Goal: Communication & Community: Answer question/provide support

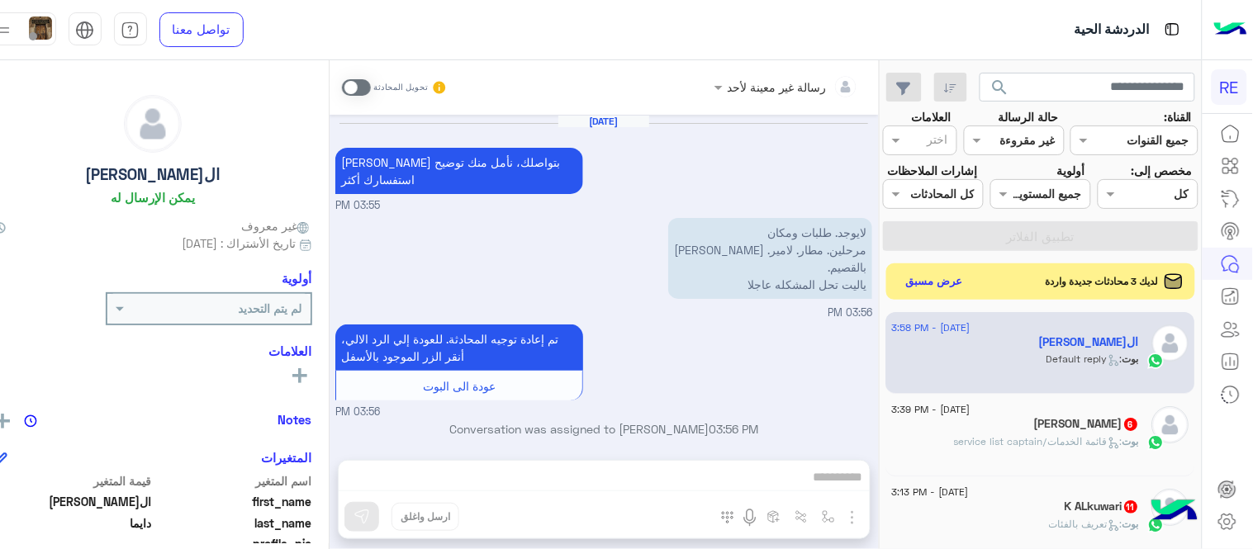
scroll to position [294, 0]
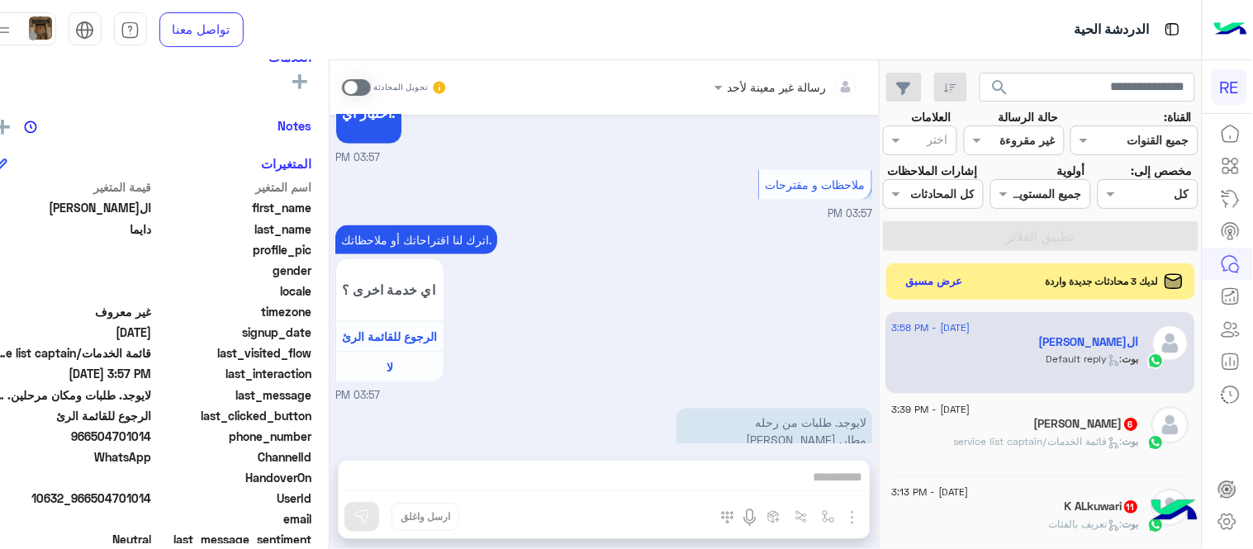
click at [369, 86] on span at bounding box center [356, 87] width 29 height 17
click at [728, 473] on div "رسالة غير معينة لأحد تحويل المحادثة [DATE] [PERSON_NAME] بتواصلك، نأمل منك توضي…" at bounding box center [604, 308] width 549 height 496
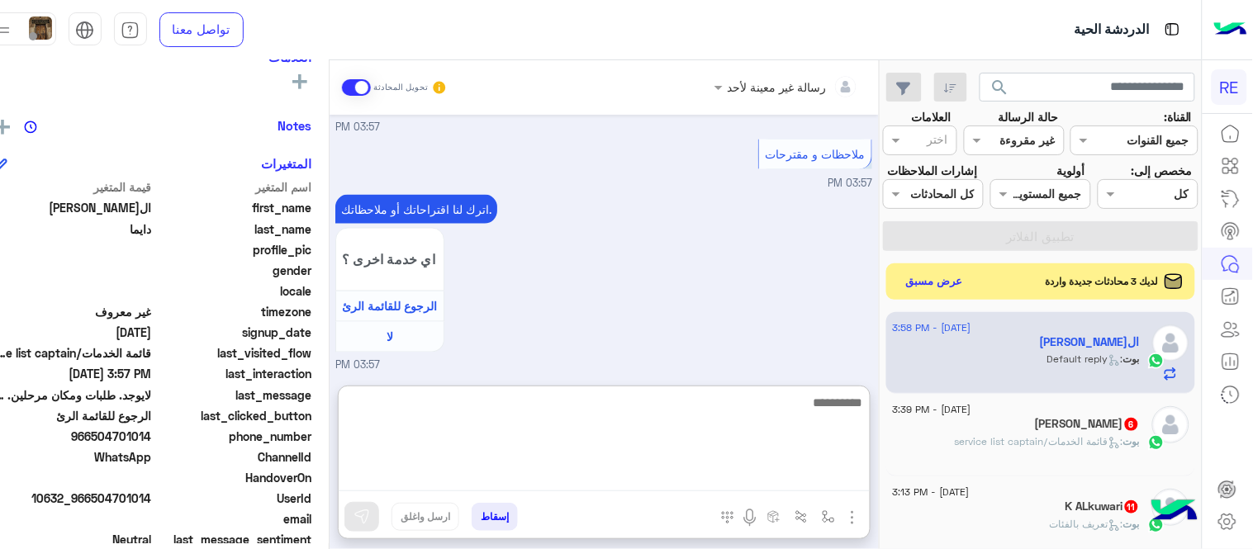
scroll to position [2275, 0]
click at [728, 473] on textarea at bounding box center [604, 441] width 531 height 99
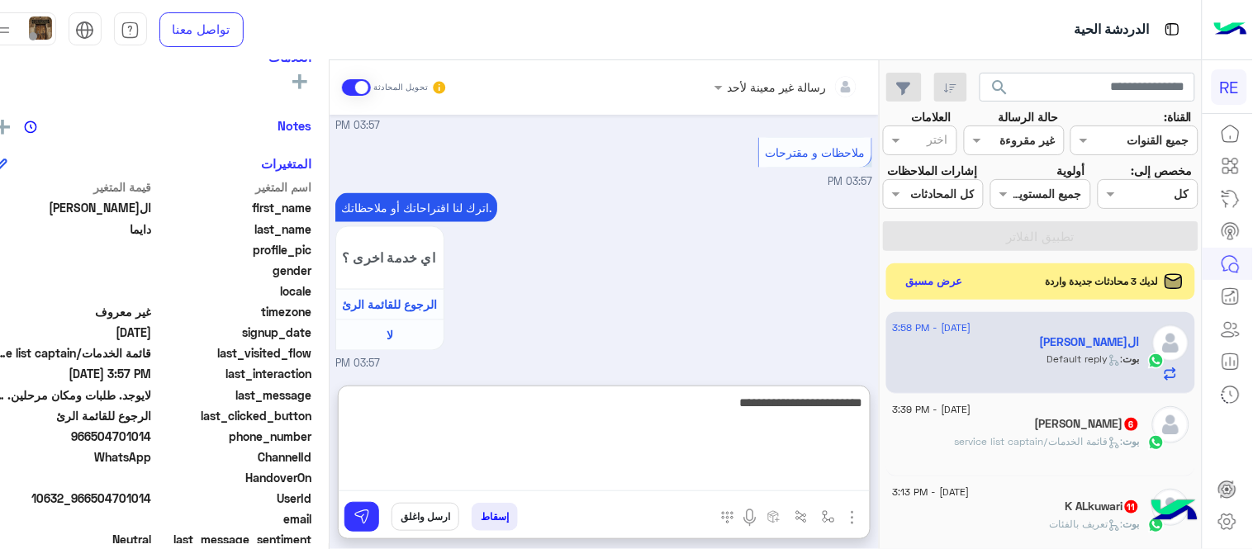
type textarea "**********"
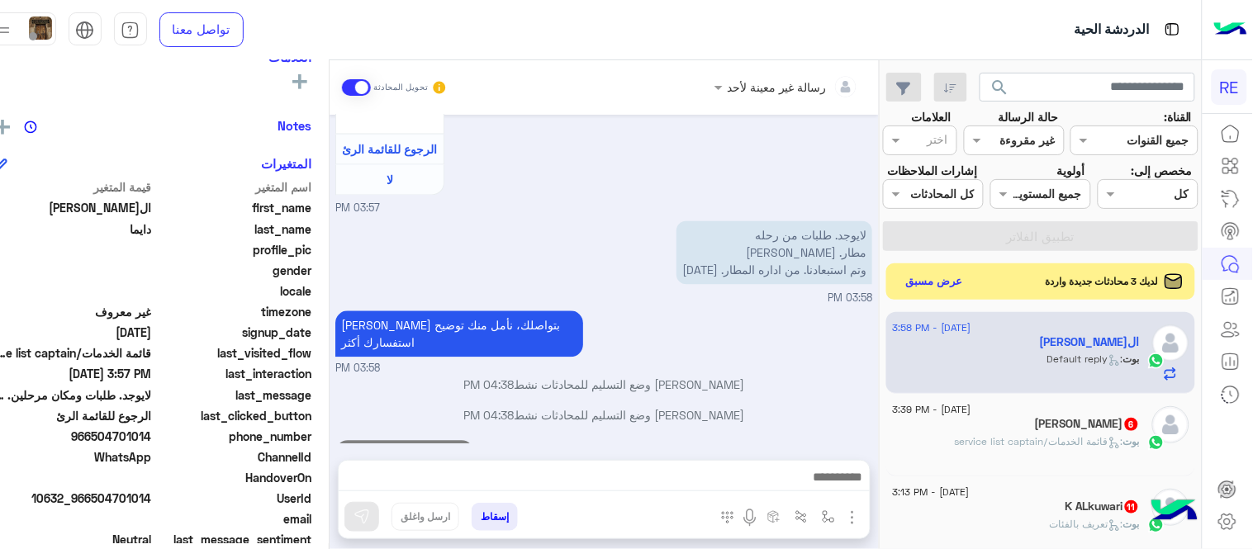
scroll to position [2356, 0]
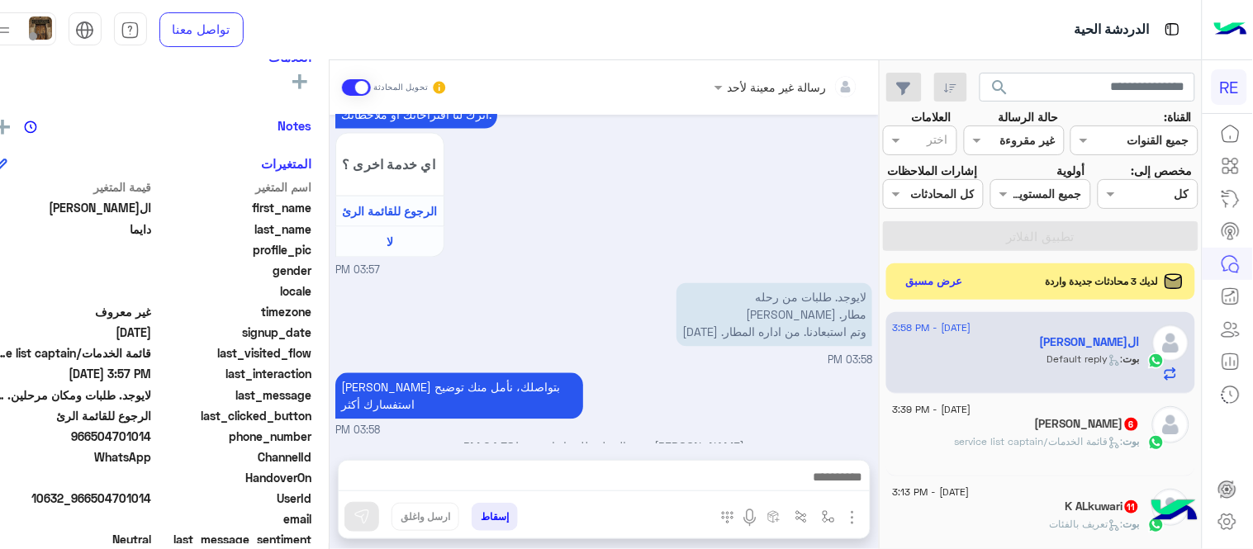
click at [879, 309] on div "[DATE] [PERSON_NAME] بتواصلك، نأمل منك توضيح استفسارك أكثر 03:55 PM لايوجد. طلب…" at bounding box center [604, 279] width 549 height 329
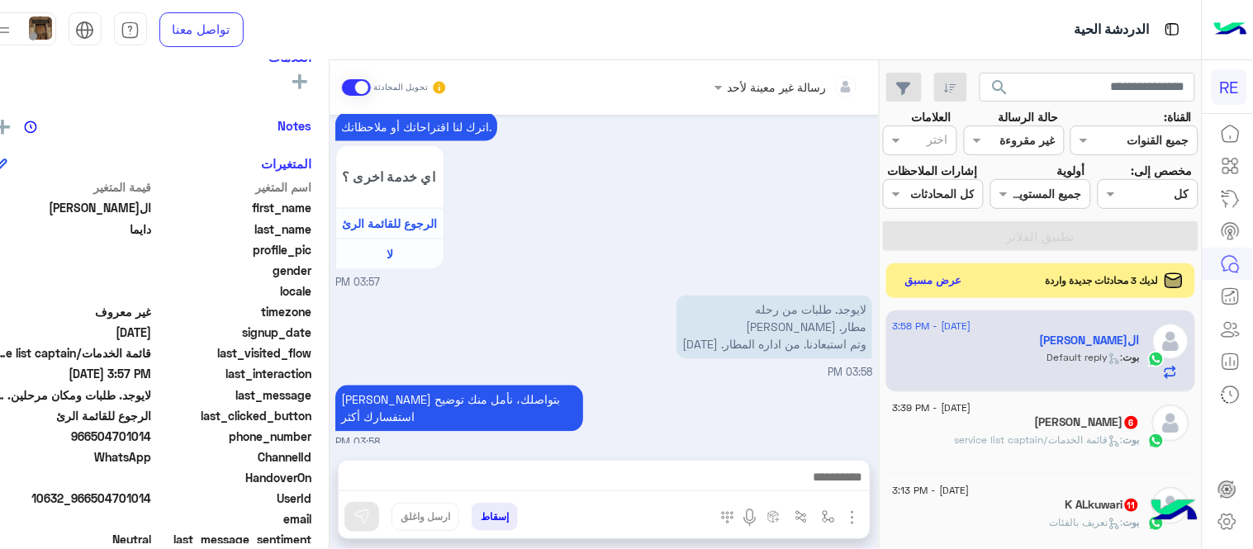
click at [939, 292] on button "عرض مسبق" at bounding box center [933, 280] width 69 height 22
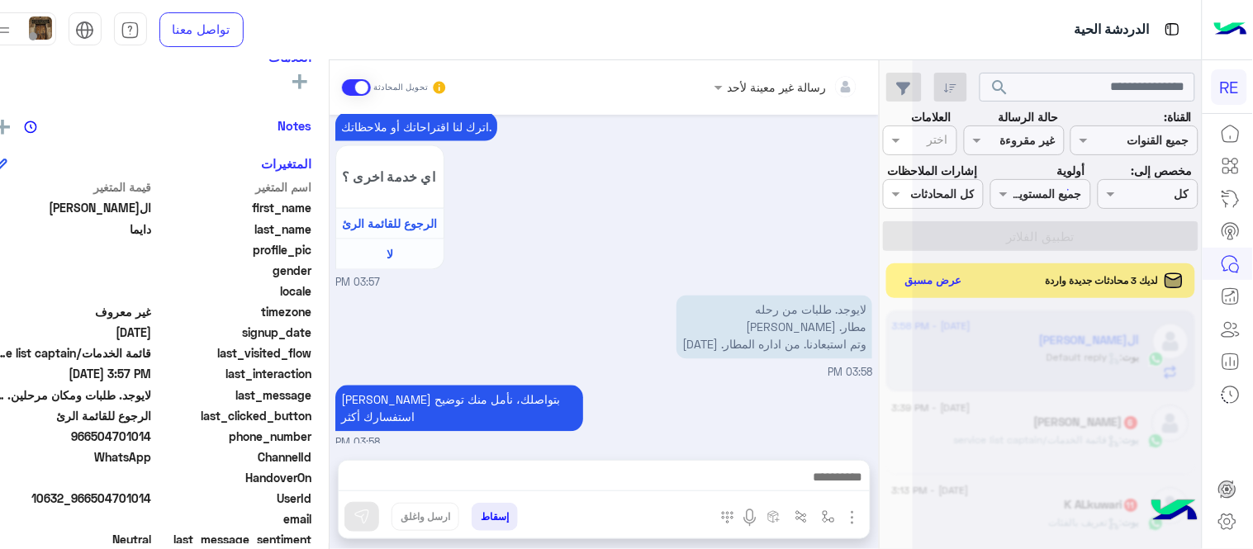
scroll to position [2386, 0]
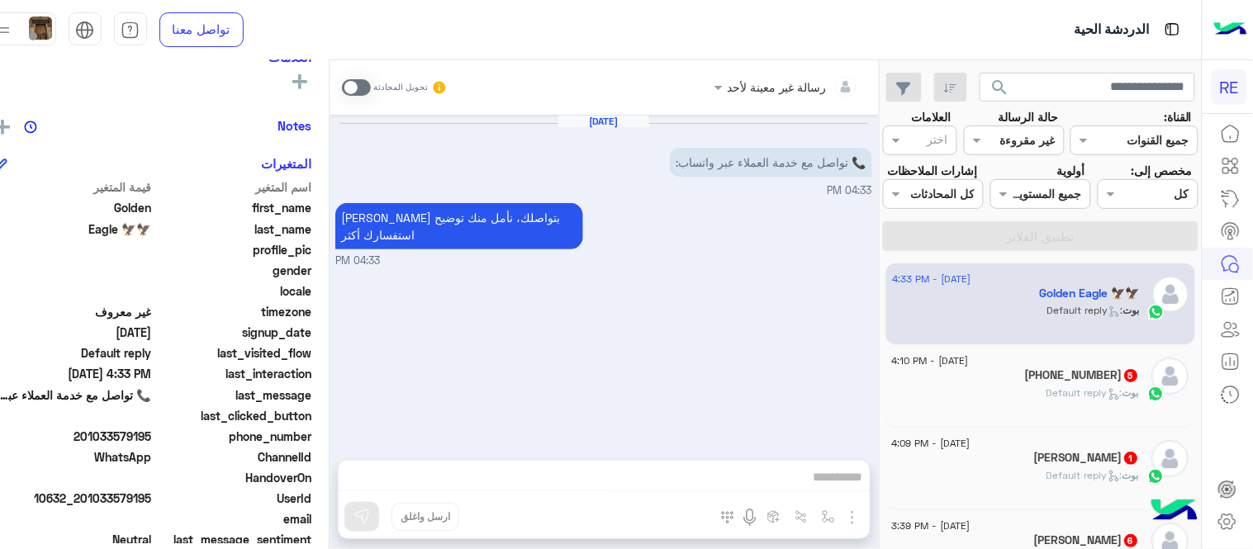
click at [371, 92] on span at bounding box center [356, 87] width 29 height 17
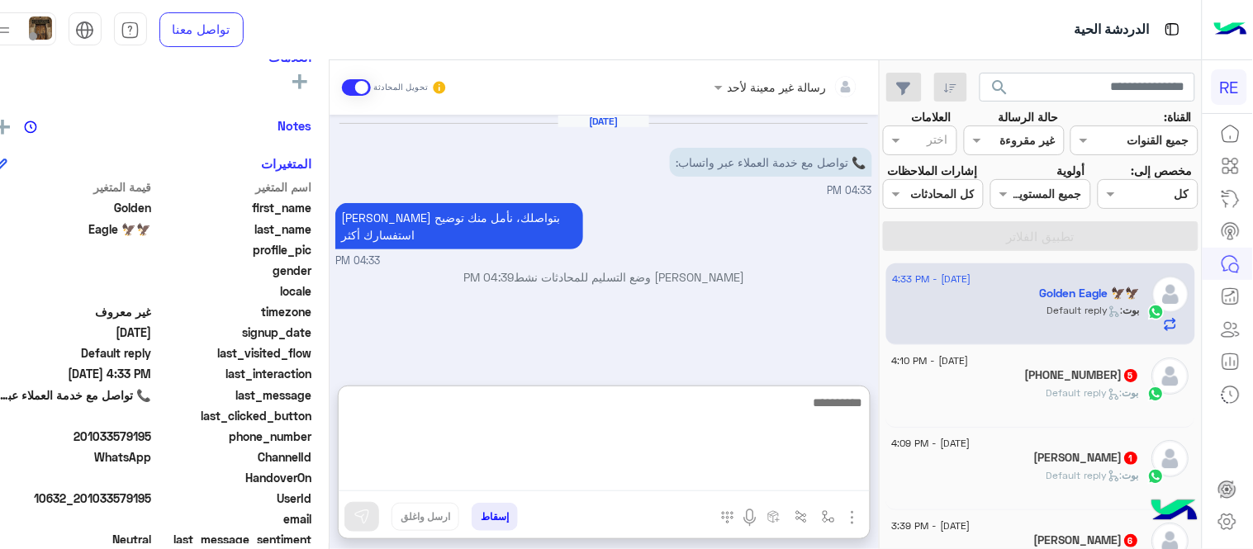
click at [624, 478] on textarea at bounding box center [604, 441] width 531 height 99
type textarea "**********"
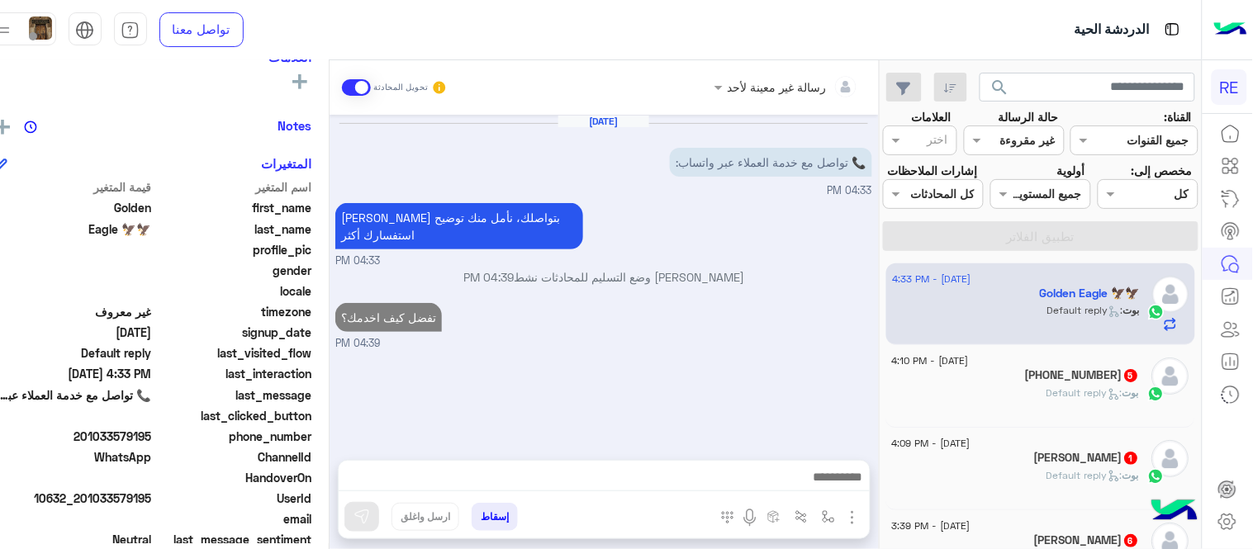
click at [982, 386] on div "[PHONE_NUMBER] 5" at bounding box center [1016, 376] width 247 height 17
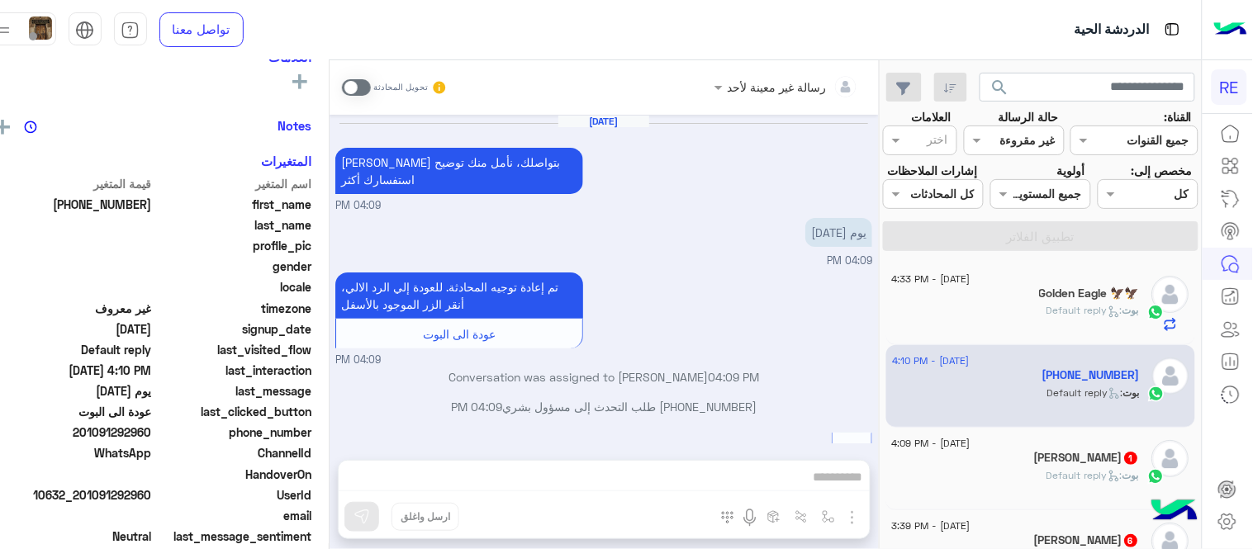
scroll to position [615, 0]
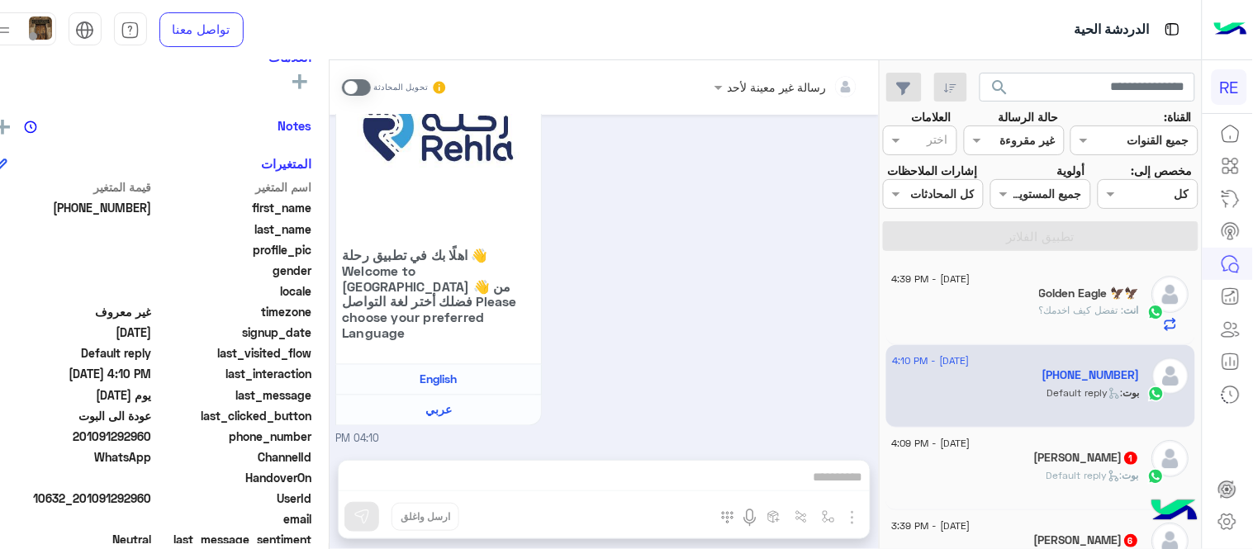
click at [371, 80] on span at bounding box center [356, 87] width 29 height 17
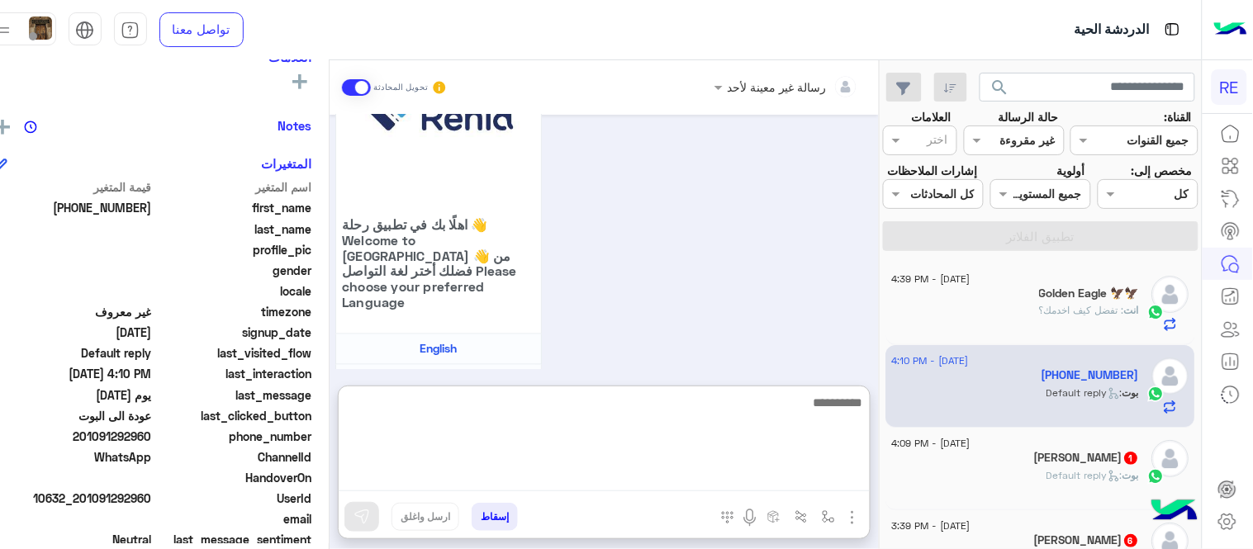
click at [633, 487] on textarea at bounding box center [604, 441] width 531 height 99
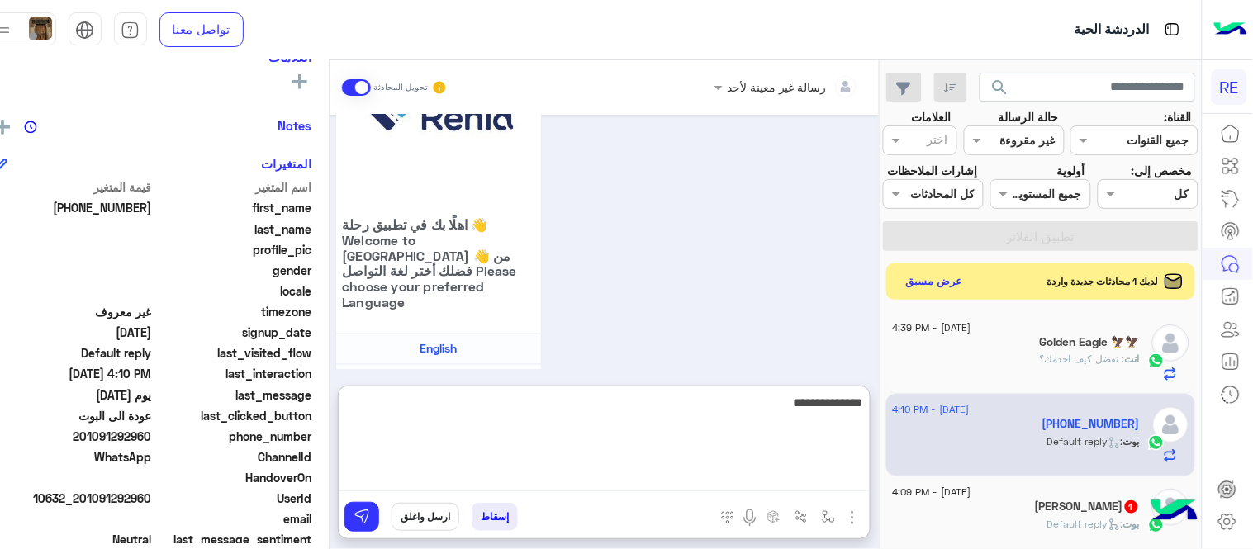
type textarea "**********"
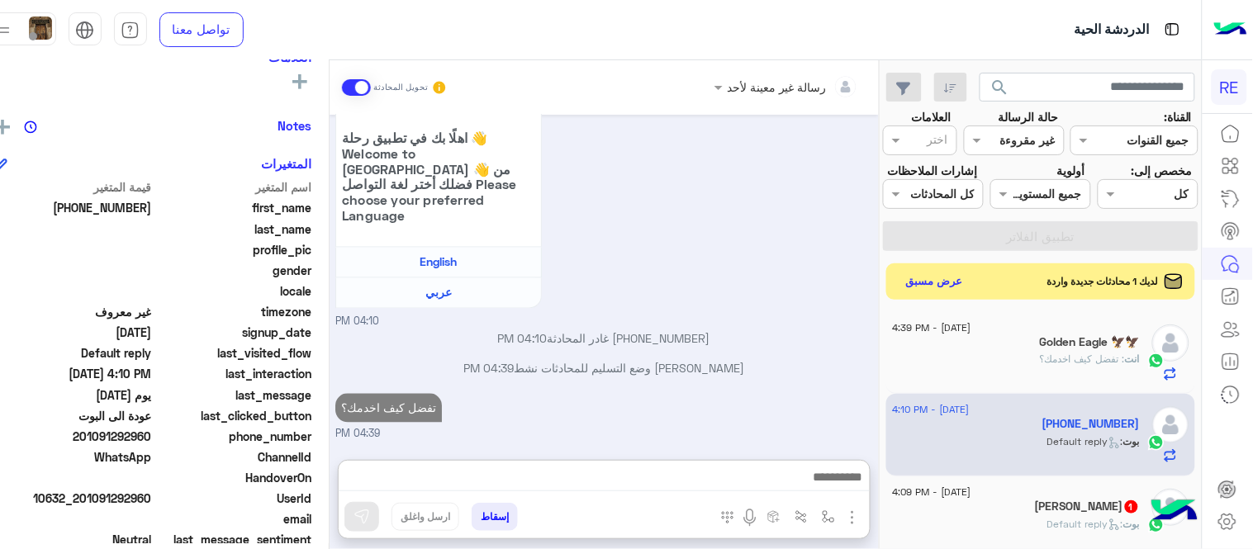
scroll to position [741, 0]
click at [1029, 517] on div "[PERSON_NAME] 1" at bounding box center [1016, 508] width 247 height 17
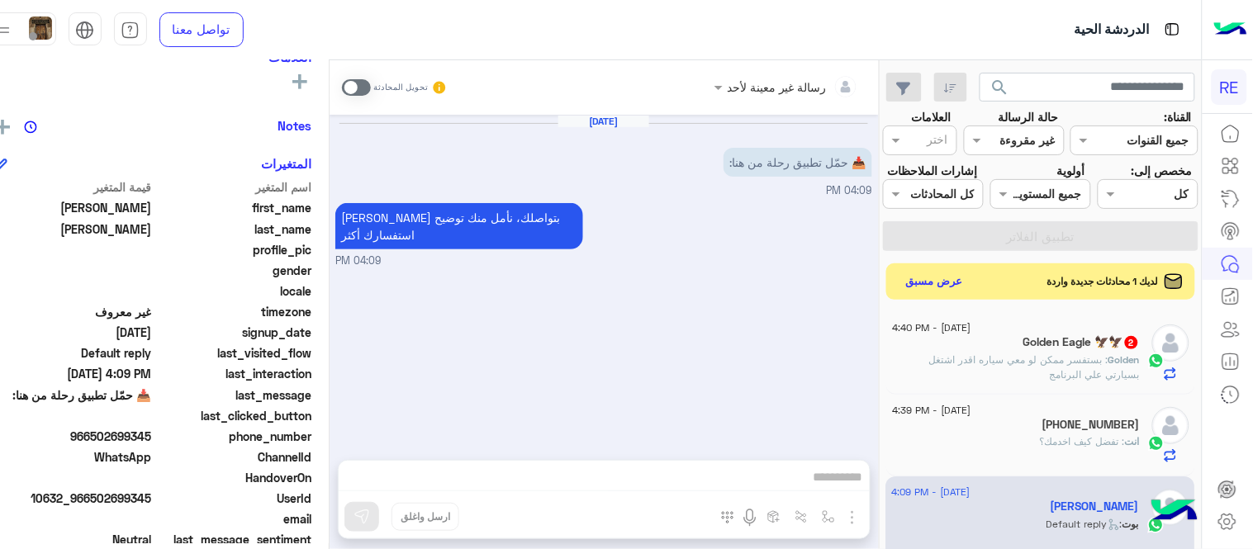
click at [368, 83] on span at bounding box center [356, 87] width 29 height 17
click at [617, 465] on div at bounding box center [604, 481] width 531 height 41
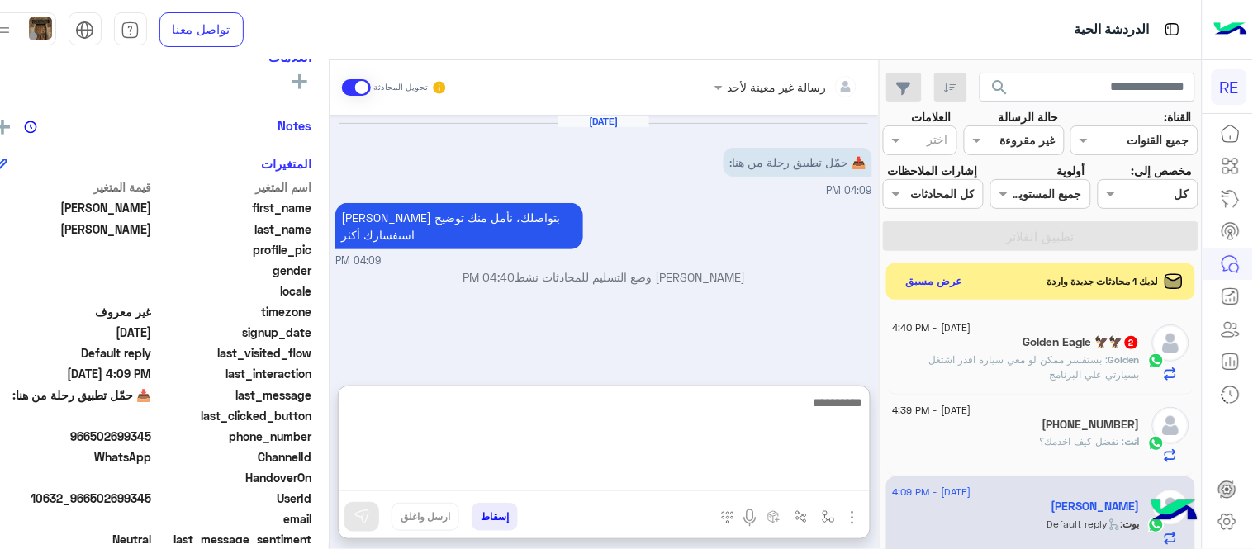
click at [620, 468] on textarea at bounding box center [604, 441] width 531 height 99
paste textarea "**********"
type textarea "**********"
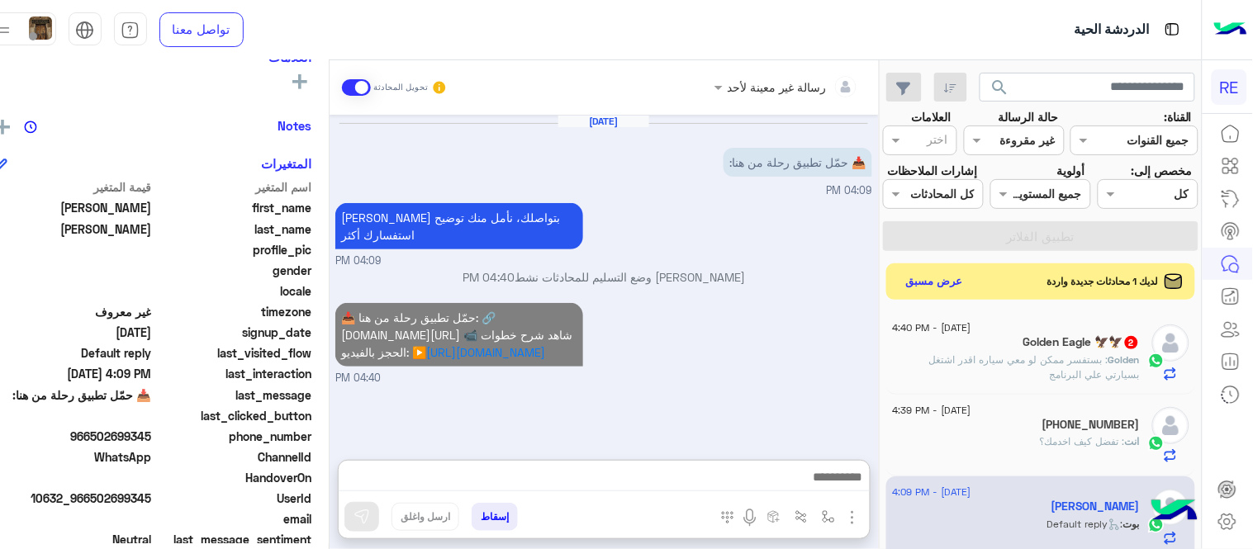
click at [689, 354] on div "📥 حمّل تطبيق رحلة من هنا: 🔗 [DOMAIN_NAME][URL] 📹 شاهد شرح خطوات الحجز بالفيديو:…" at bounding box center [603, 343] width 537 height 88
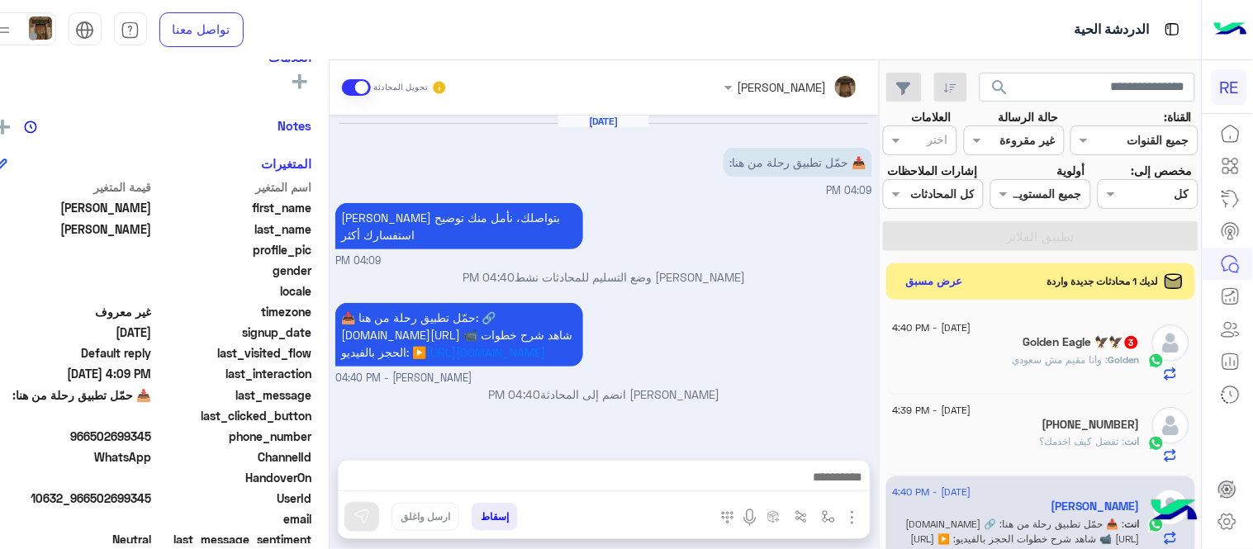
click at [963, 353] on div "Golden Eagle 🦅🦅 3" at bounding box center [1016, 343] width 247 height 17
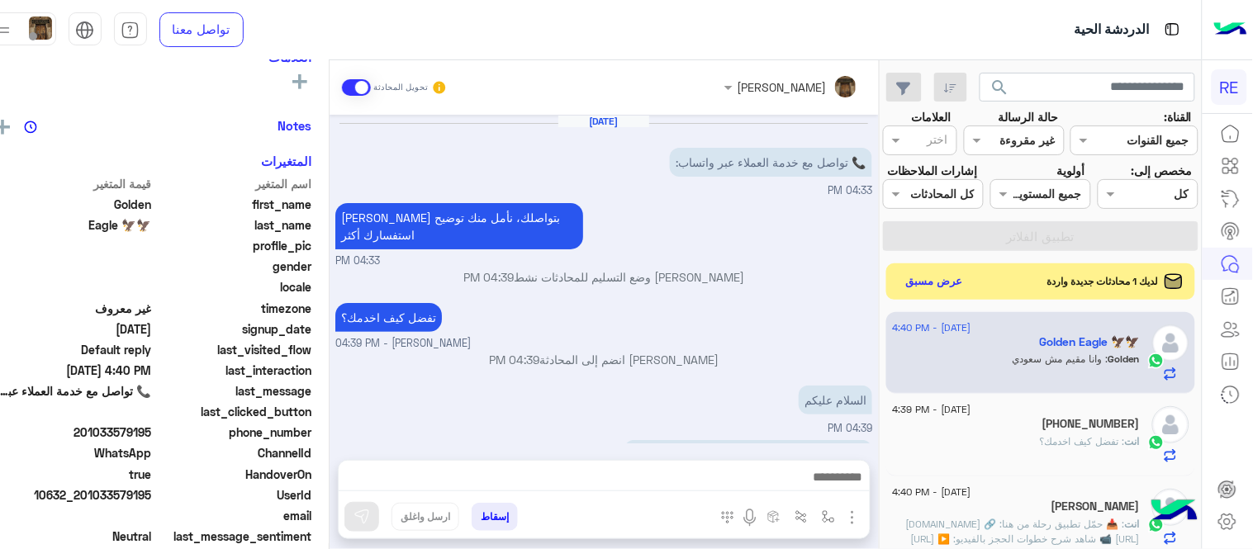
scroll to position [102, 0]
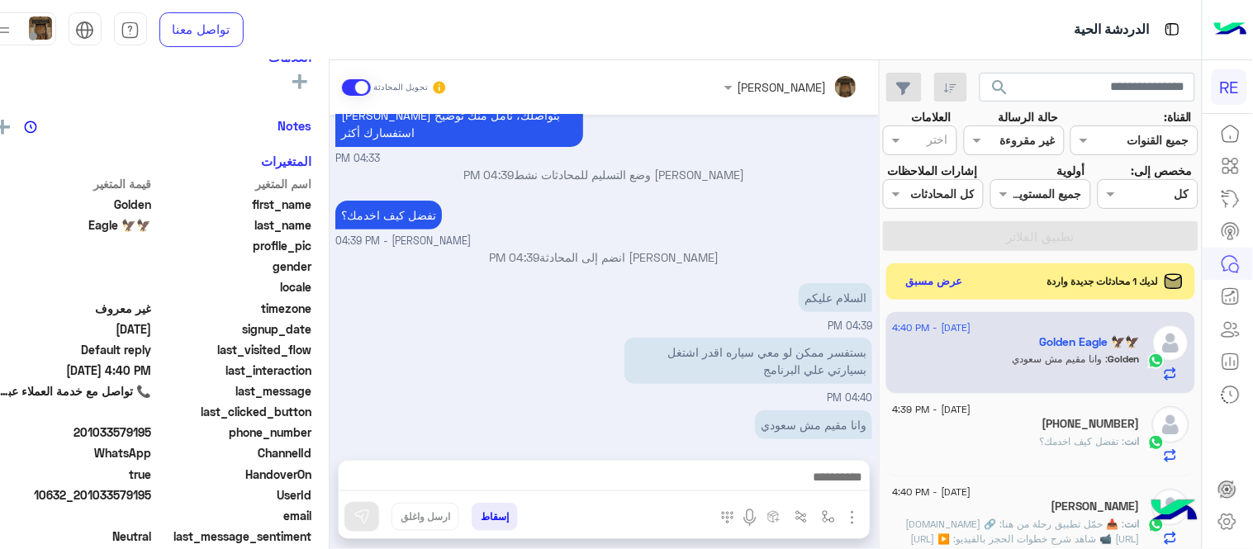
click at [630, 463] on div at bounding box center [604, 481] width 531 height 41
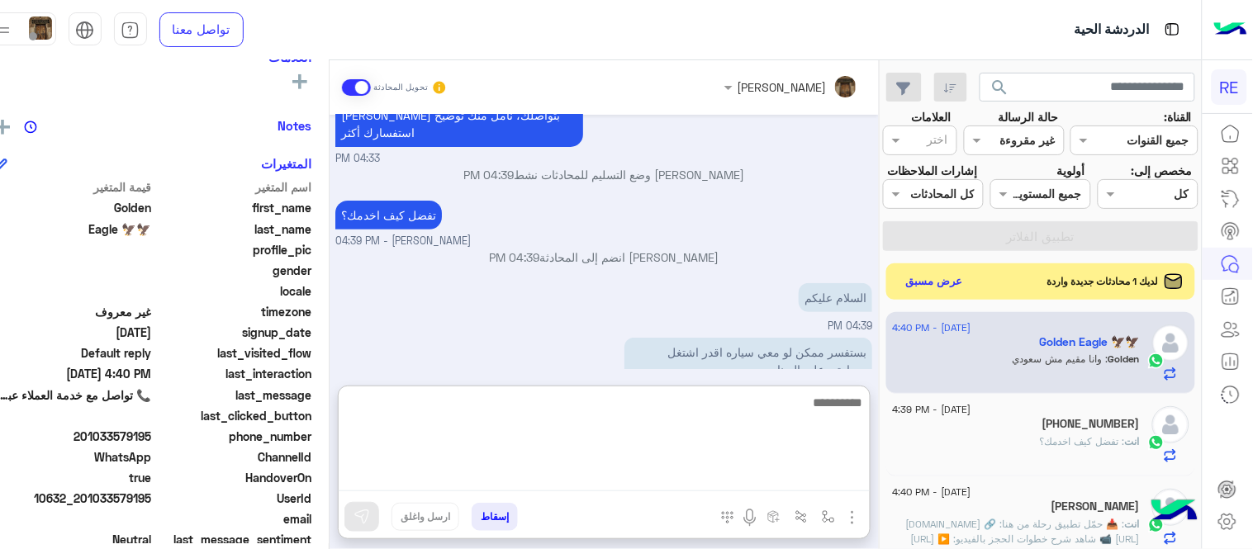
click at [639, 471] on textarea at bounding box center [604, 441] width 531 height 99
type textarea "**********"
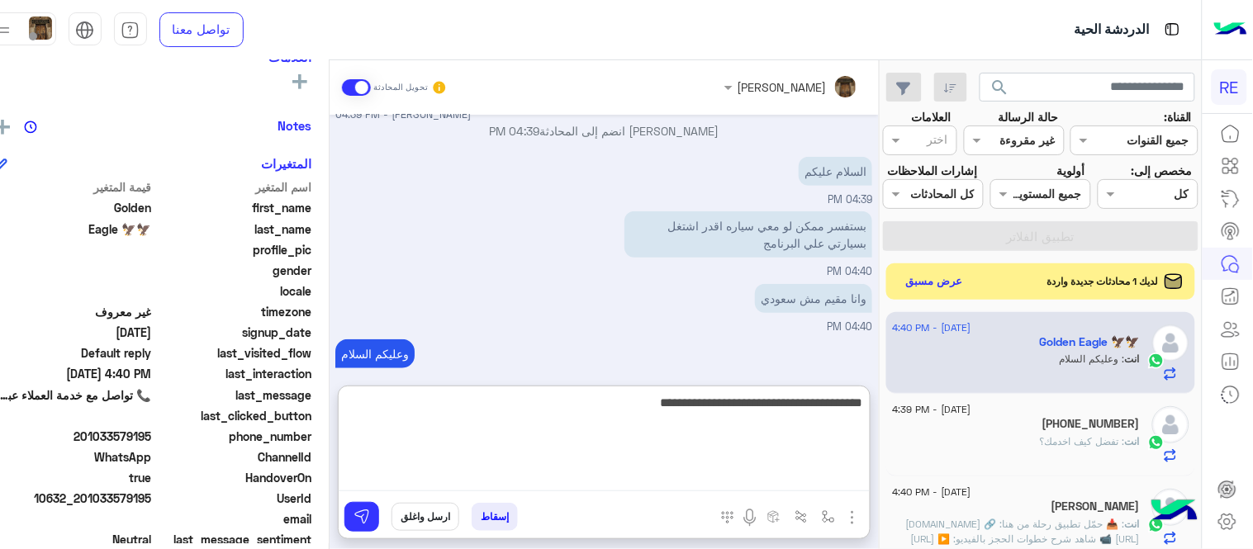
type textarea "**********"
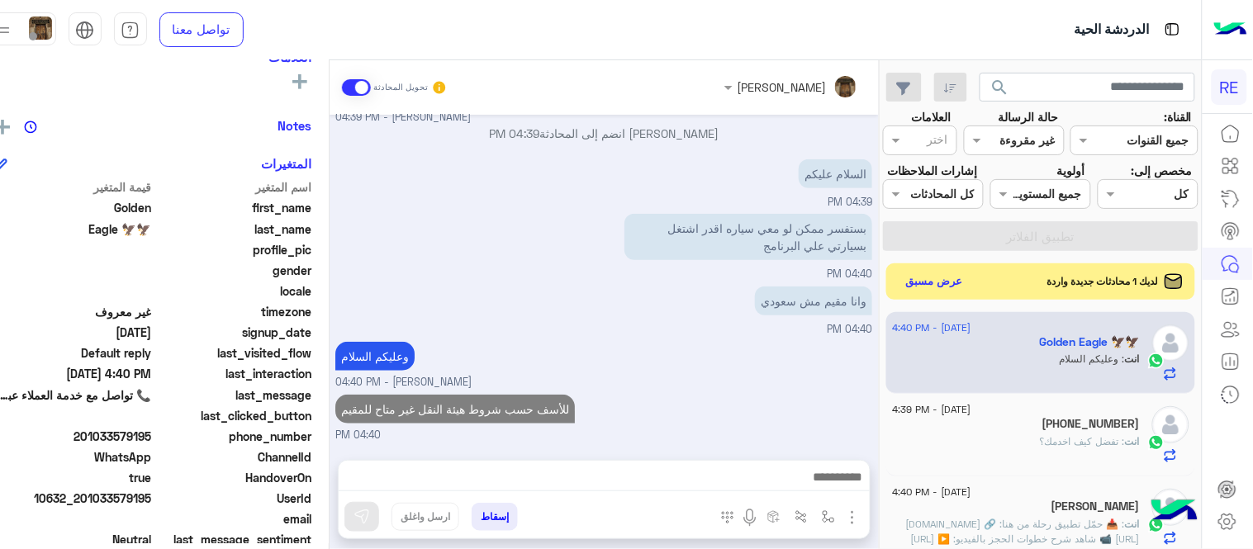
click at [801, 296] on div "[DATE] 📞 تواصل مع خدمة العملاء عبر واتساب: 04:33 PM [PERSON_NAME] بتواصلك، نأمل…" at bounding box center [604, 279] width 549 height 329
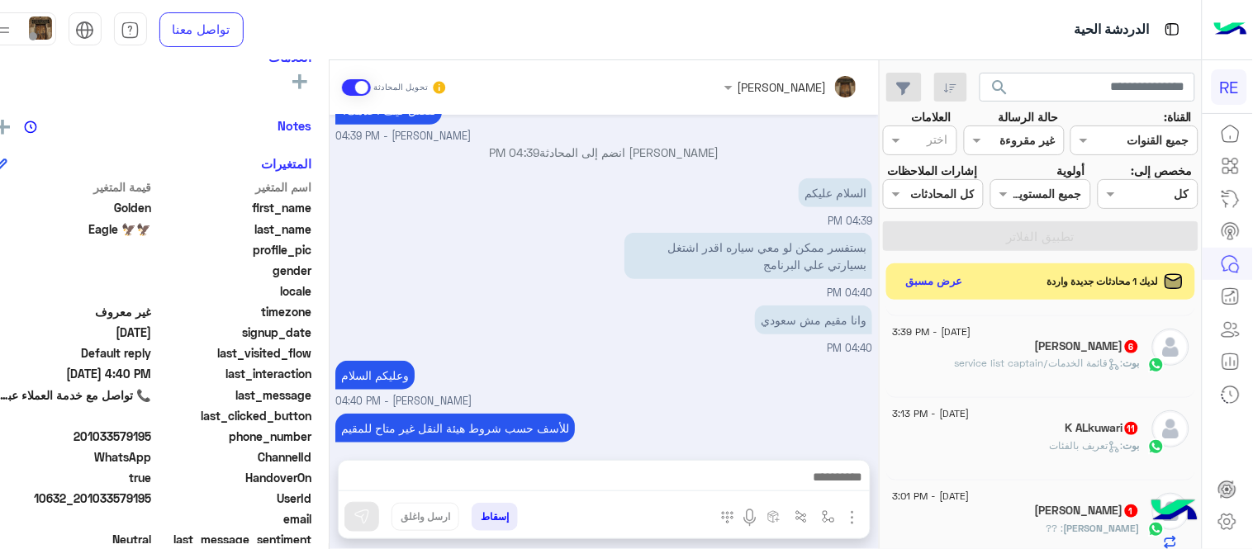
scroll to position [276, 0]
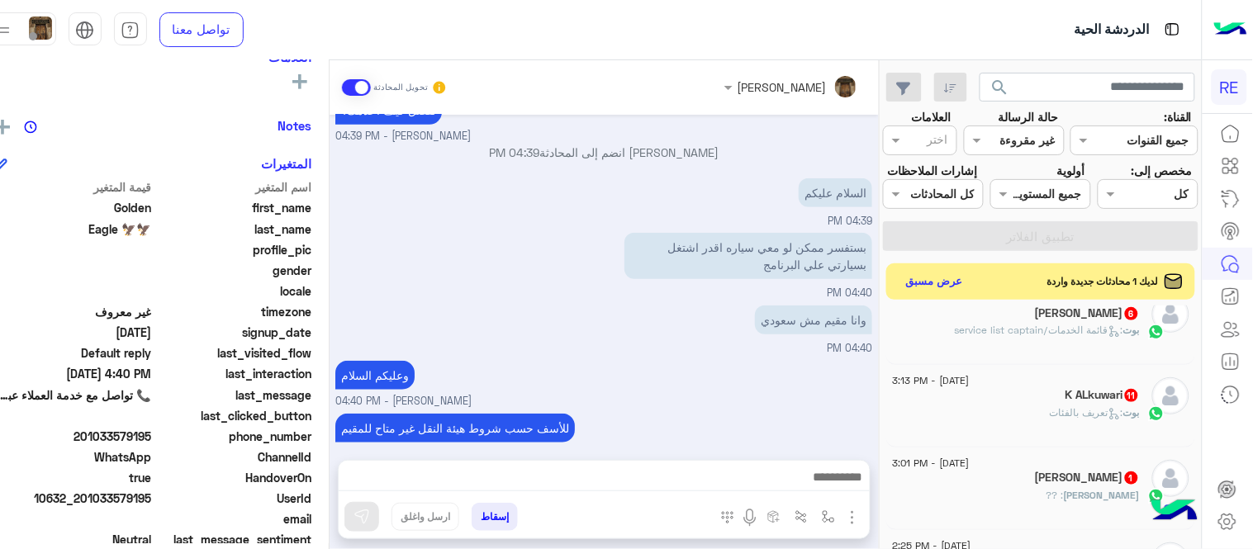
click at [1021, 336] on span ": قائمة الخدمات/service list captain" at bounding box center [1039, 330] width 169 height 12
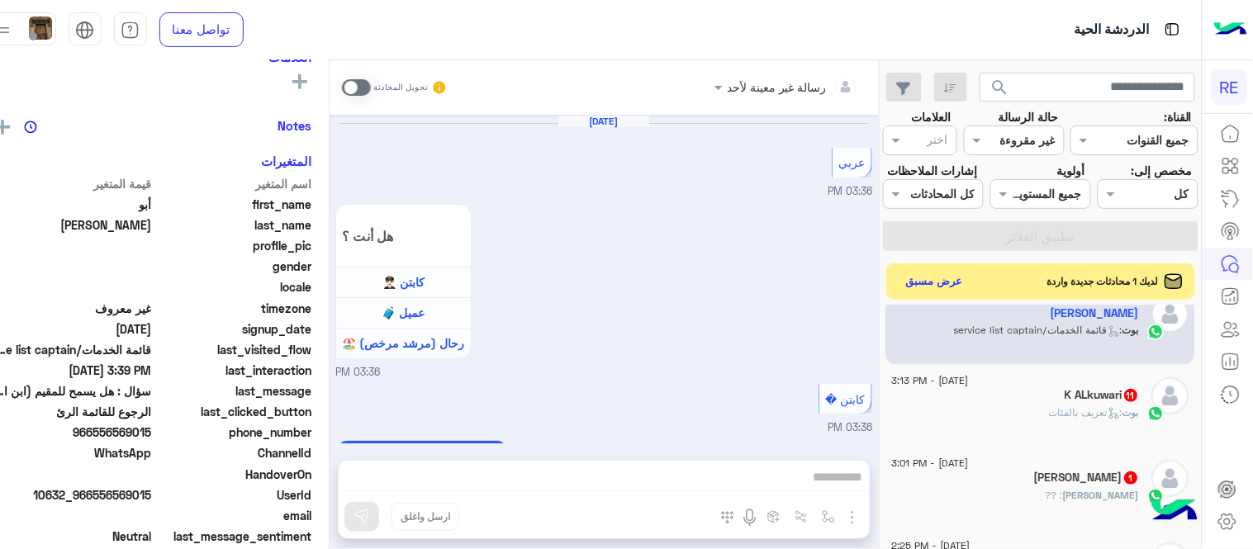
scroll to position [1153, 0]
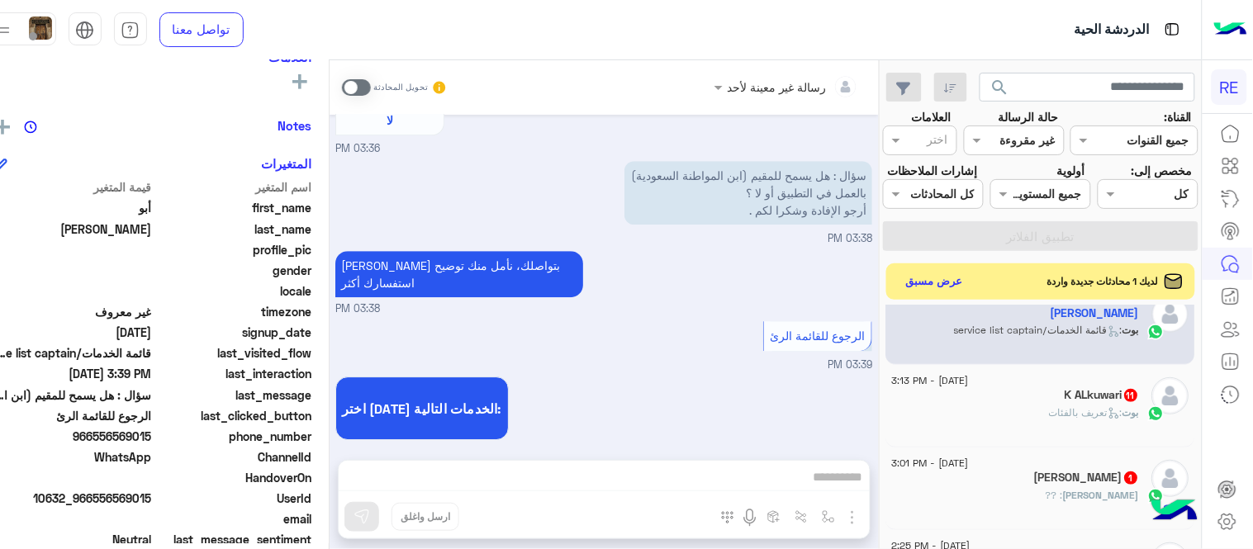
click at [371, 89] on span at bounding box center [356, 87] width 29 height 17
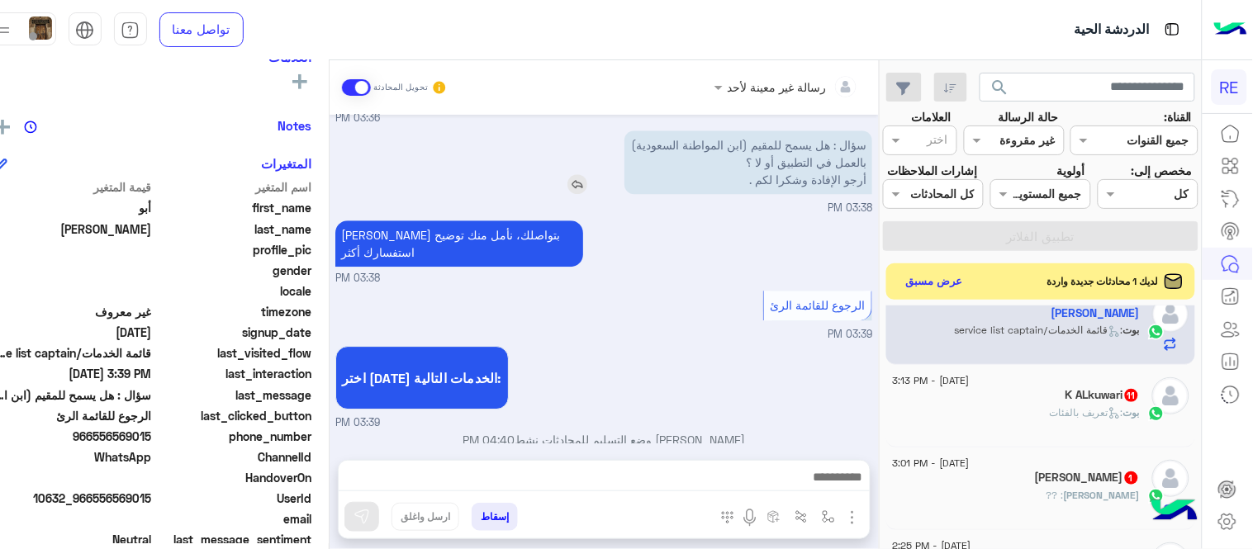
click at [587, 185] on img at bounding box center [578, 184] width 20 height 20
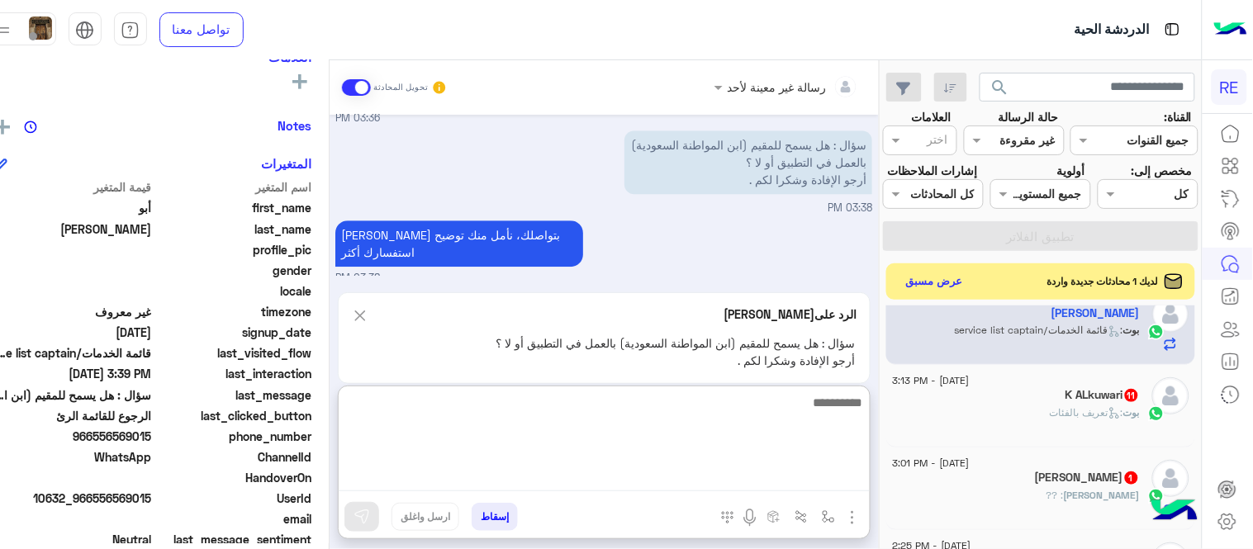
click at [606, 471] on textarea at bounding box center [604, 441] width 531 height 99
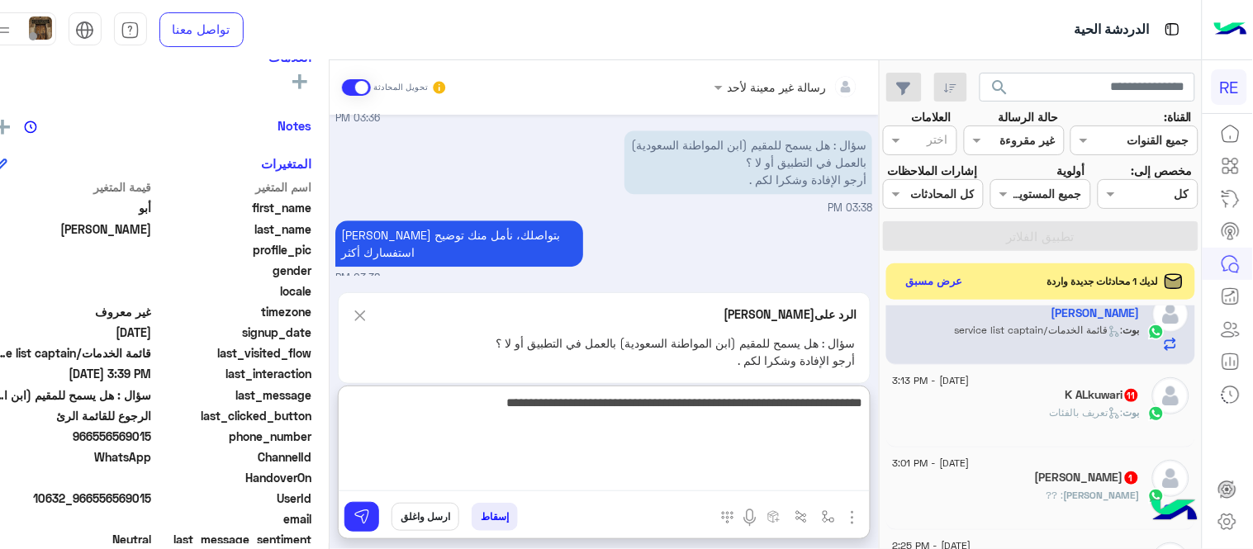
type textarea "**********"
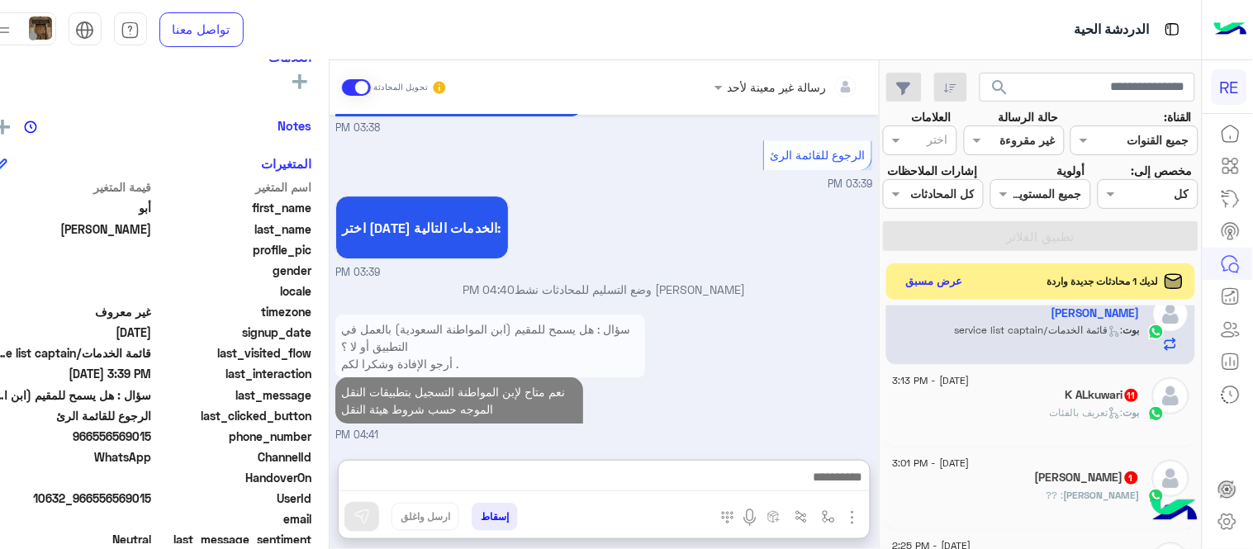
scroll to position [1343, 0]
click at [1012, 435] on div "بوت : تعريف بالفئات" at bounding box center [1016, 420] width 247 height 29
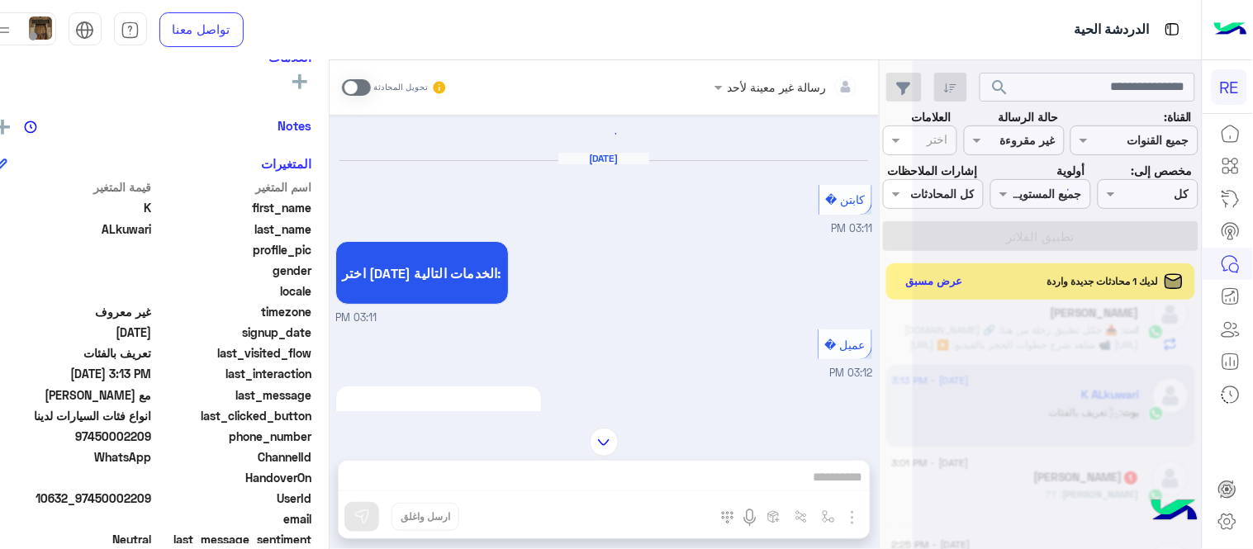
scroll to position [961, 0]
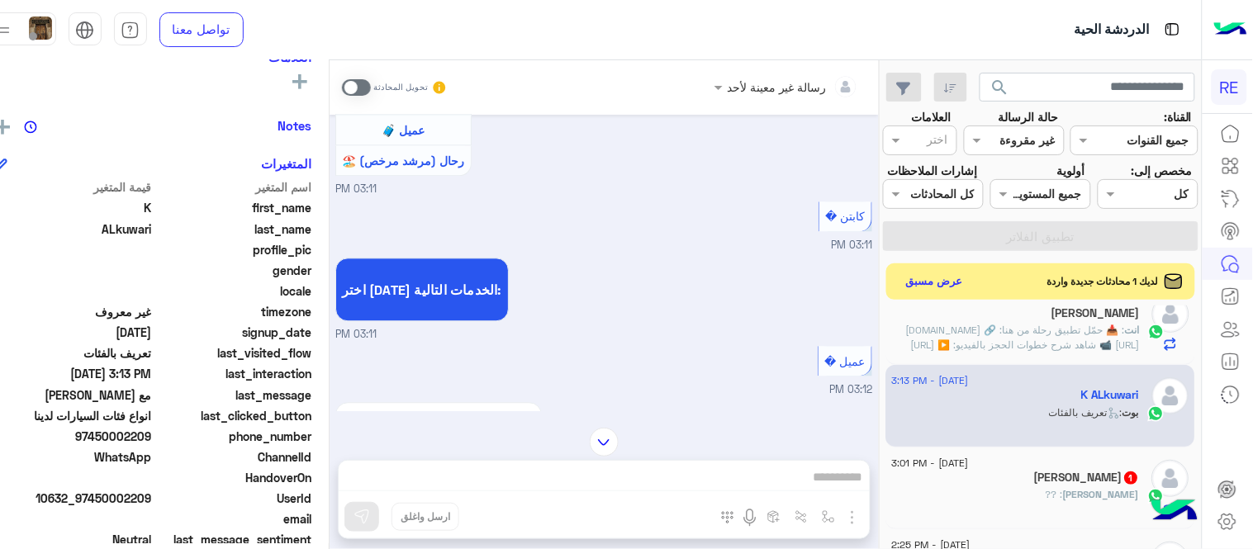
click at [371, 81] on span at bounding box center [356, 87] width 29 height 17
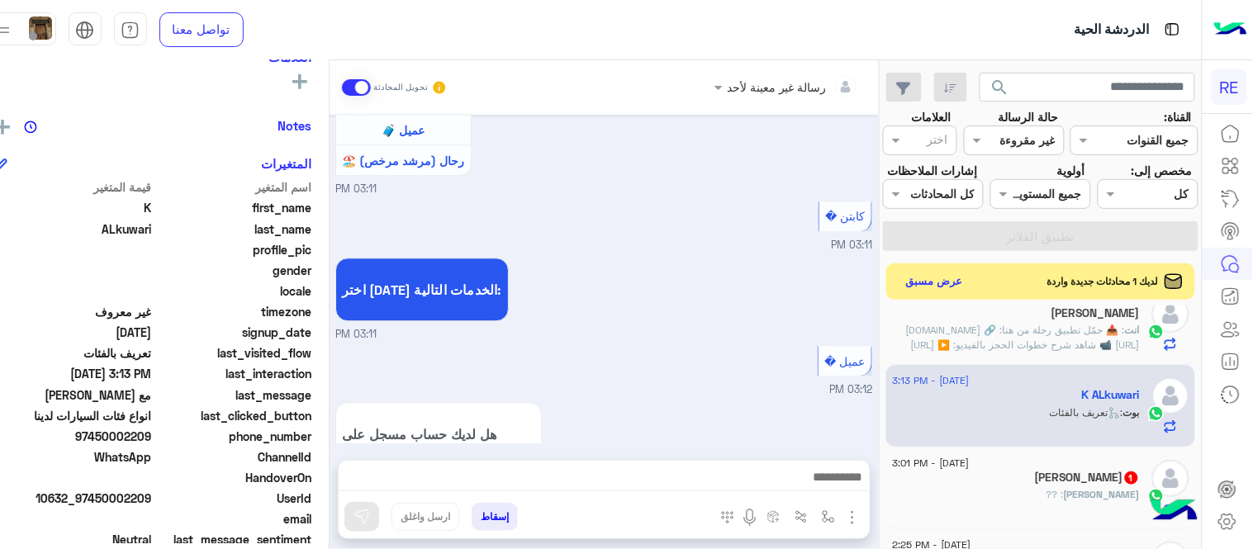
scroll to position [2257, 0]
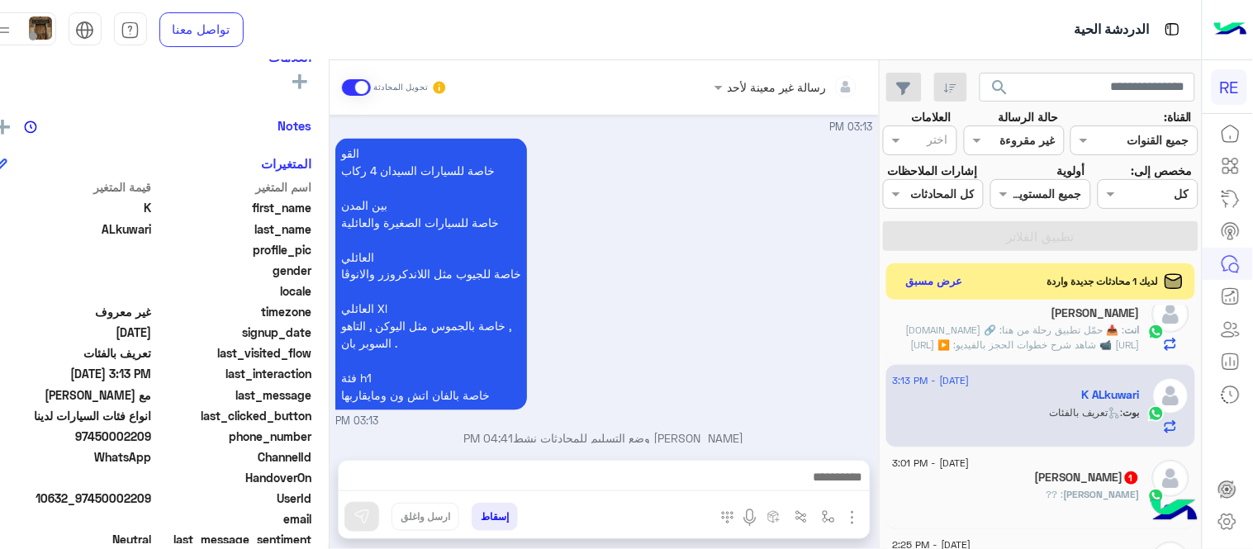
drag, startPoint x: 708, startPoint y: 464, endPoint x: 709, endPoint y: 477, distance: 12.4
click at [709, 477] on div at bounding box center [604, 481] width 531 height 41
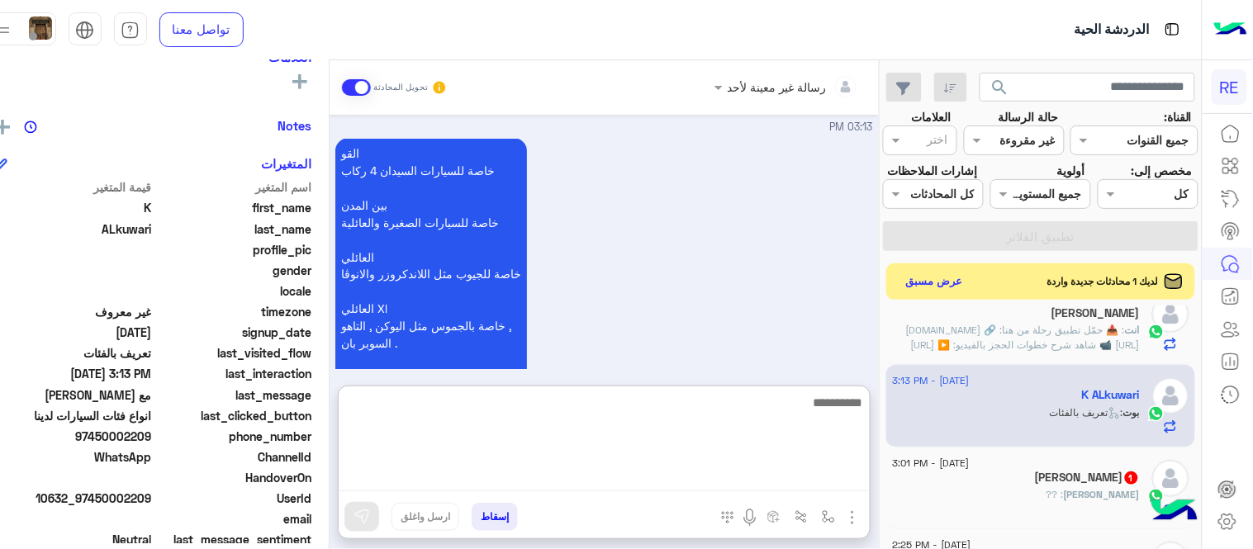
click at [709, 477] on textarea at bounding box center [604, 441] width 531 height 99
type textarea "**********"
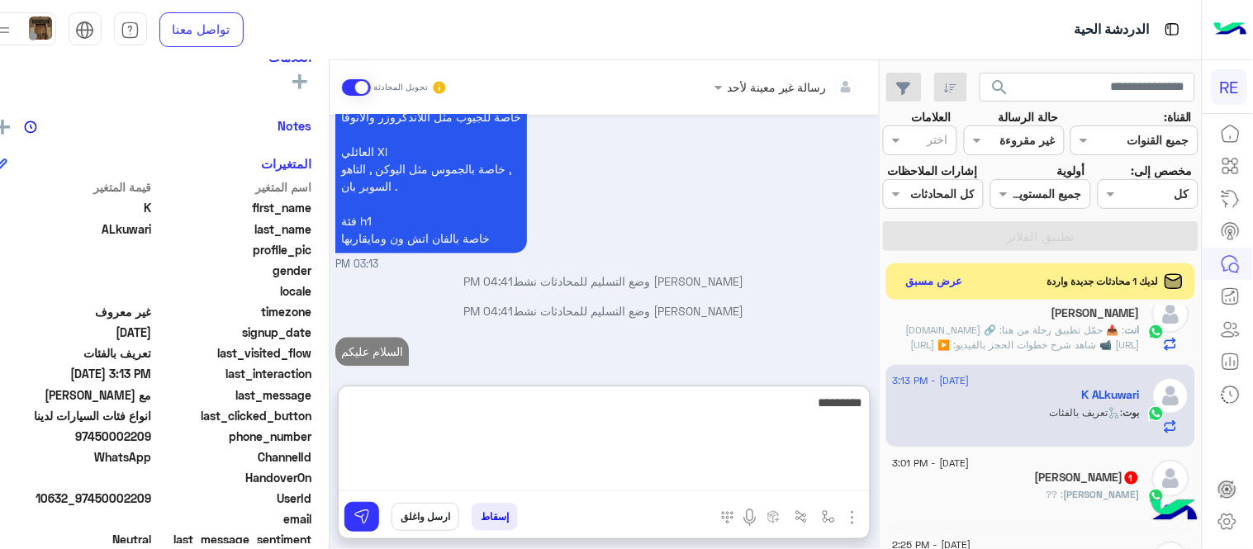
scroll to position [2444, 0]
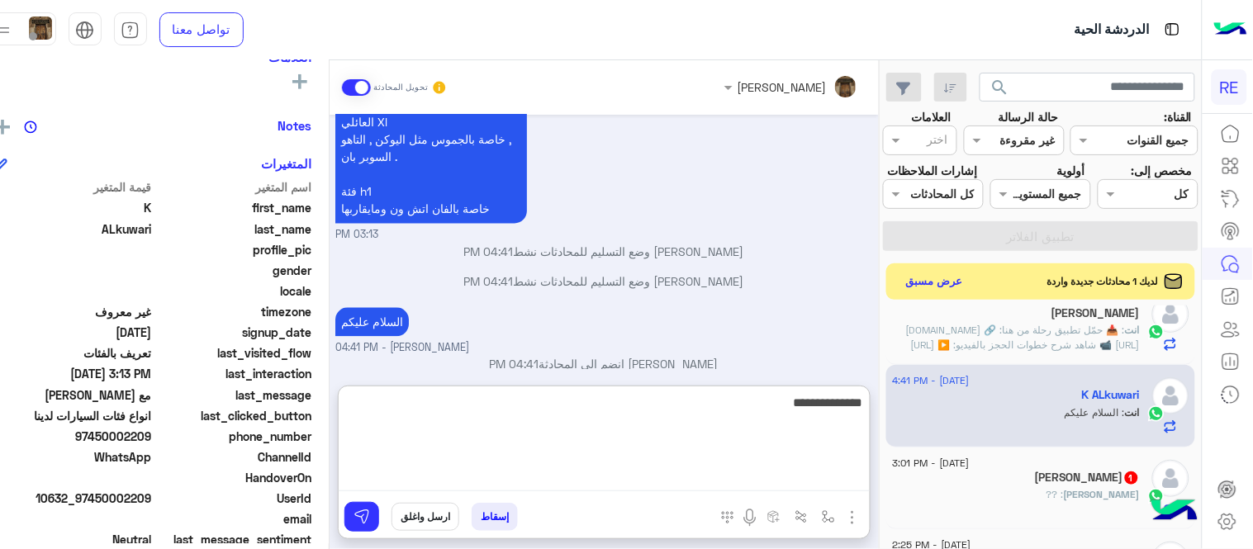
type textarea "**********"
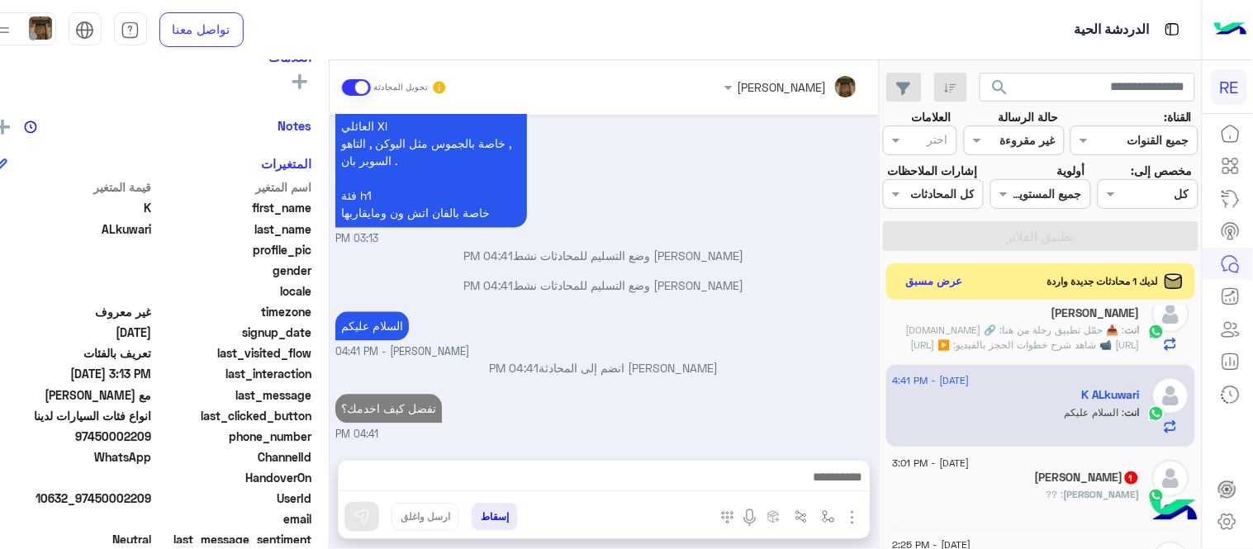
scroll to position [0, 0]
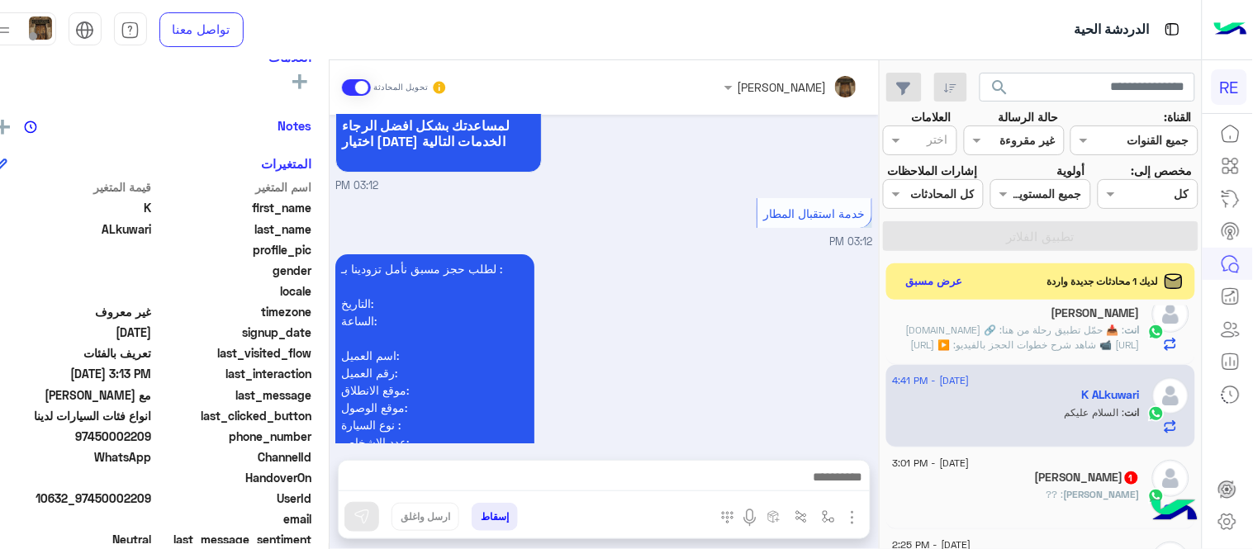
click at [1125, 485] on span "1" at bounding box center [1131, 478] width 13 height 13
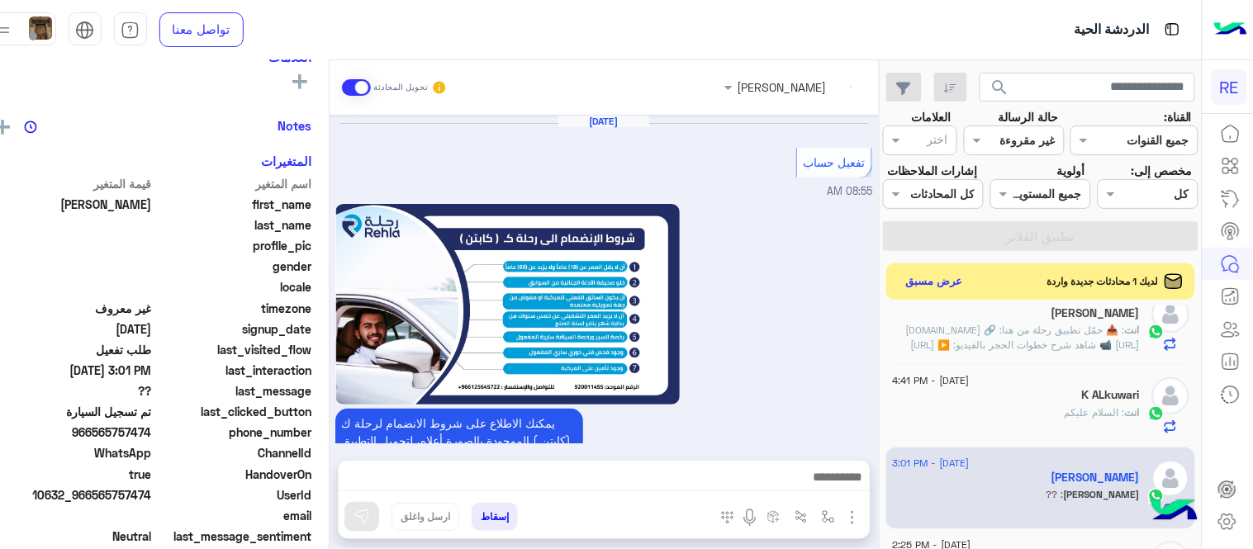
scroll to position [938, 0]
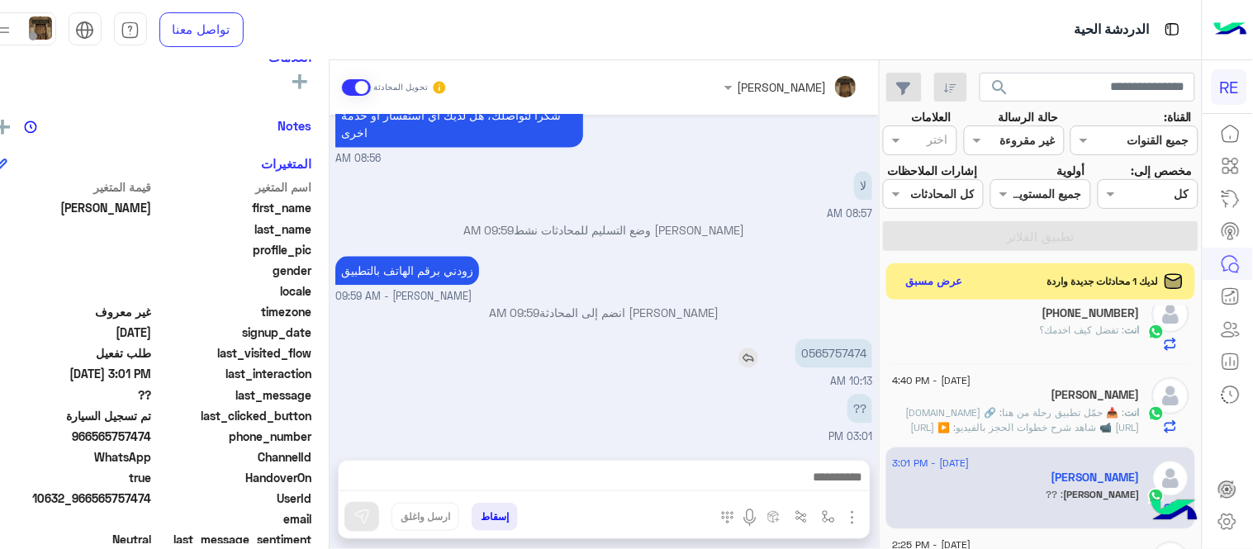
click at [828, 349] on p "0565757474" at bounding box center [834, 353] width 77 height 29
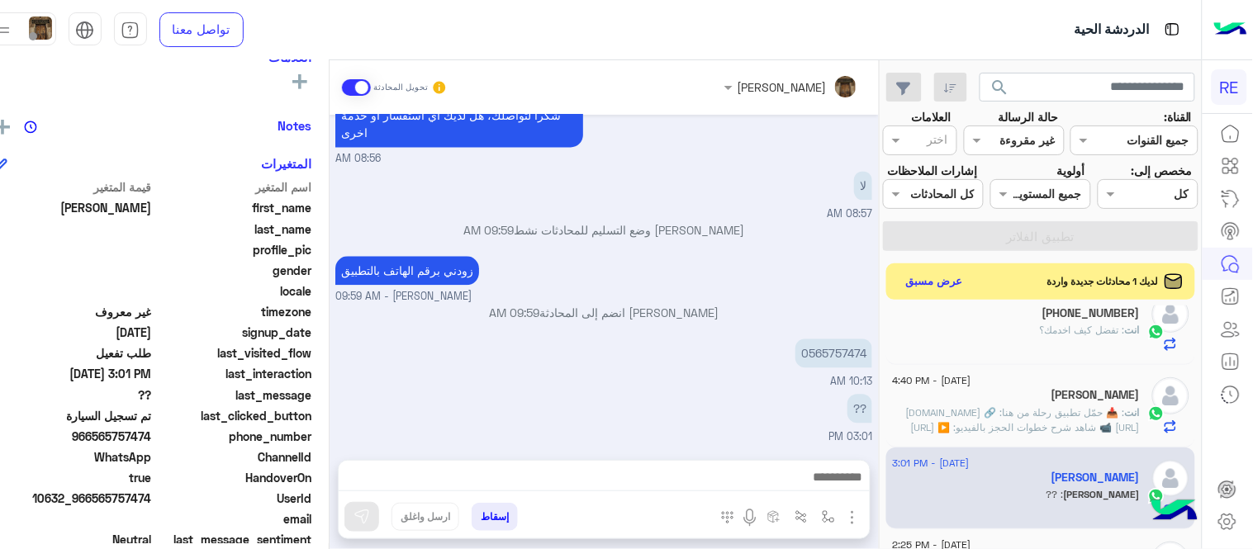
scroll to position [277, 0]
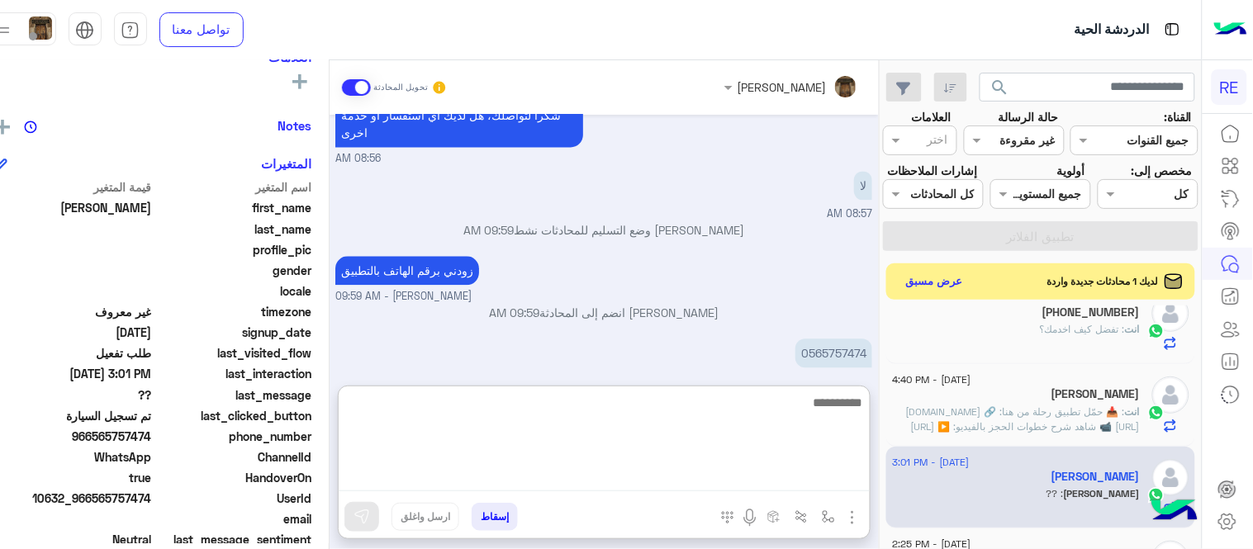
click at [678, 480] on textarea at bounding box center [604, 441] width 531 height 99
type textarea "**********"
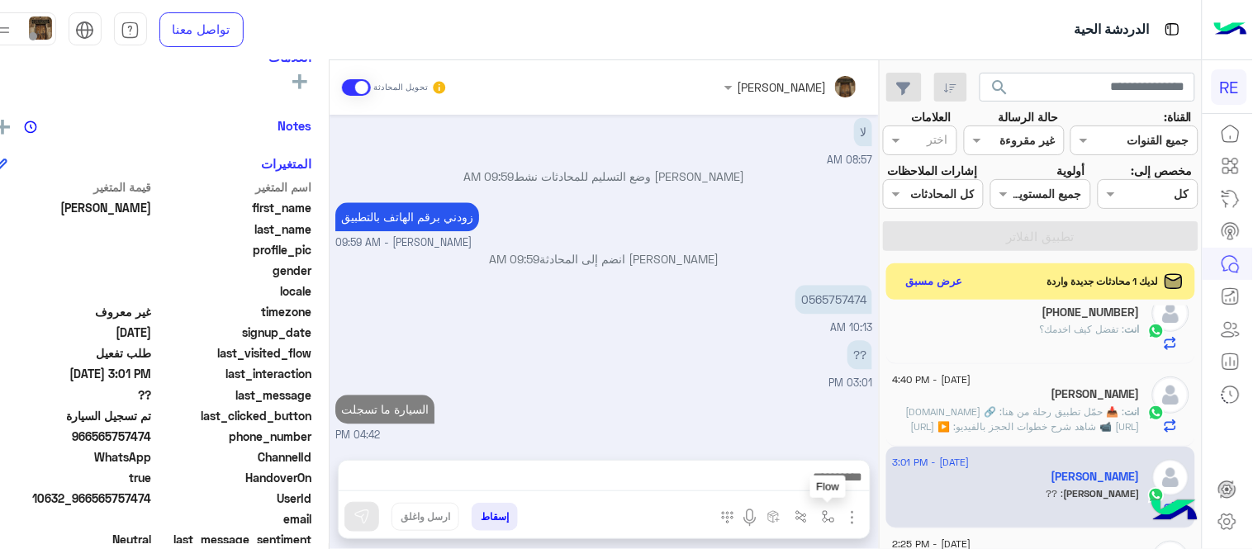
scroll to position [990, 0]
click at [835, 516] on img "button" at bounding box center [828, 517] width 13 height 13
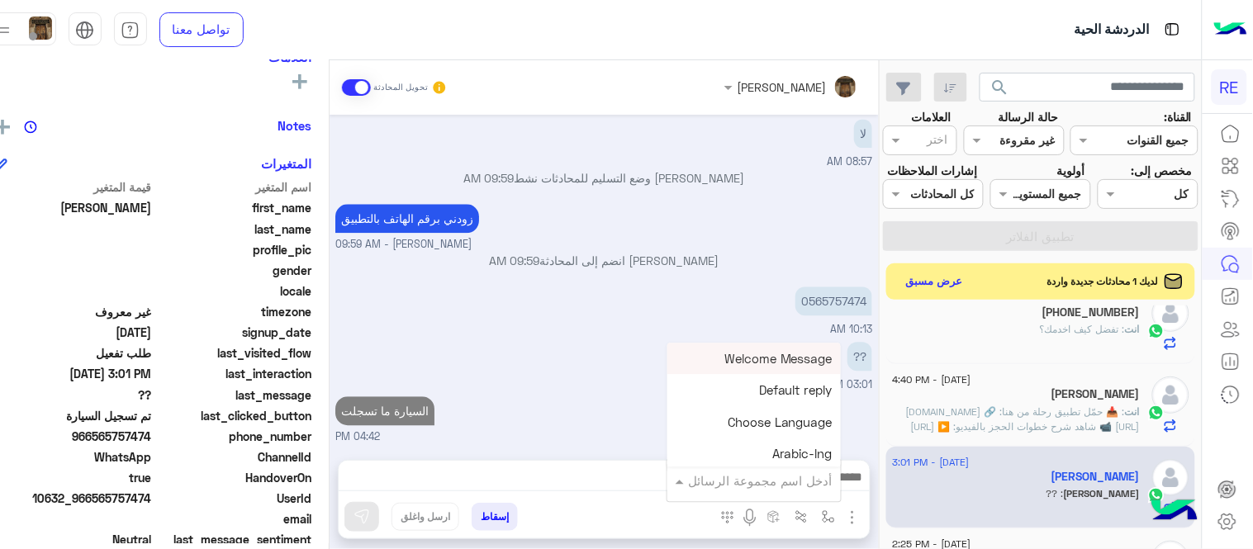
click at [757, 480] on input "text" at bounding box center [777, 481] width 112 height 19
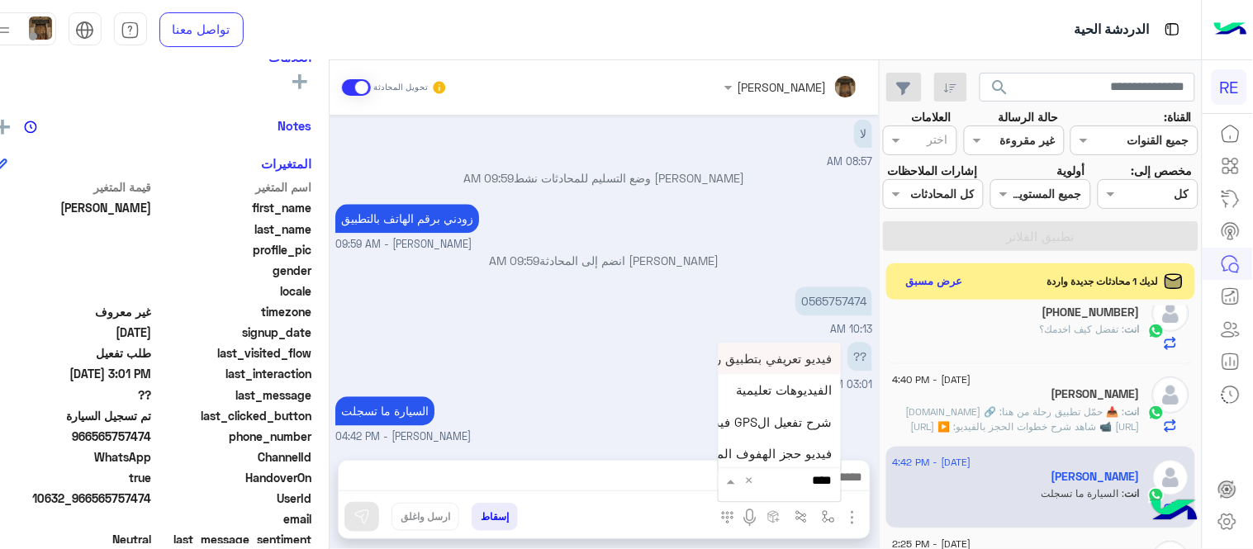
type input "*****"
drag, startPoint x: 747, startPoint y: 359, endPoint x: 754, endPoint y: 443, distance: 83.8
click at [754, 443] on div "فيديو تعريفي بتطبيق رحلة-Introduction الفيديوهات تعليمية شرح تفعيل الGPS فيديو …" at bounding box center [780, 438] width 122 height 191
click at [787, 456] on span "فيديو تسجيل سيارة" at bounding box center [782, 451] width 102 height 15
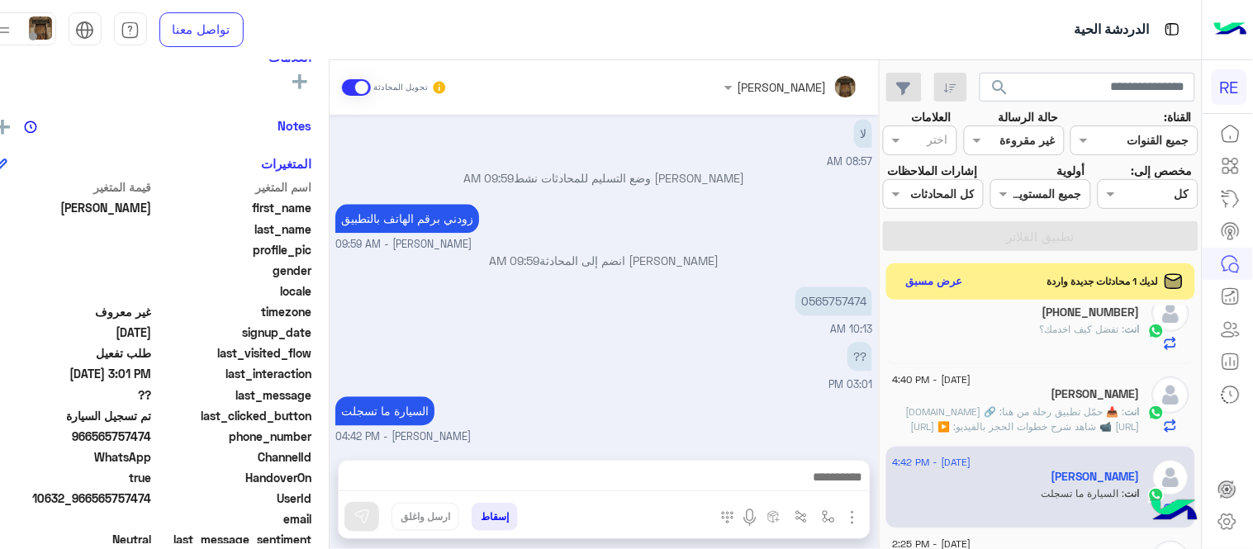
type textarea "**********"
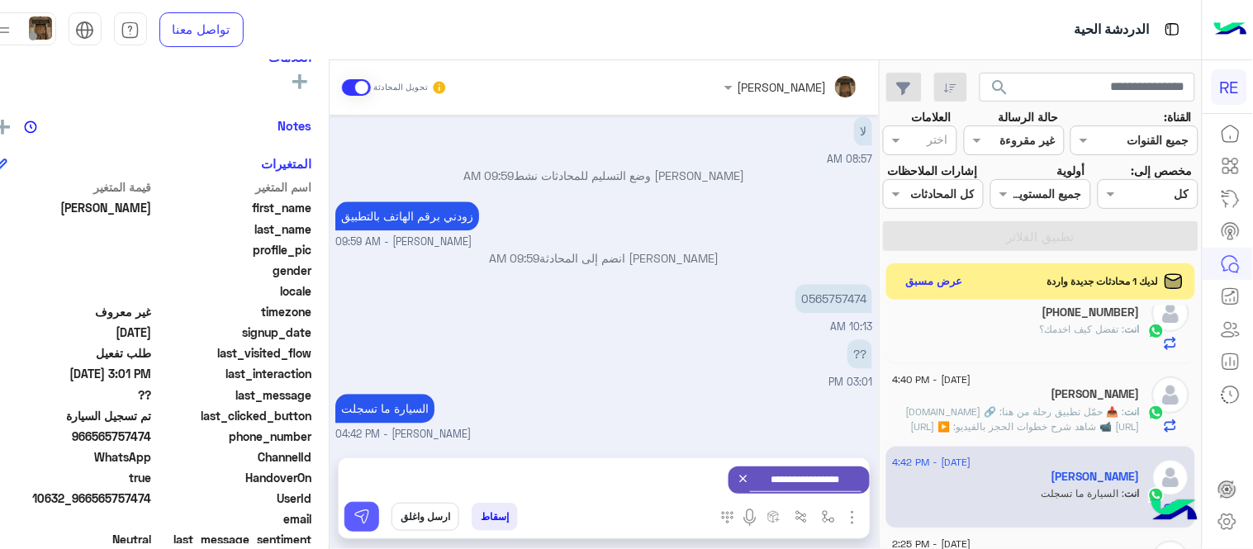
click at [370, 513] on img at bounding box center [362, 517] width 17 height 17
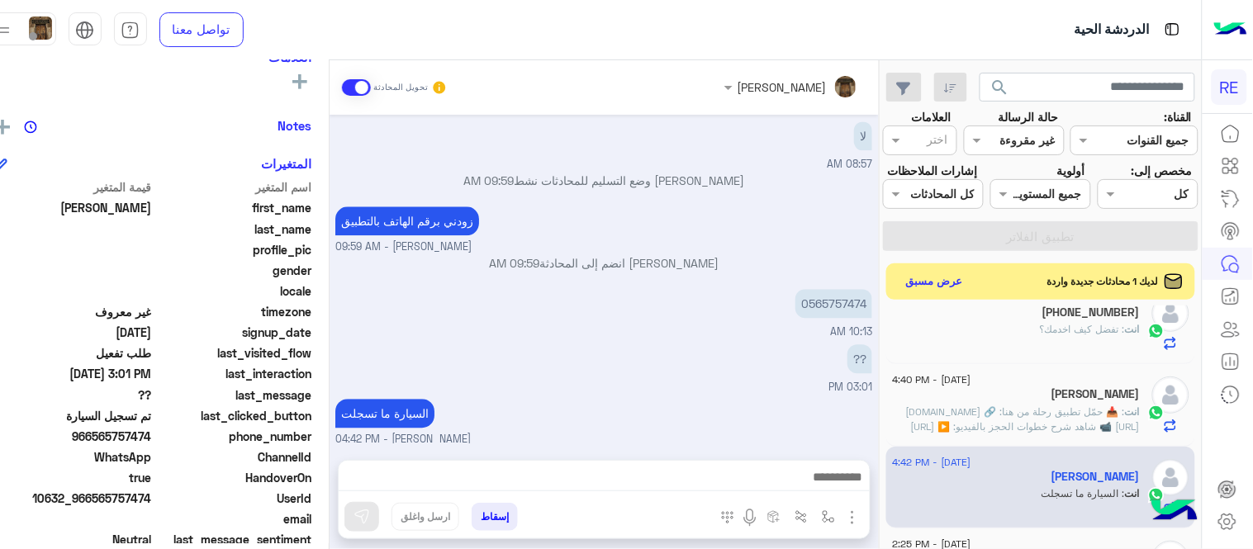
scroll to position [990, 0]
click at [667, 464] on div at bounding box center [604, 481] width 531 height 41
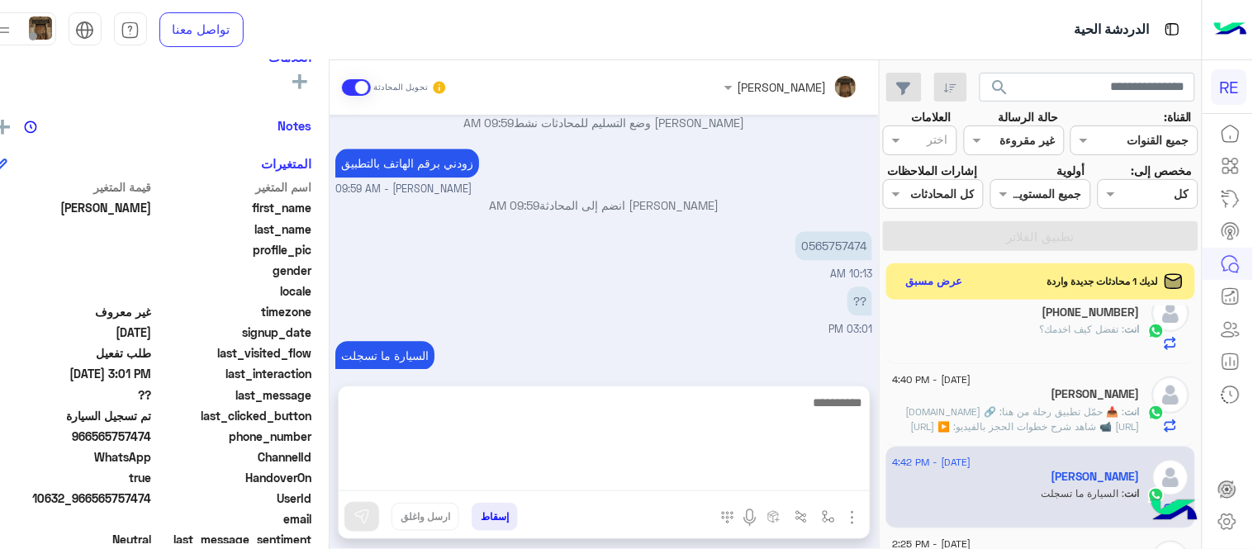
click at [675, 483] on textarea at bounding box center [604, 441] width 531 height 99
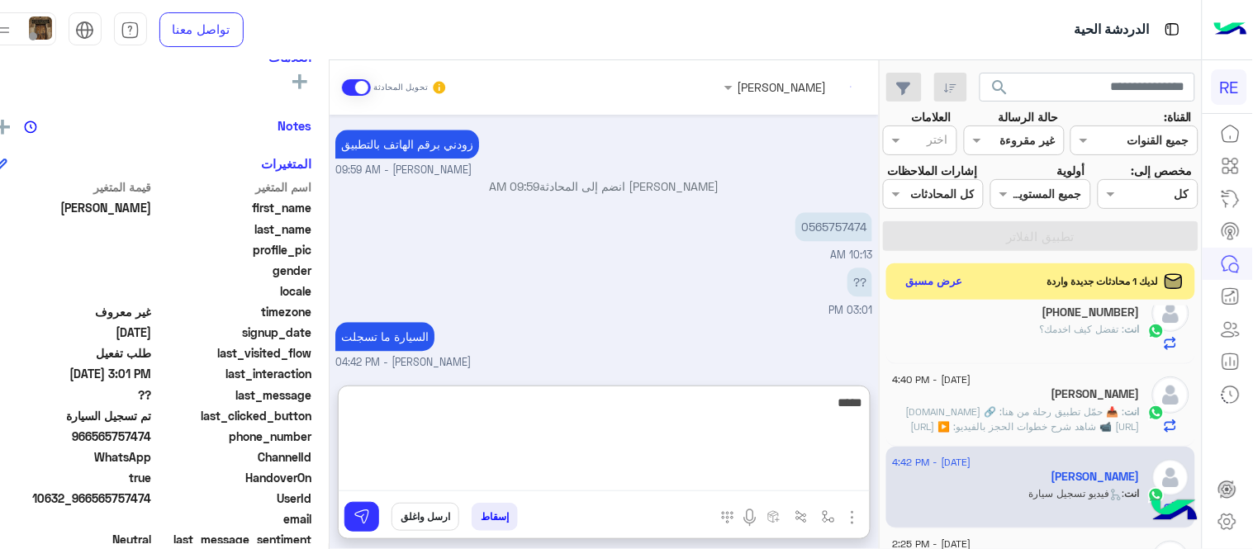
scroll to position [1212, 0]
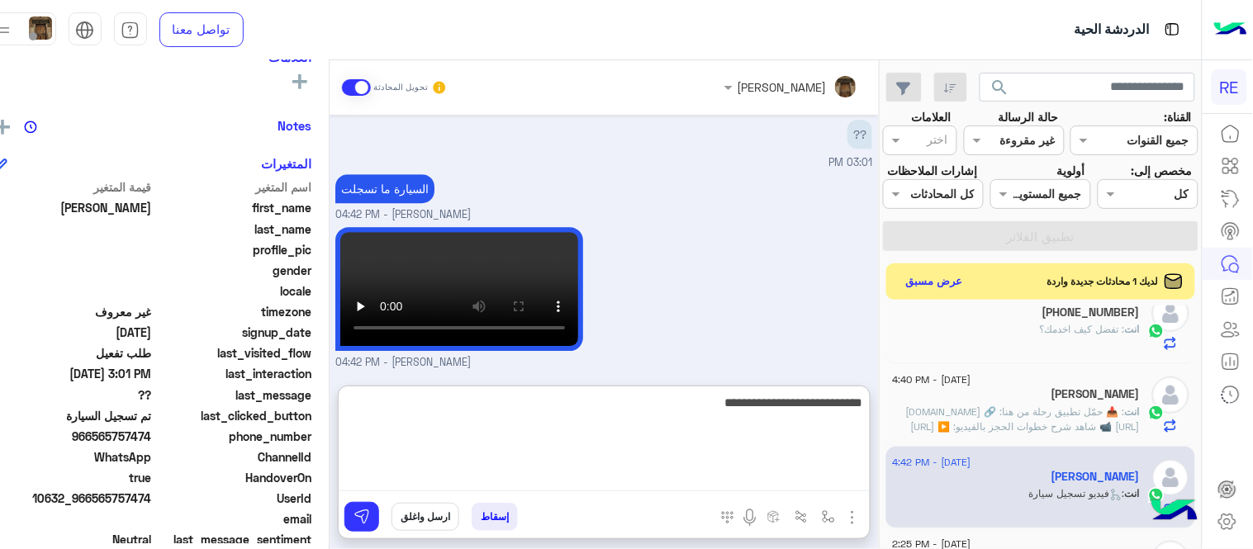
type textarea "**********"
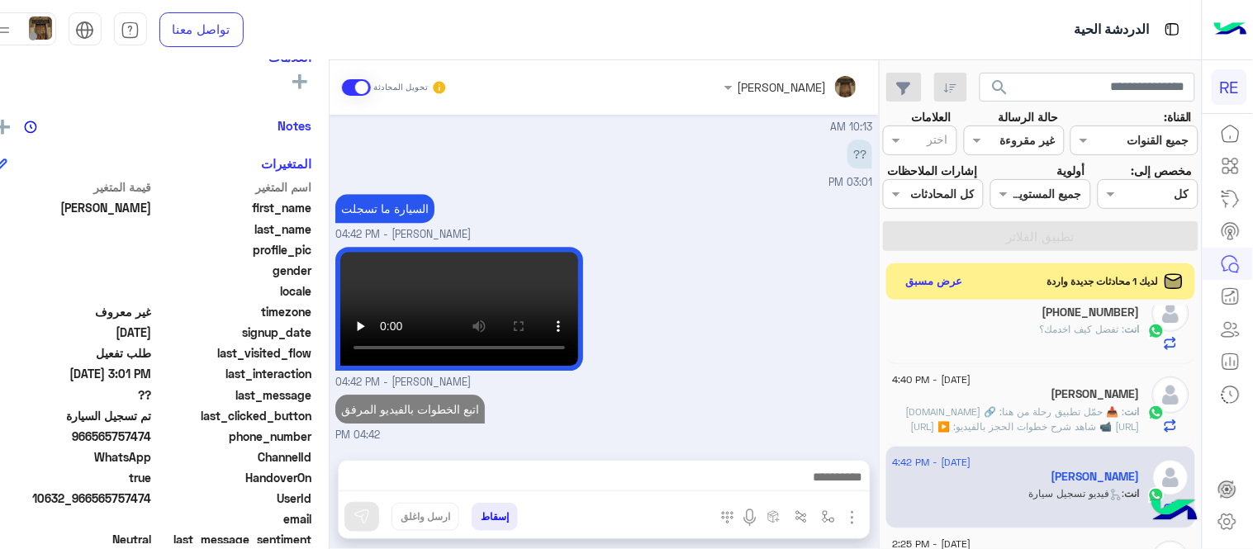
click at [807, 359] on div "[DATE] تفعيل حساب 08:55 AM يمكنك الاطلاع على شروط الانضمام لرحلة ك (كابتن ) الم…" at bounding box center [604, 279] width 549 height 329
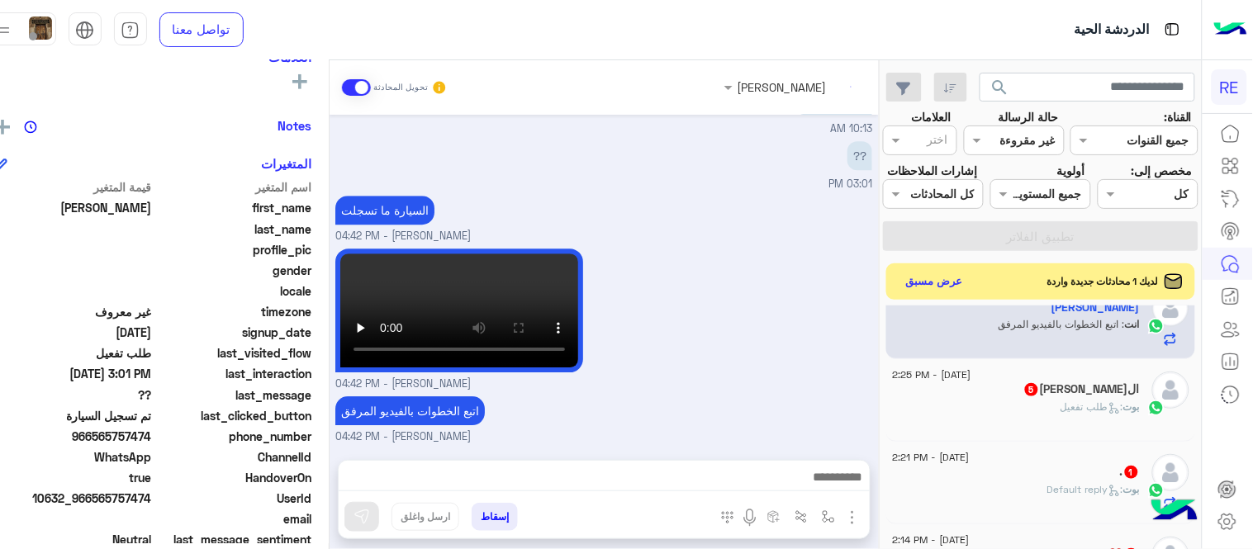
scroll to position [459, 0]
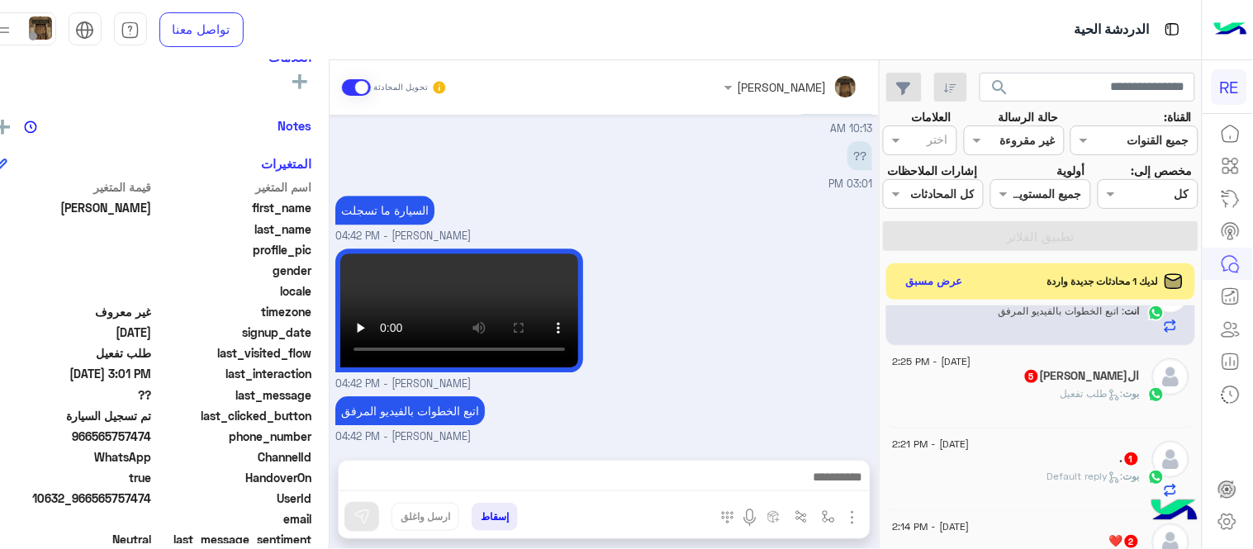
click at [994, 407] on div "بوت : طلب تفعيل" at bounding box center [1016, 401] width 247 height 29
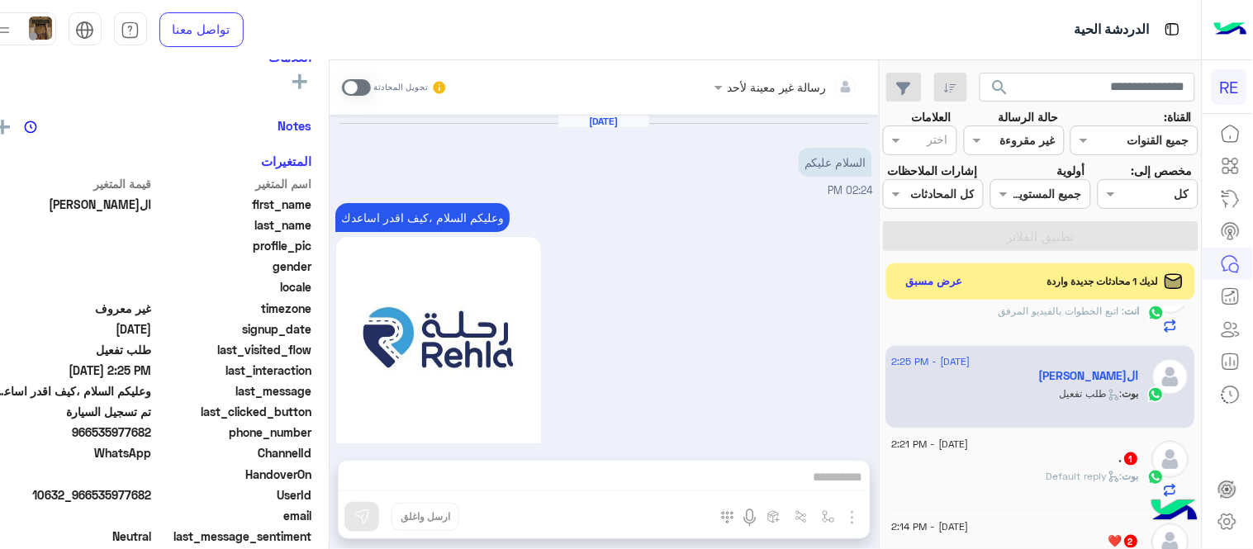
scroll to position [1537, 0]
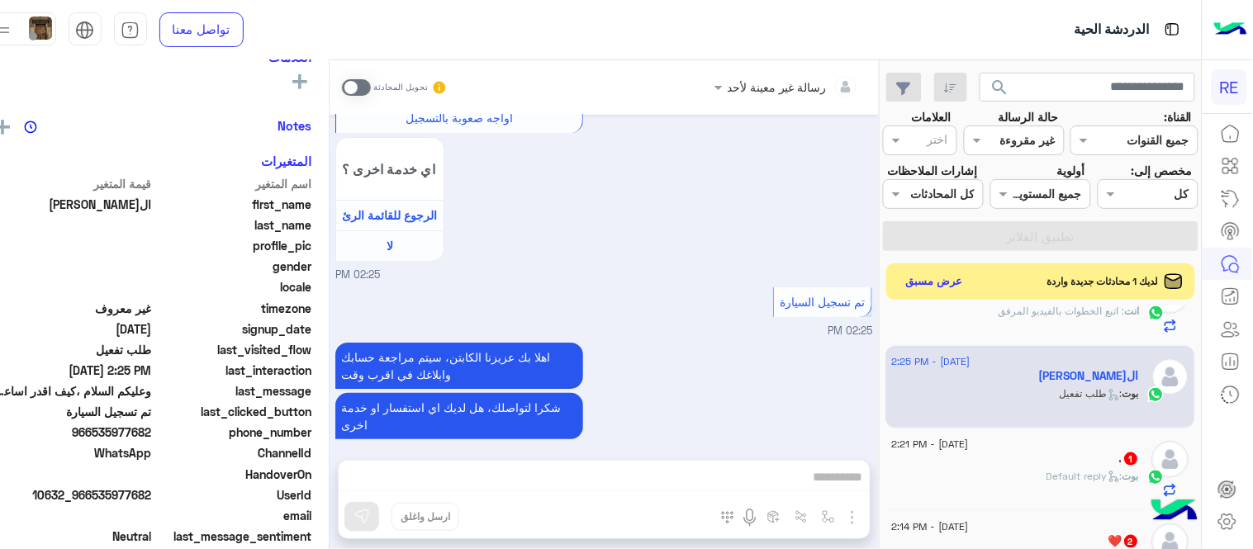
click at [371, 85] on span at bounding box center [356, 87] width 29 height 17
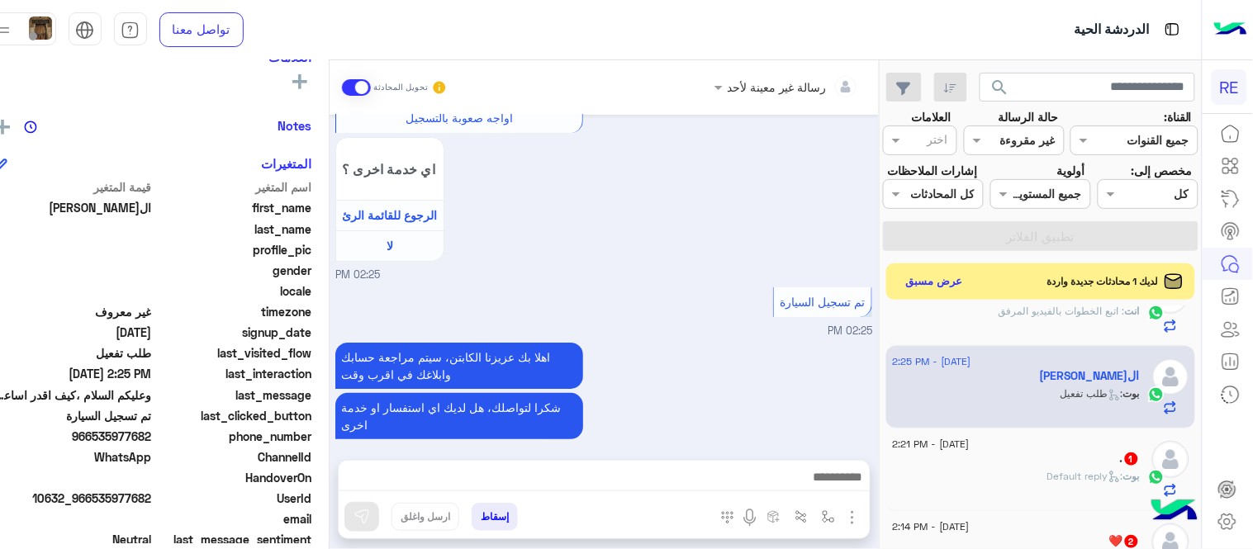
scroll to position [1567, 0]
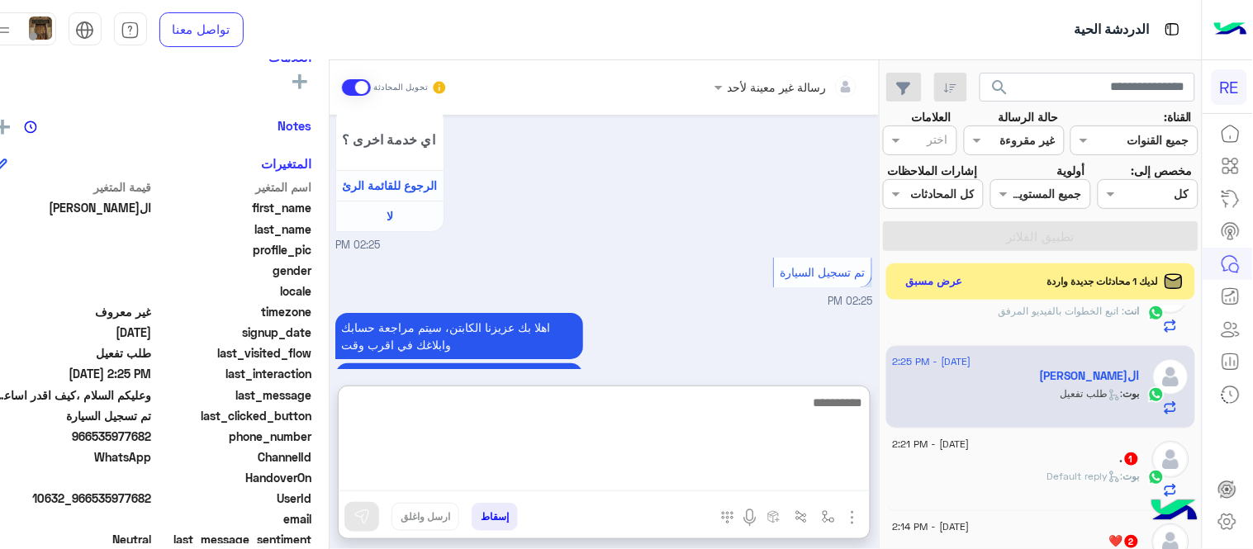
click at [681, 468] on textarea at bounding box center [604, 441] width 531 height 99
type textarea "**********"
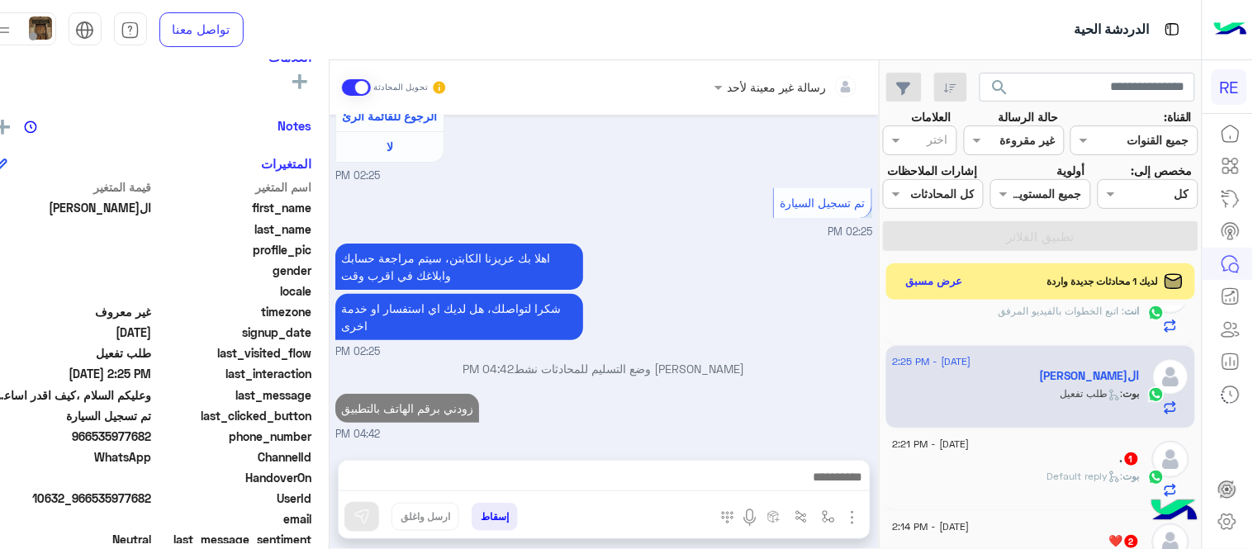
scroll to position [0, 0]
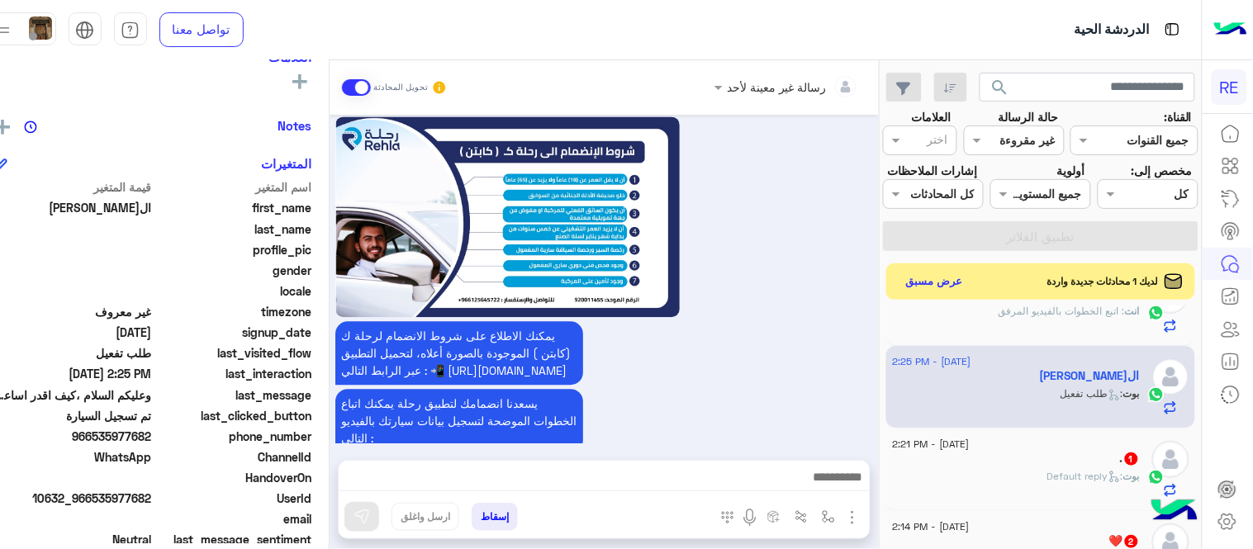
click at [1046, 469] on div ". 1" at bounding box center [1016, 460] width 247 height 17
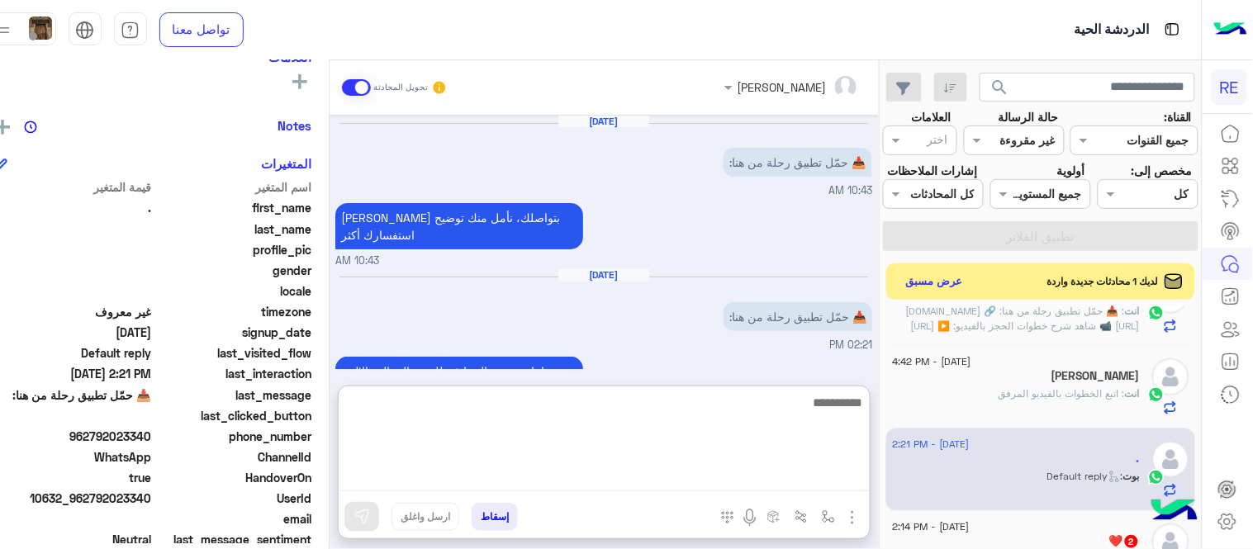
click at [764, 483] on textarea at bounding box center [604, 441] width 531 height 99
paste textarea "**********"
type textarea "**********"
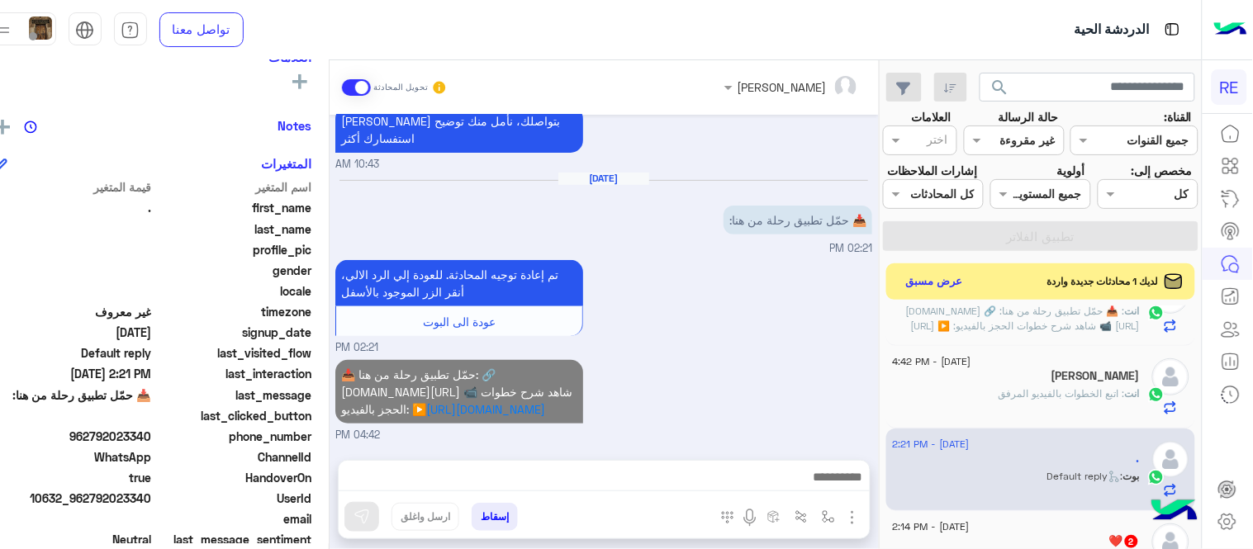
click at [757, 311] on div "[DATE] 📥 حمّل تطبيق رحلة من هنا: 10:43 AM [PERSON_NAME] بتواصلك، نأمل منك توضيح…" at bounding box center [604, 279] width 549 height 329
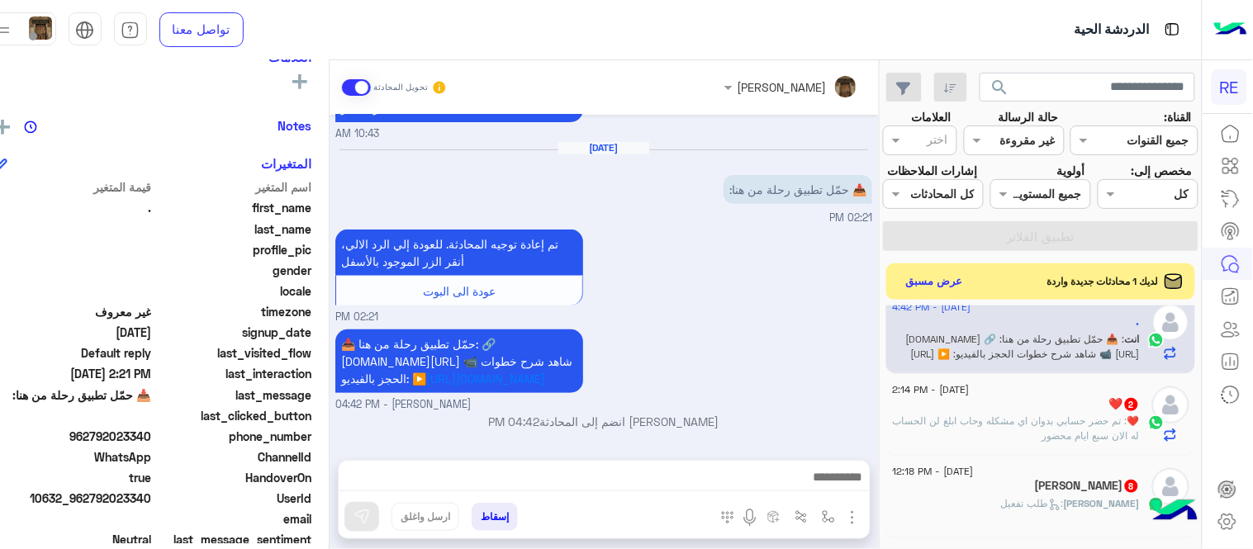
scroll to position [630, 0]
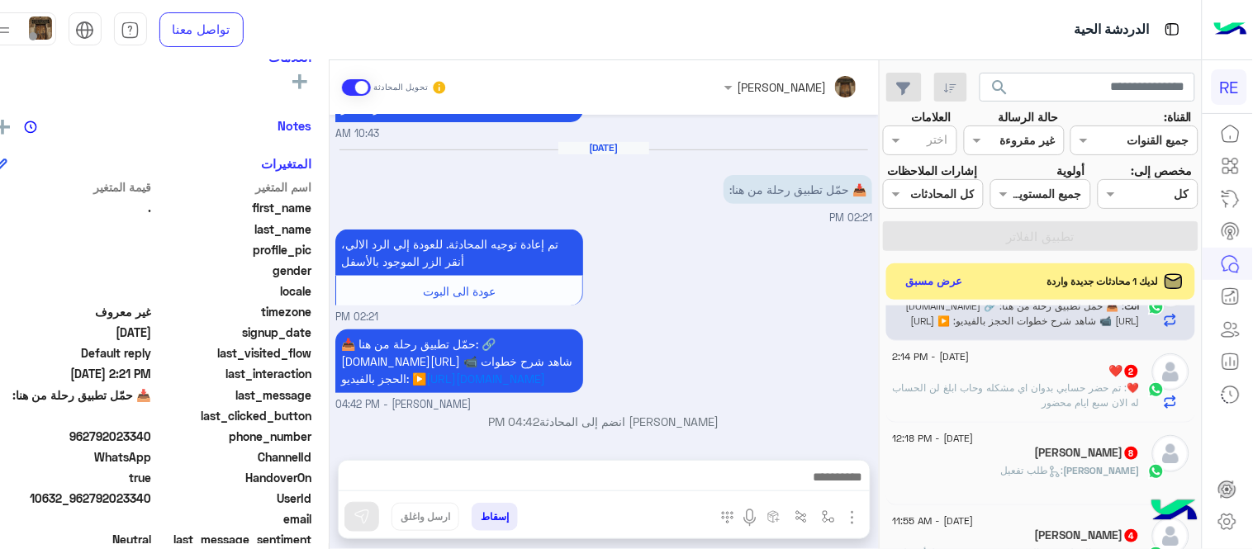
click at [1022, 409] on span ": تم حضر حسابي بدوان اي مشكله وحاب ابلغ لن الحساب له الان سبع ايام محضور" at bounding box center [1016, 395] width 247 height 27
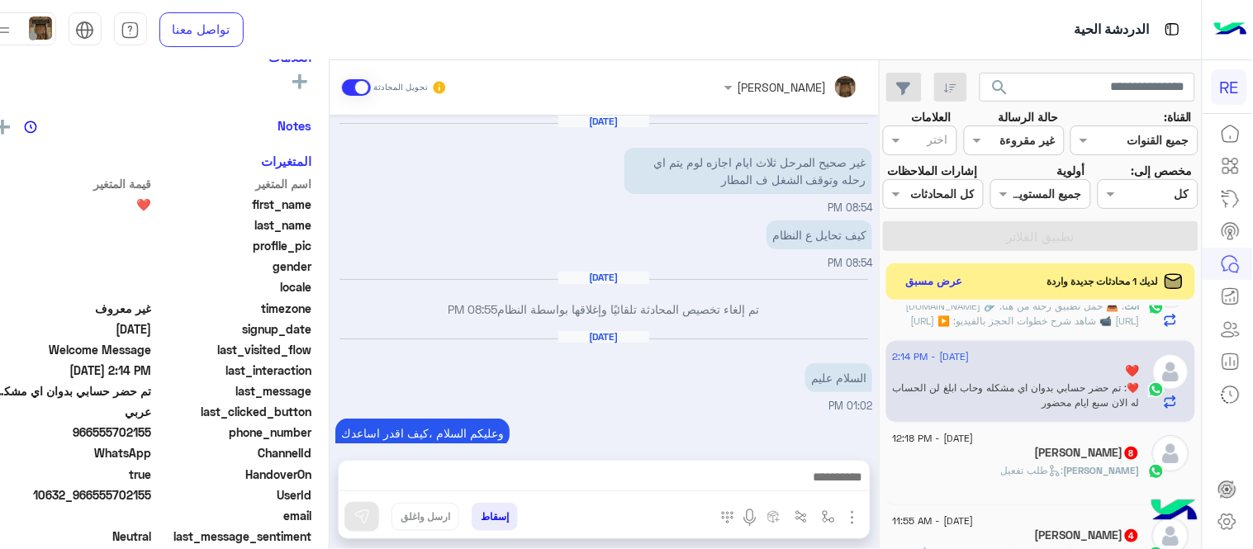
scroll to position [650, 0]
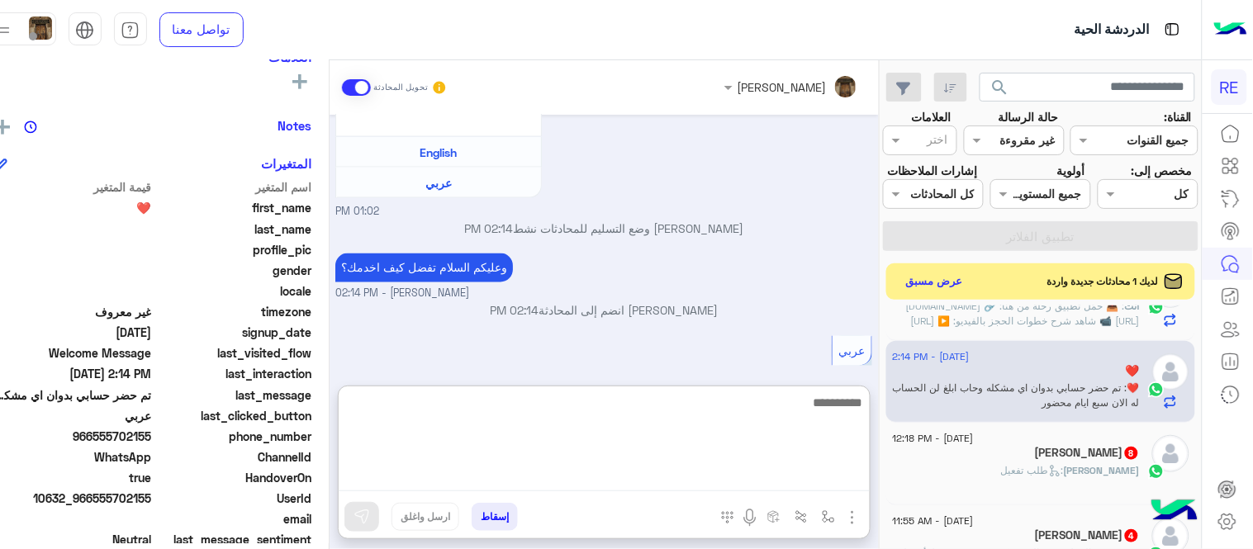
click at [582, 473] on textarea at bounding box center [604, 441] width 531 height 99
type textarea "**********"
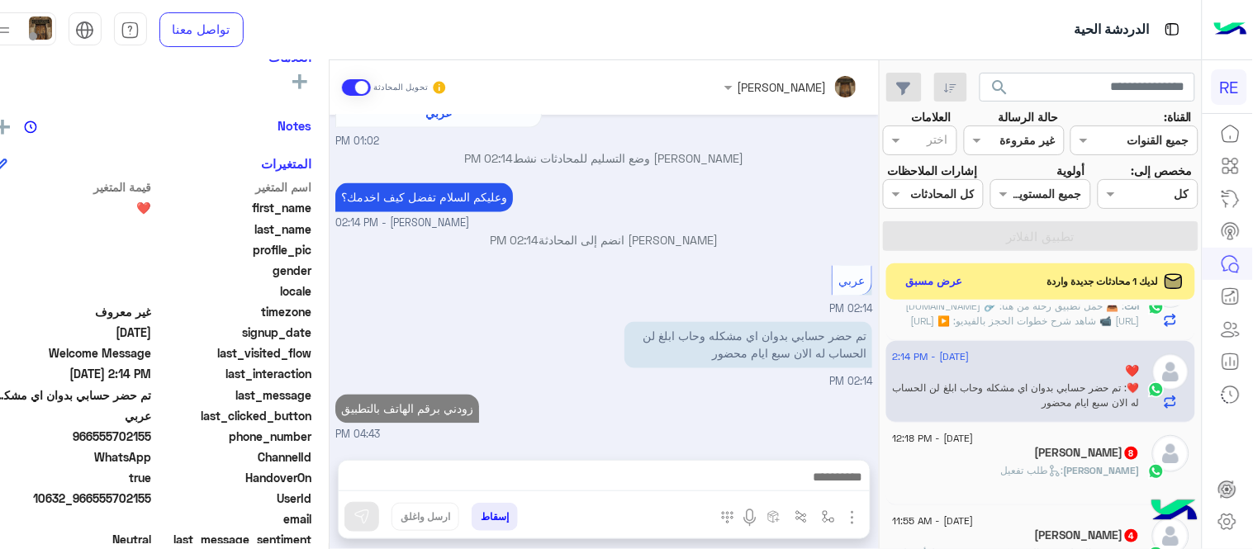
scroll to position [723, 0]
click at [1054, 492] on div "[PERSON_NAME] : طلب تفعيل" at bounding box center [1016, 478] width 247 height 29
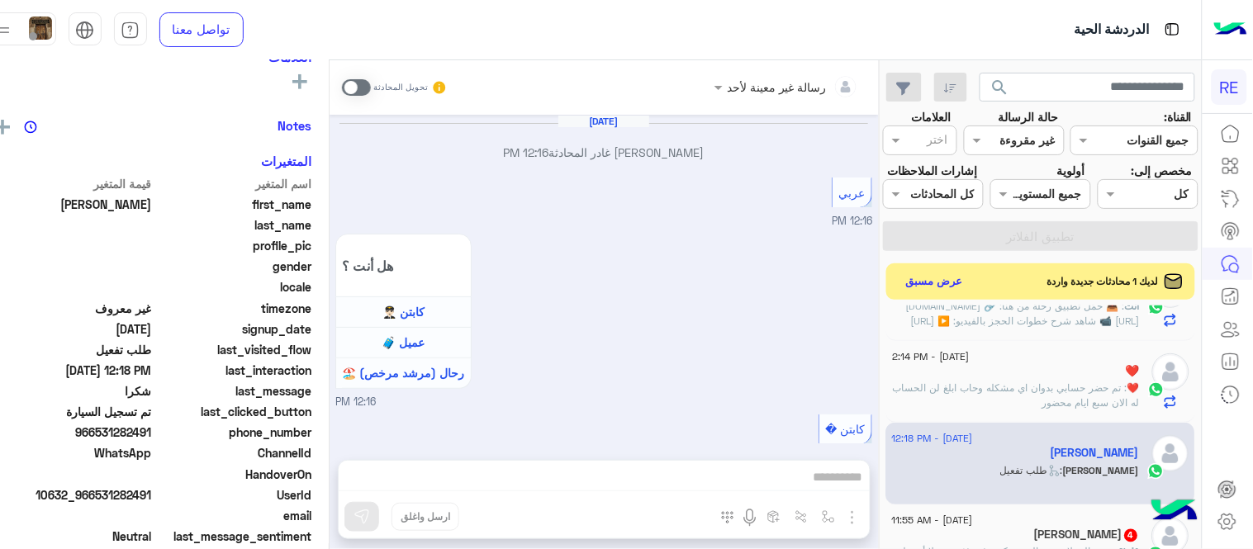
scroll to position [1127, 0]
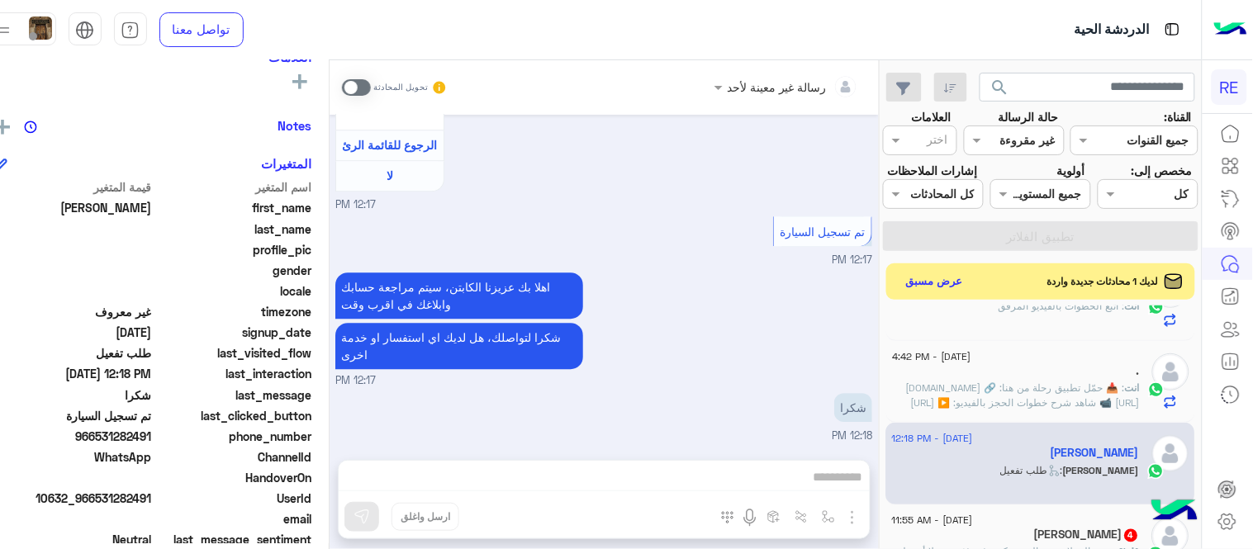
click at [371, 83] on span at bounding box center [356, 87] width 29 height 17
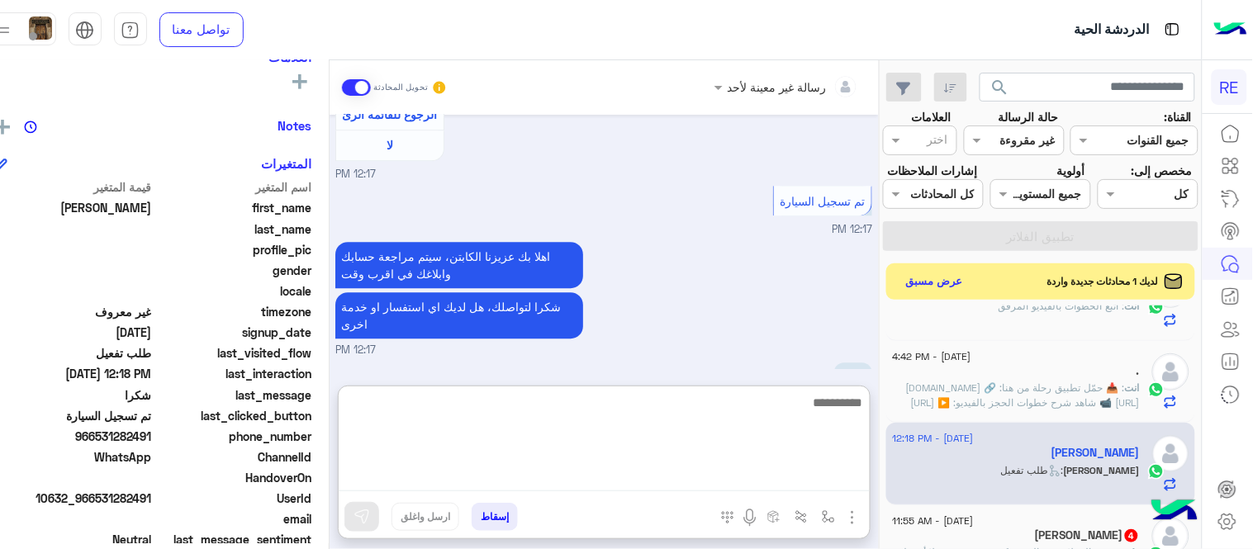
click at [721, 479] on textarea at bounding box center [604, 441] width 531 height 99
type textarea "**********"
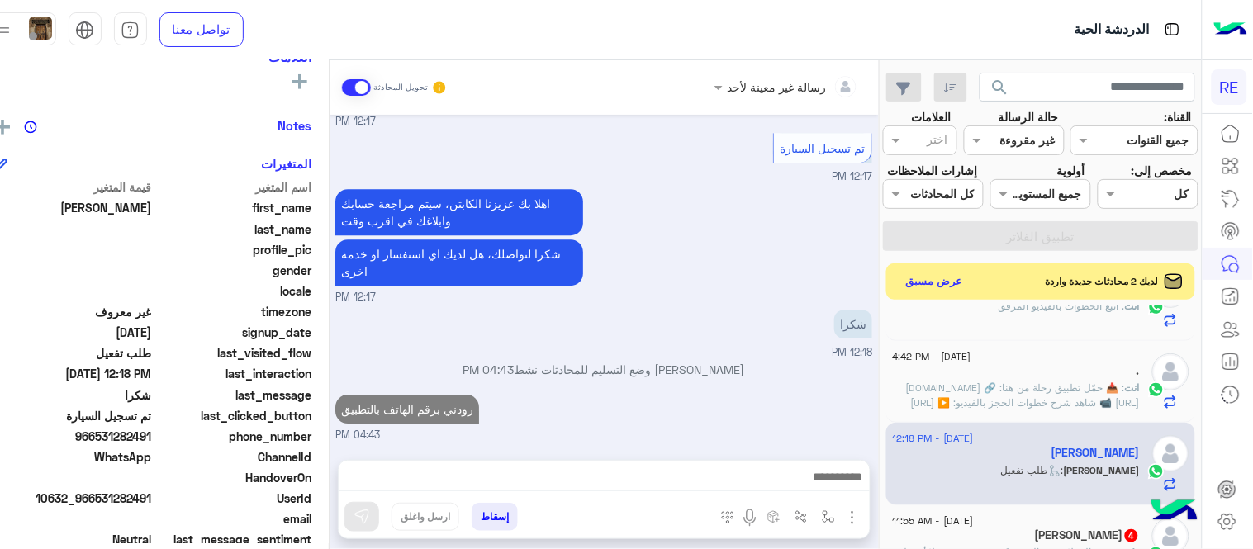
scroll to position [1210, 0]
click at [752, 339] on div "[DATE] [PERSON_NAME] غادر المحادثة 12:16 PM عربي 12:16 PM هل أنت ؟ كابتن 👨🏻‍✈️ …" at bounding box center [604, 279] width 549 height 329
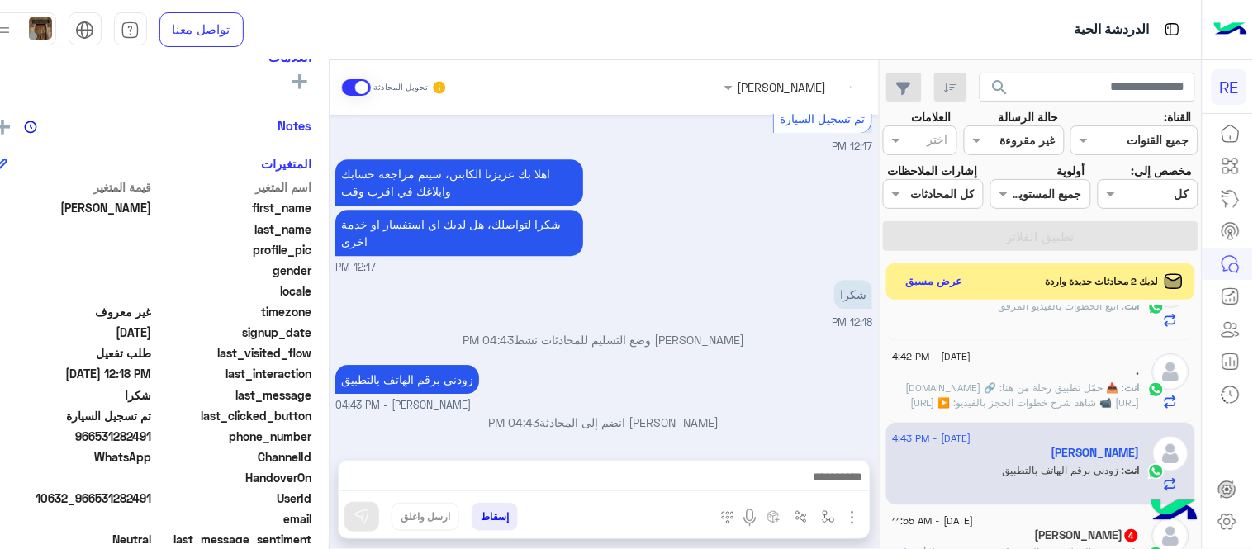
scroll to position [820, 0]
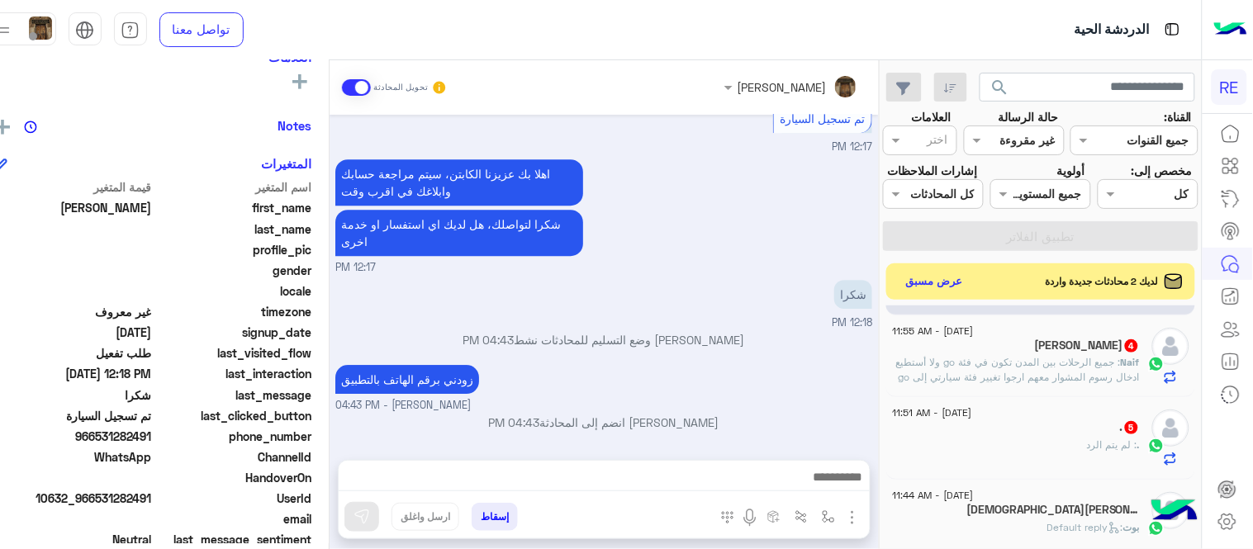
click at [1025, 378] on span ": جميع الرحلات بين المدن تكون في فئة go ولا أستطيع ادخال رسوم المشوار معهم ارجو…" at bounding box center [1018, 369] width 244 height 27
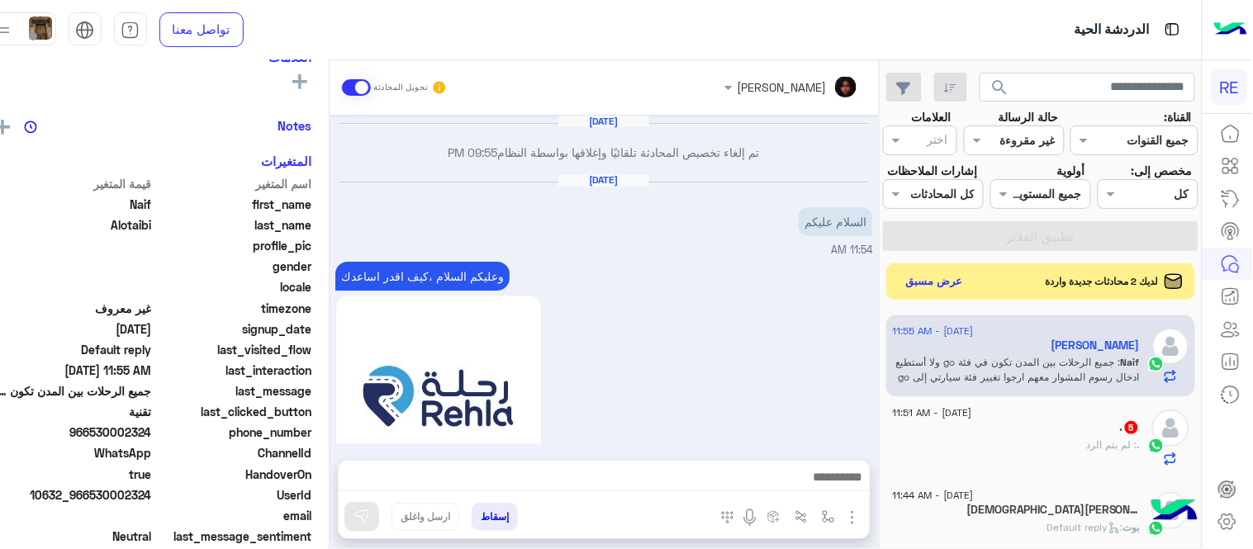
scroll to position [700, 0]
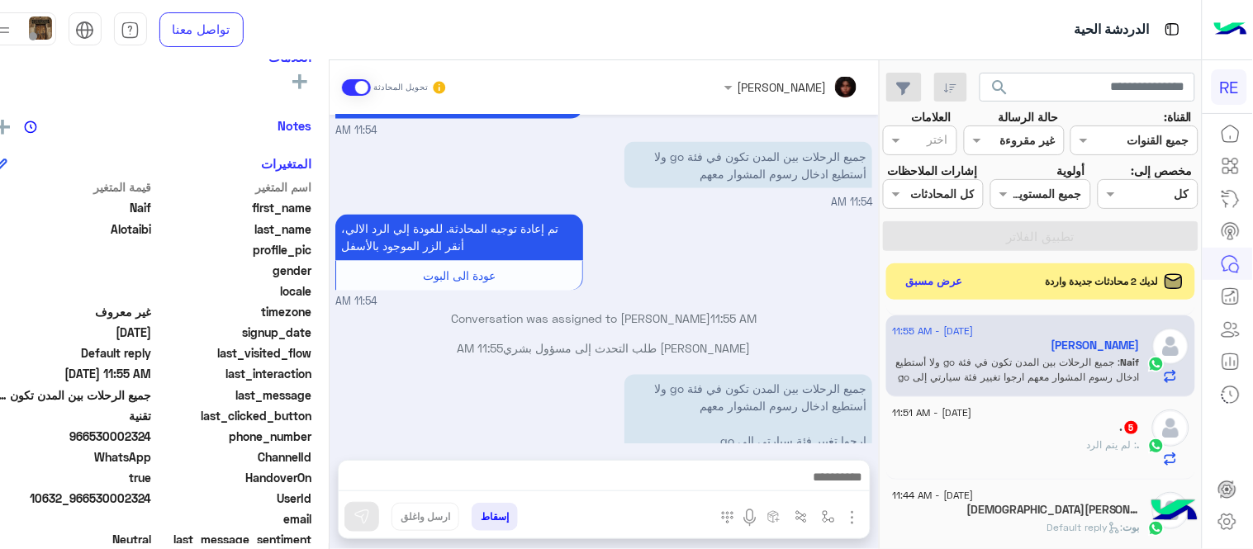
drag, startPoint x: 116, startPoint y: 434, endPoint x: 175, endPoint y: 438, distance: 58.8
click at [152, 438] on span "966530002324" at bounding box center [73, 436] width 158 height 17
copy span "530002324"
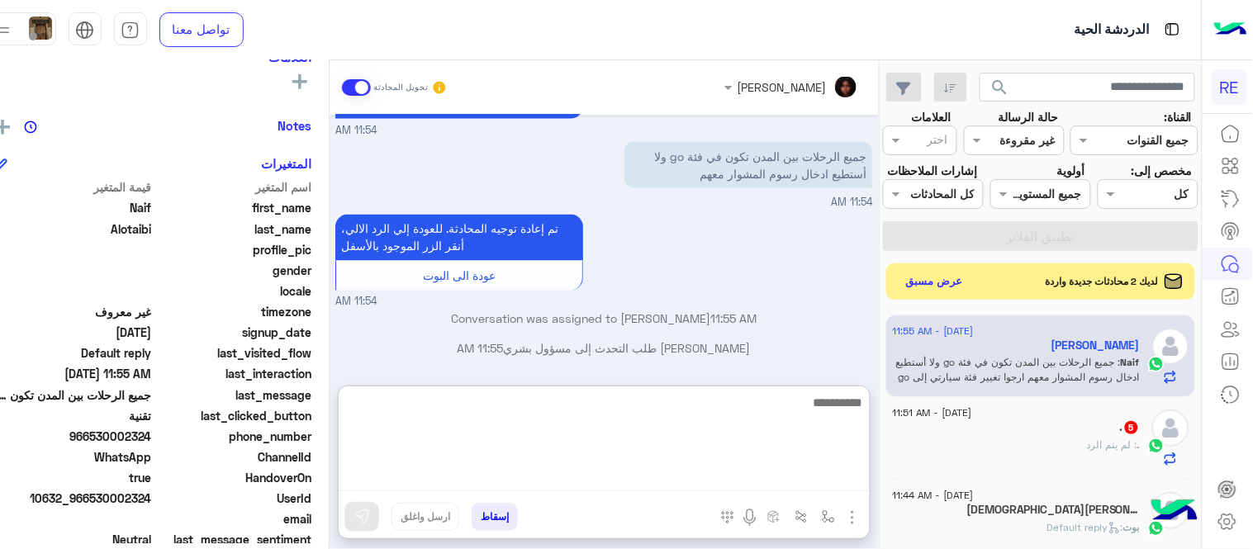
click at [699, 473] on textarea at bounding box center [604, 441] width 531 height 99
type textarea "**********"
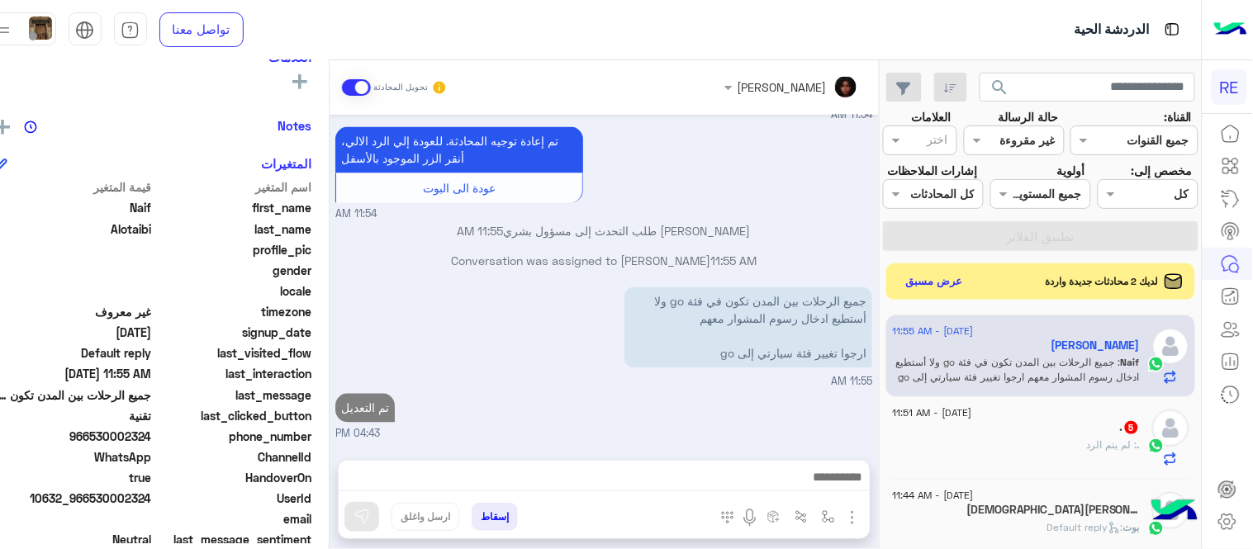
scroll to position [796, 0]
click at [1038, 438] on div ". 5" at bounding box center [1016, 429] width 247 height 17
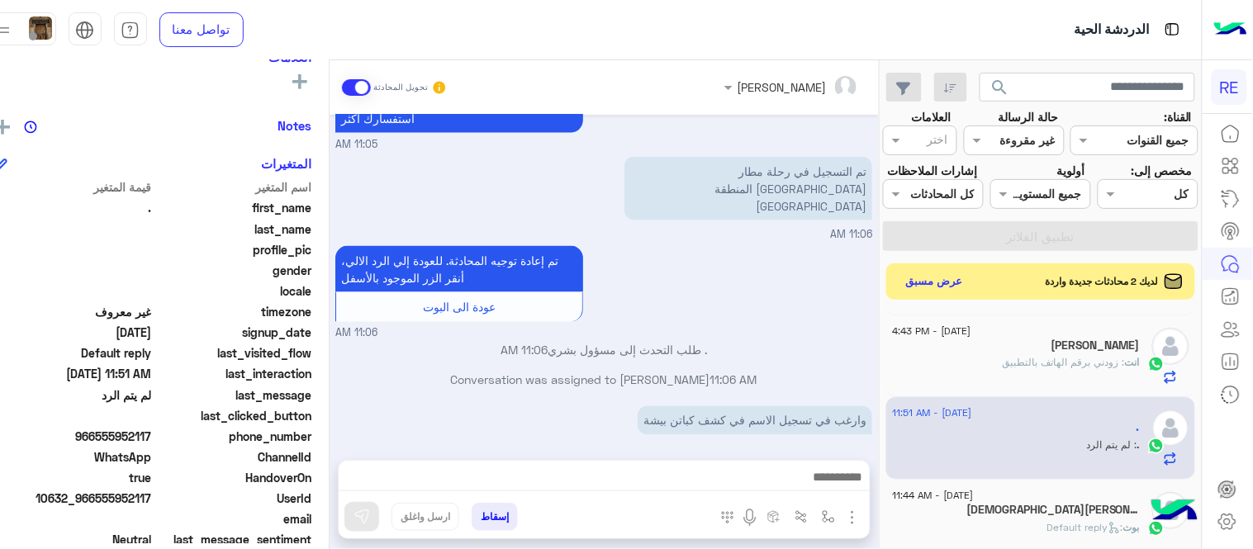
scroll to position [1022, 0]
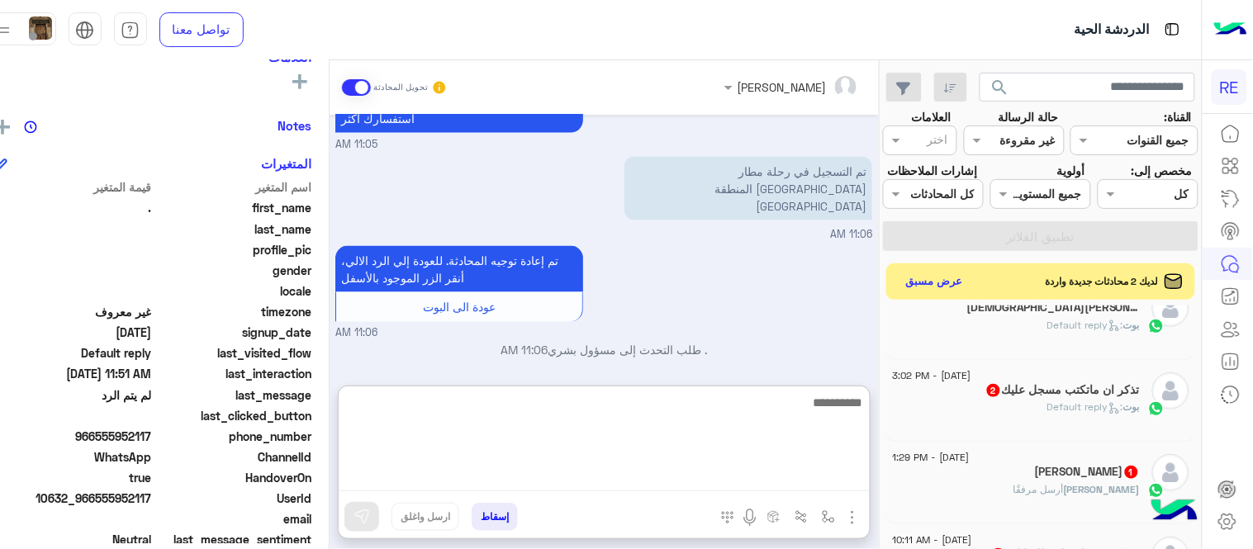
click at [760, 489] on textarea at bounding box center [604, 441] width 531 height 99
type textarea "**********"
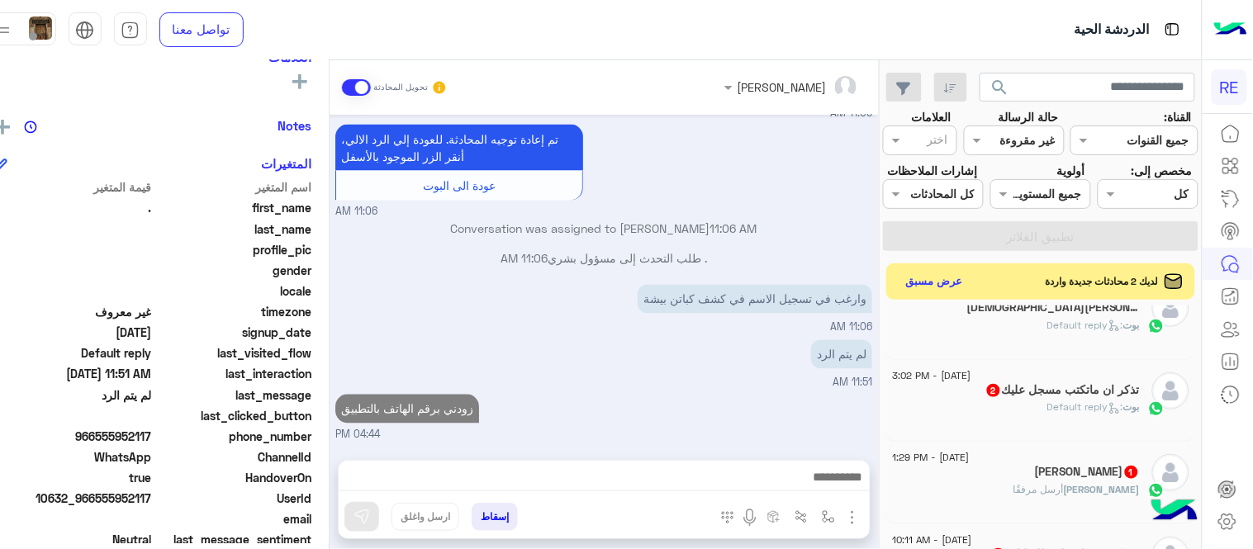
scroll to position [679, 0]
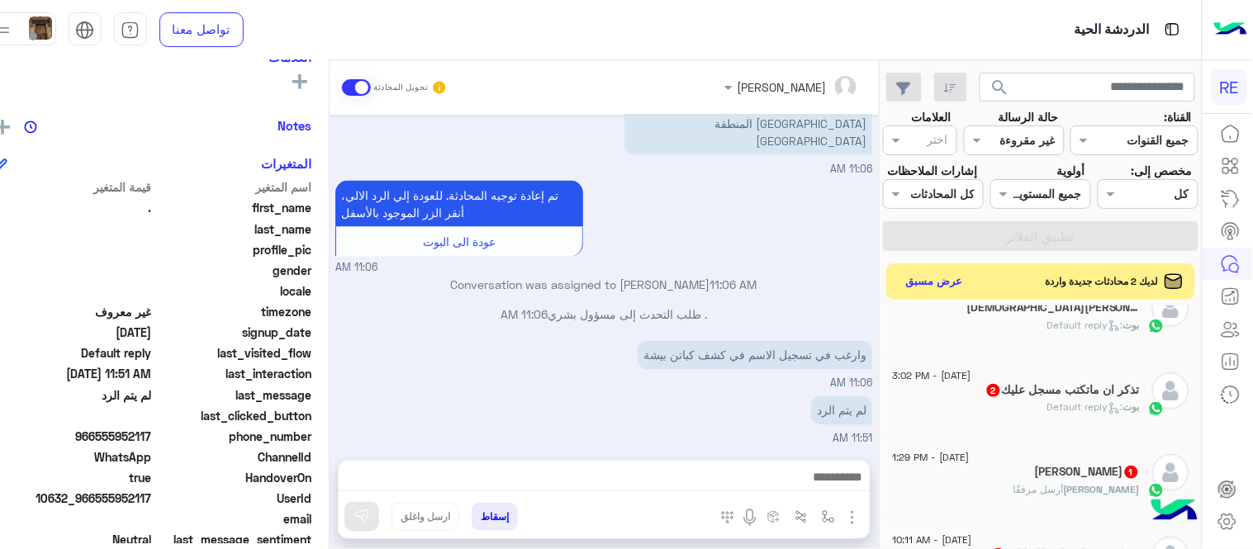
click at [853, 356] on div "[DATE] سلام عليكم 11:05 AM وعليكم السلام ،كيف اقدر اساعدك اهلًا بك في تطبيق رحل…" at bounding box center [604, 279] width 549 height 329
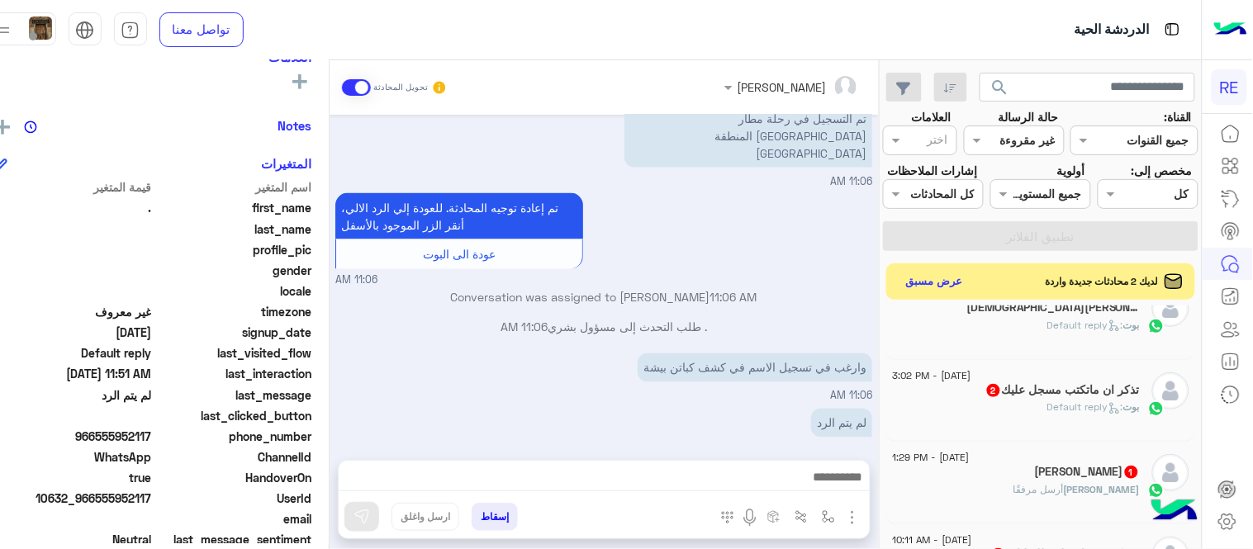
scroll to position [709, 0]
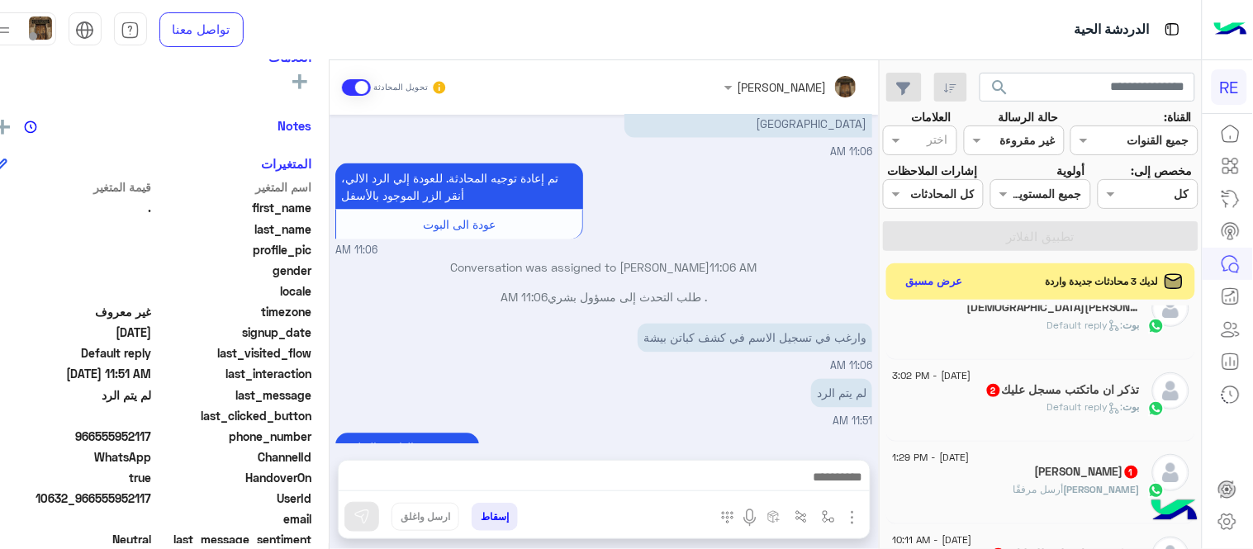
drag, startPoint x: 909, startPoint y: 473, endPoint x: 902, endPoint y: 459, distance: 15.5
click at [902, 459] on mat-drawer-container "search القناة: القناه جميع القنوات حالة الرسالة القناه غير مقروءة العلامات اختر…" at bounding box center [590, 308] width 1224 height 496
click at [880, 459] on mat-drawer "[PERSON_NAME] تحويل المحادثة [DATE] سلام عليكم 11:05 AM وعليكم السلام ،كيف اقدر…" at bounding box center [429, 308] width 902 height 496
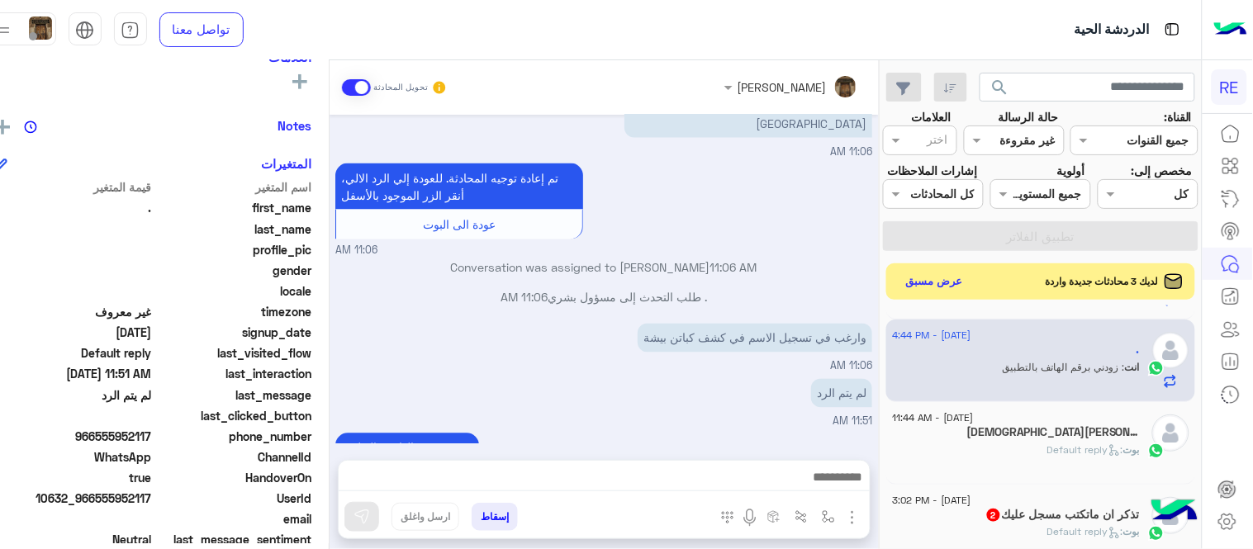
scroll to position [904, 0]
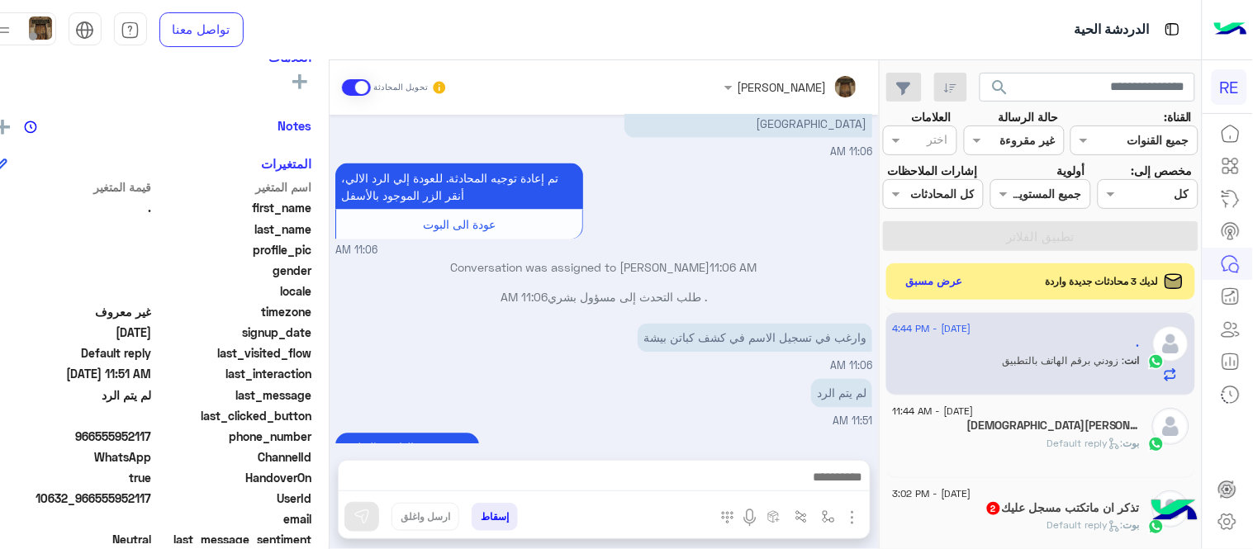
click at [995, 465] on div "[PERSON_NAME] : Default reply" at bounding box center [1016, 450] width 247 height 29
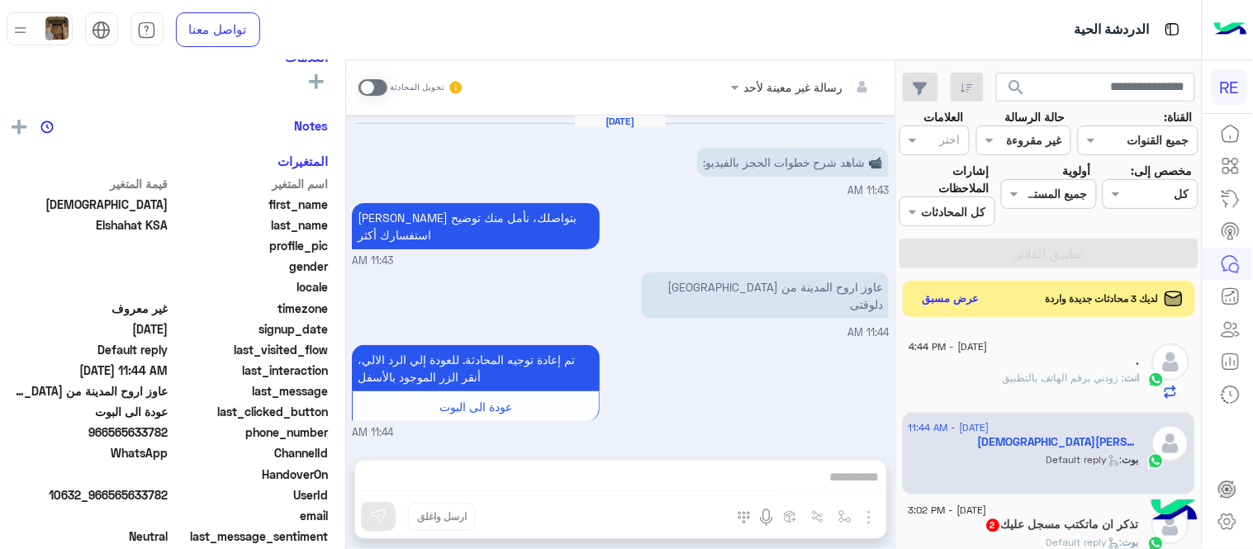
scroll to position [515, 0]
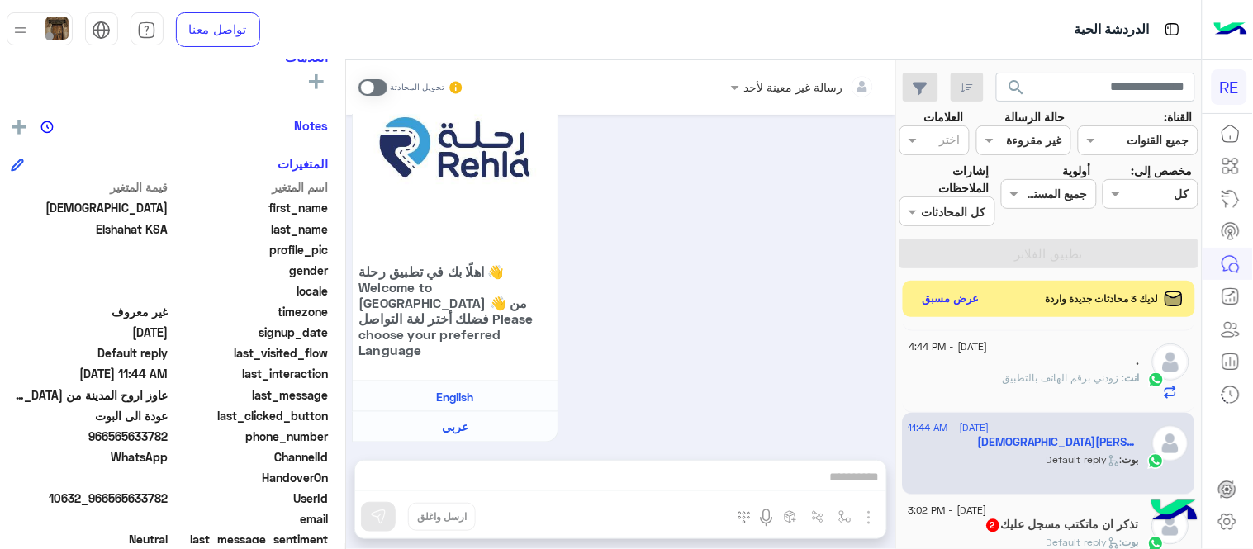
click at [382, 85] on span at bounding box center [373, 87] width 29 height 17
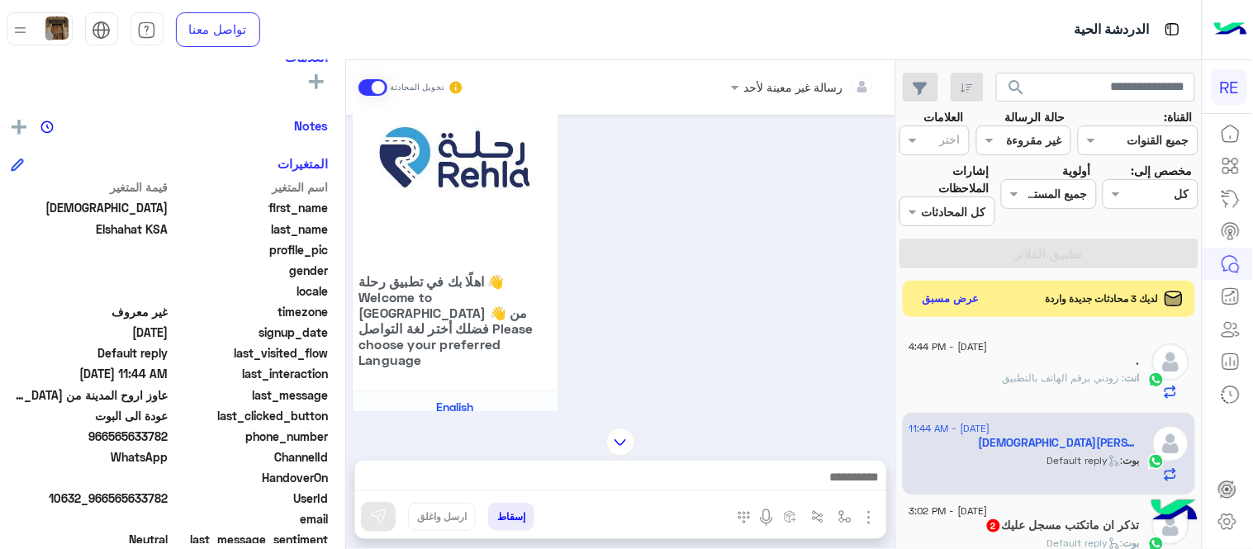
scroll to position [545, 0]
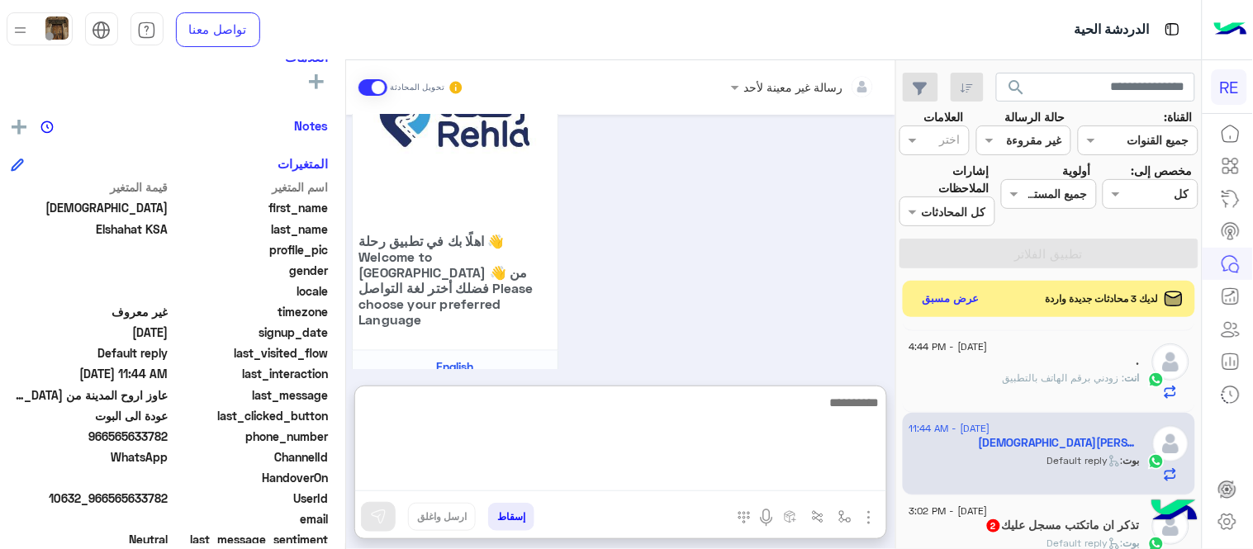
click at [529, 486] on textarea at bounding box center [620, 441] width 531 height 99
type textarea "**********"
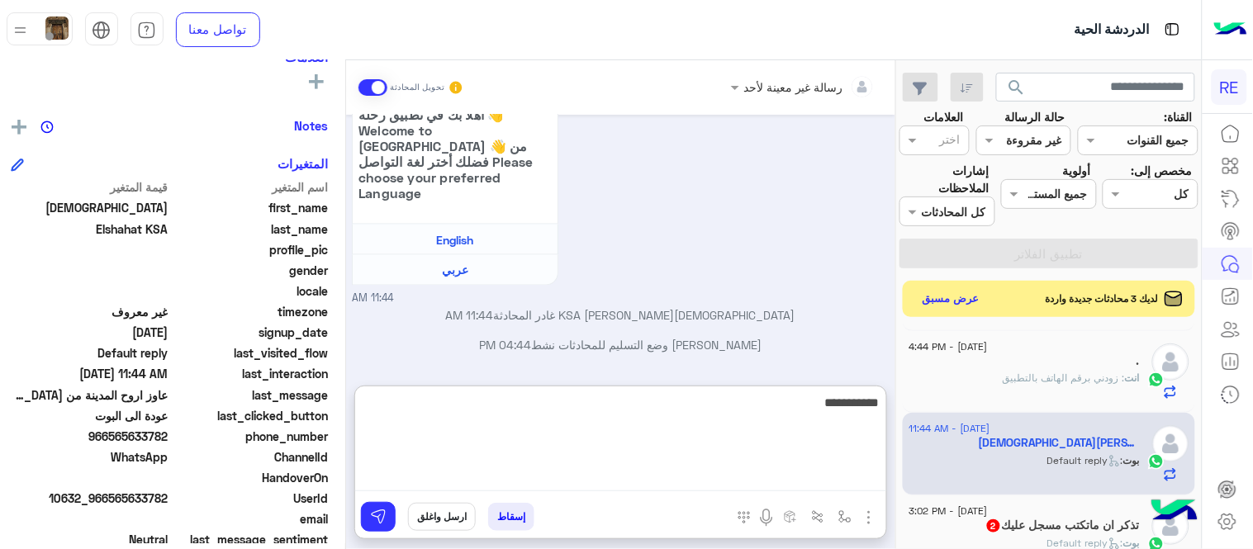
scroll to position [702, 0]
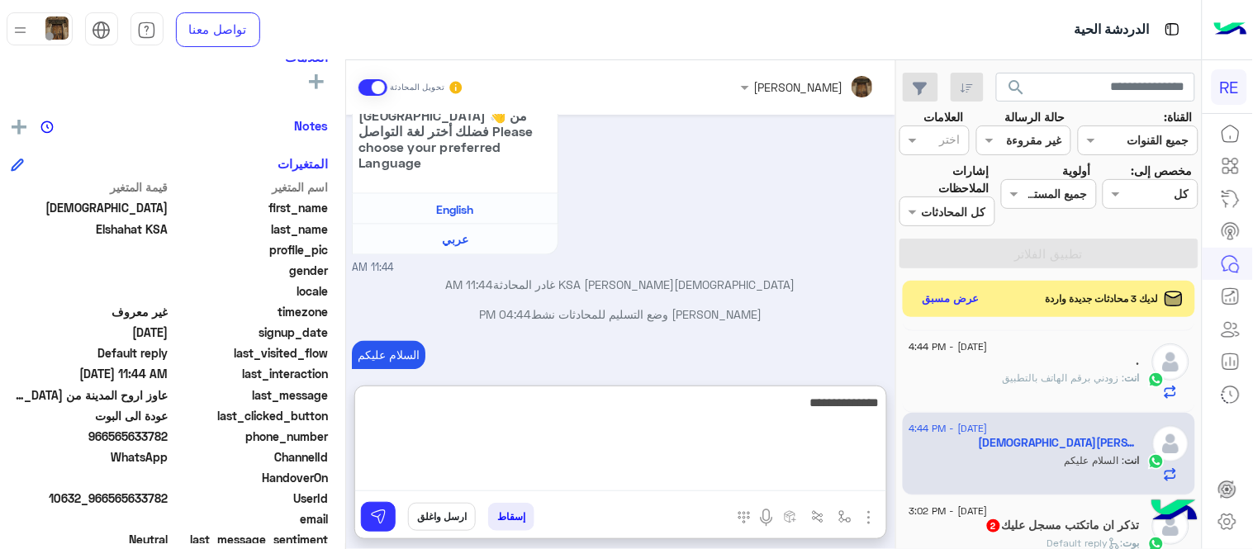
type textarea "**********"
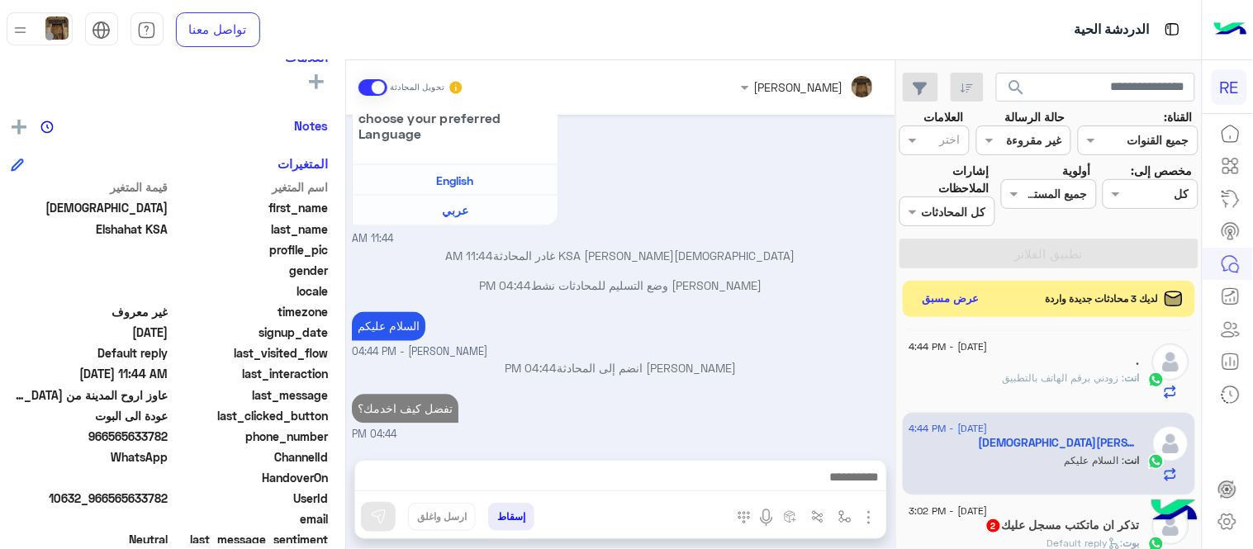
scroll to position [680, 0]
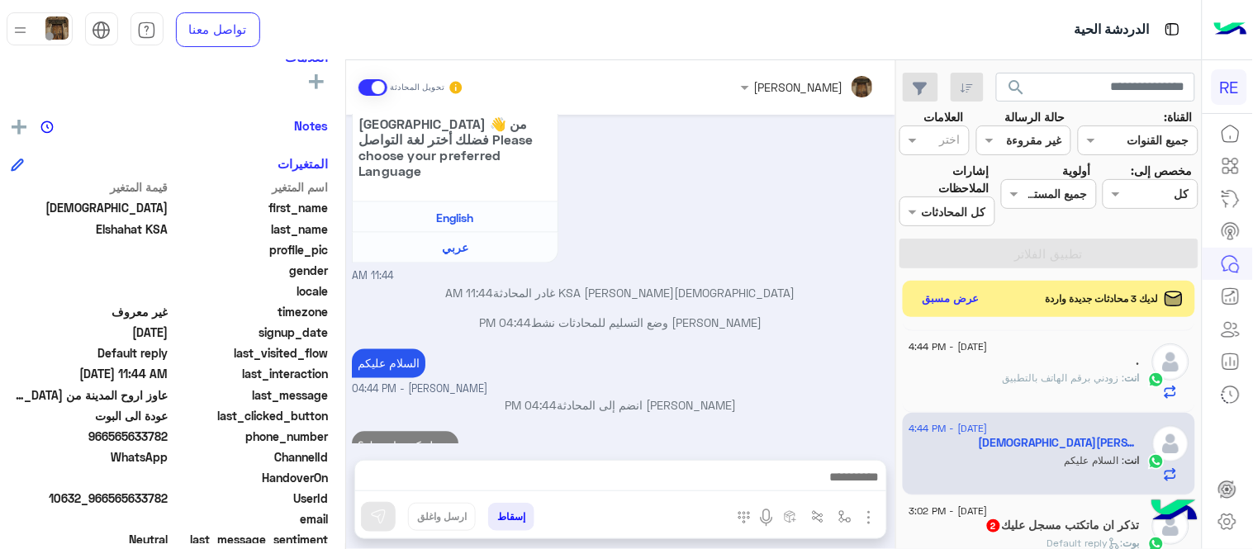
click at [758, 316] on div "[DATE] 📹 شاهد شرح خطوات الحجز بالفيديو: 11:43 AM [PERSON_NAME] بتواصلك، نأمل من…" at bounding box center [620, 279] width 549 height 329
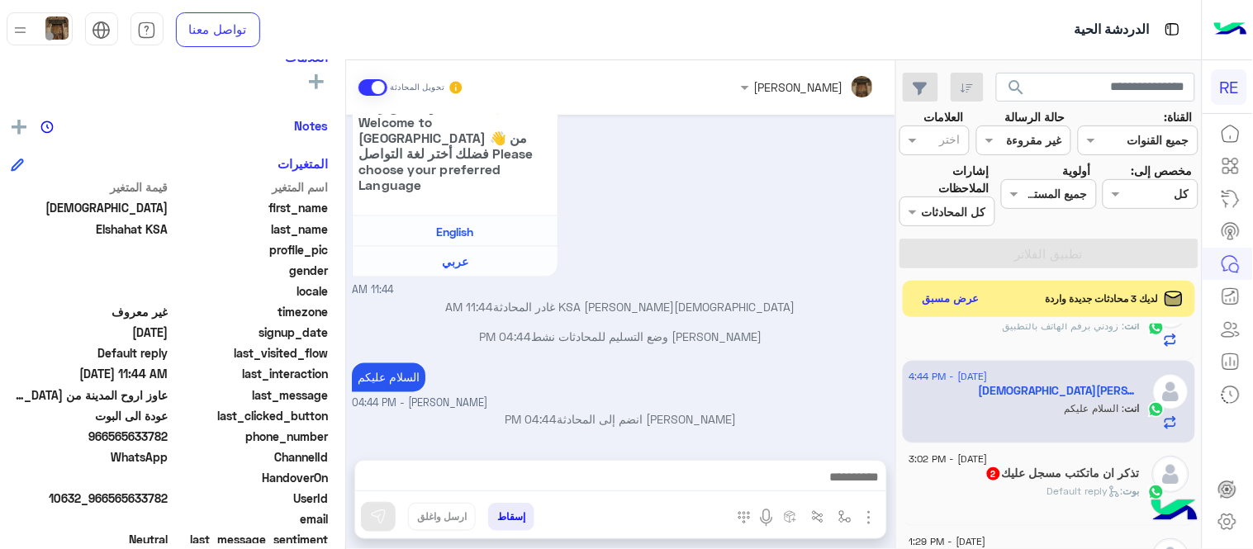
scroll to position [976, 0]
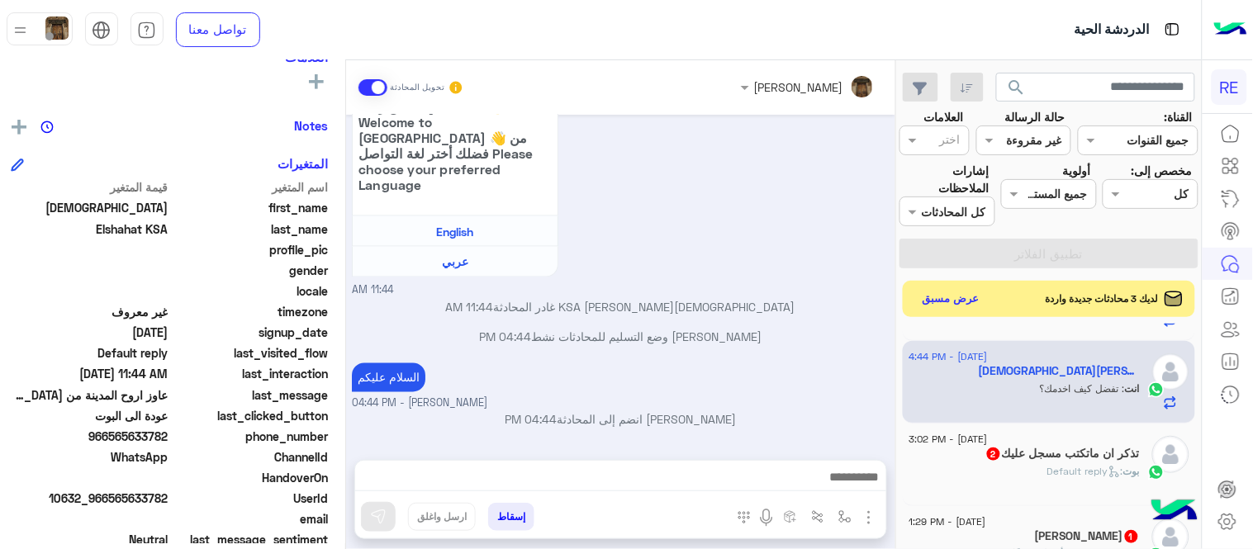
click at [948, 467] on div "[PERSON_NAME] : Default reply" at bounding box center [1025, 478] width 231 height 29
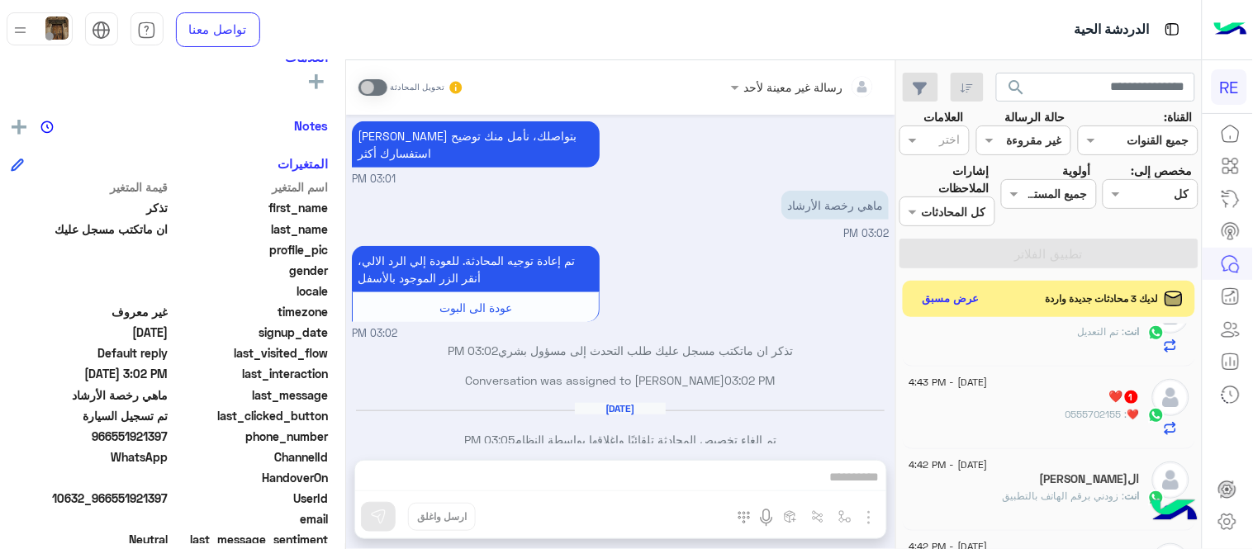
scroll to position [104, 0]
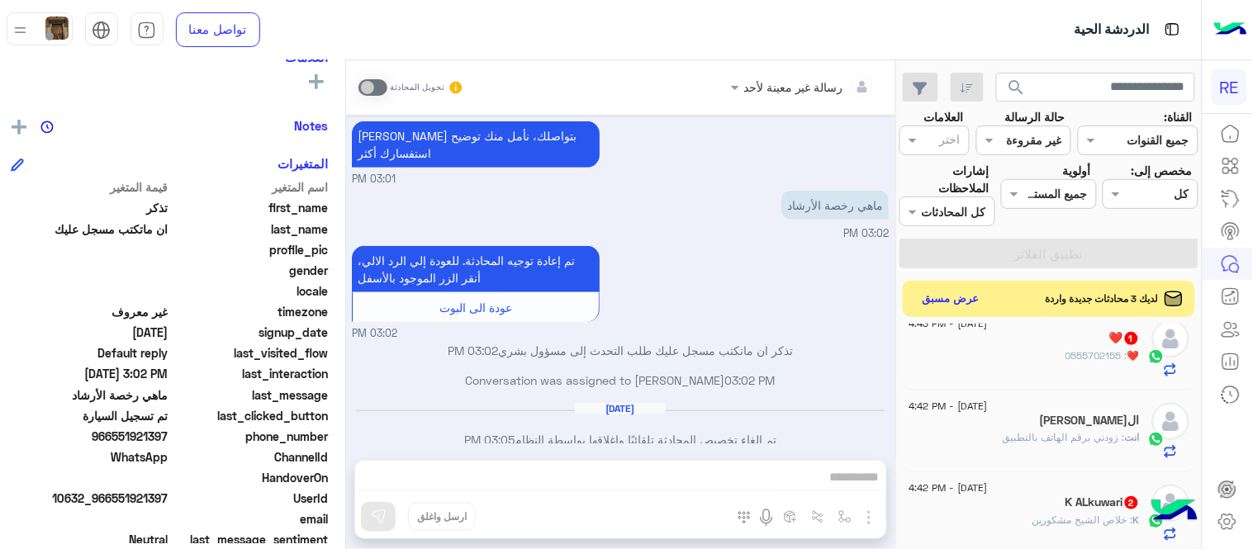
click at [1036, 336] on div "❤️ 1" at bounding box center [1025, 339] width 231 height 17
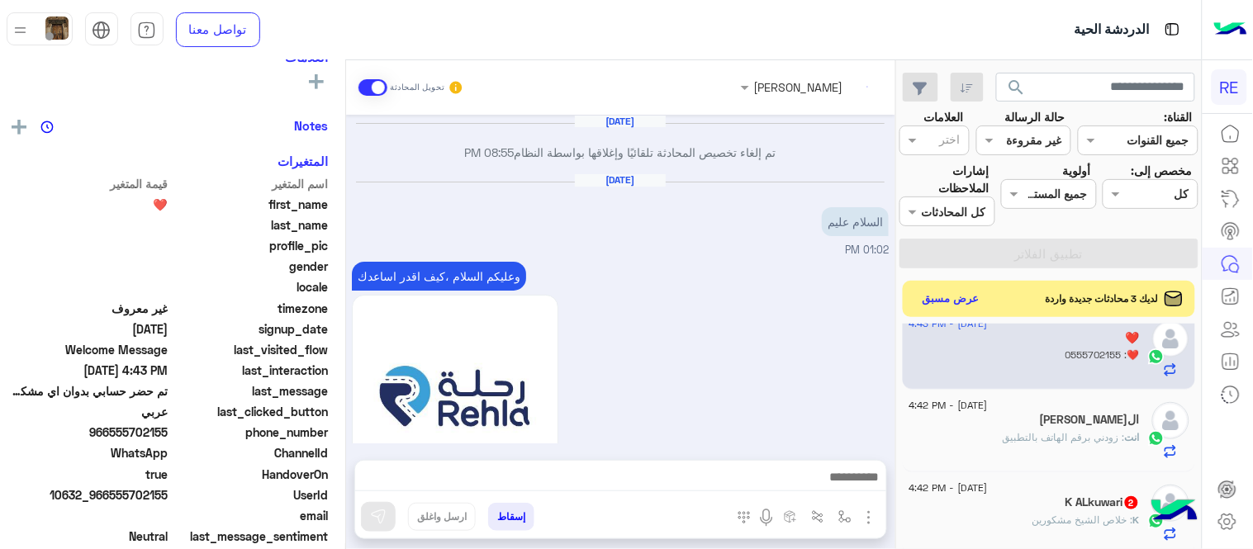
scroll to position [601, 0]
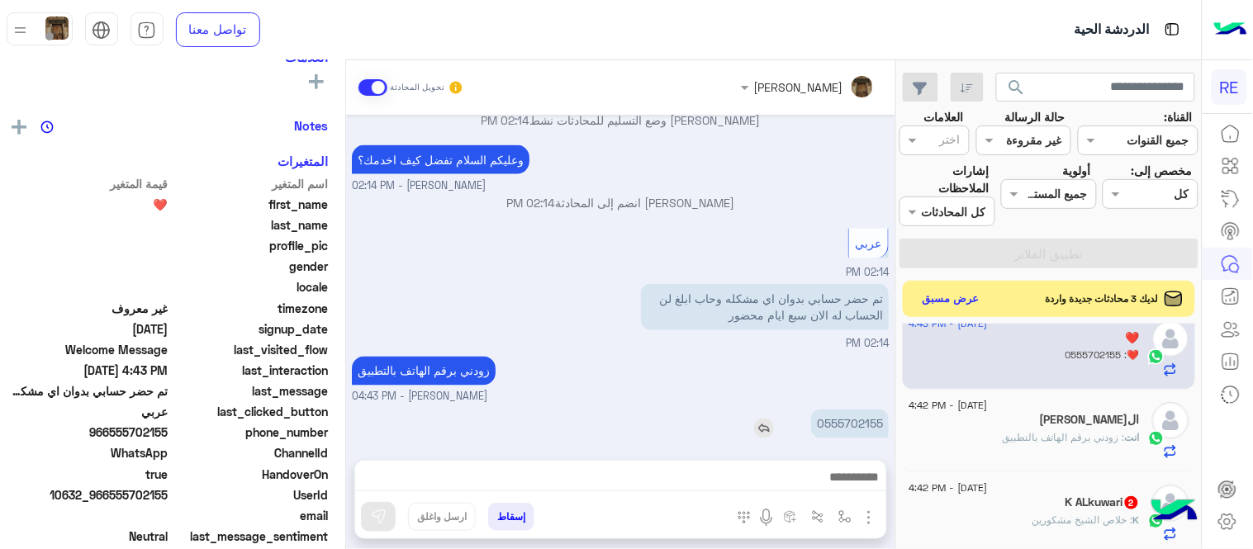
click at [851, 414] on p "0555702155" at bounding box center [850, 424] width 78 height 29
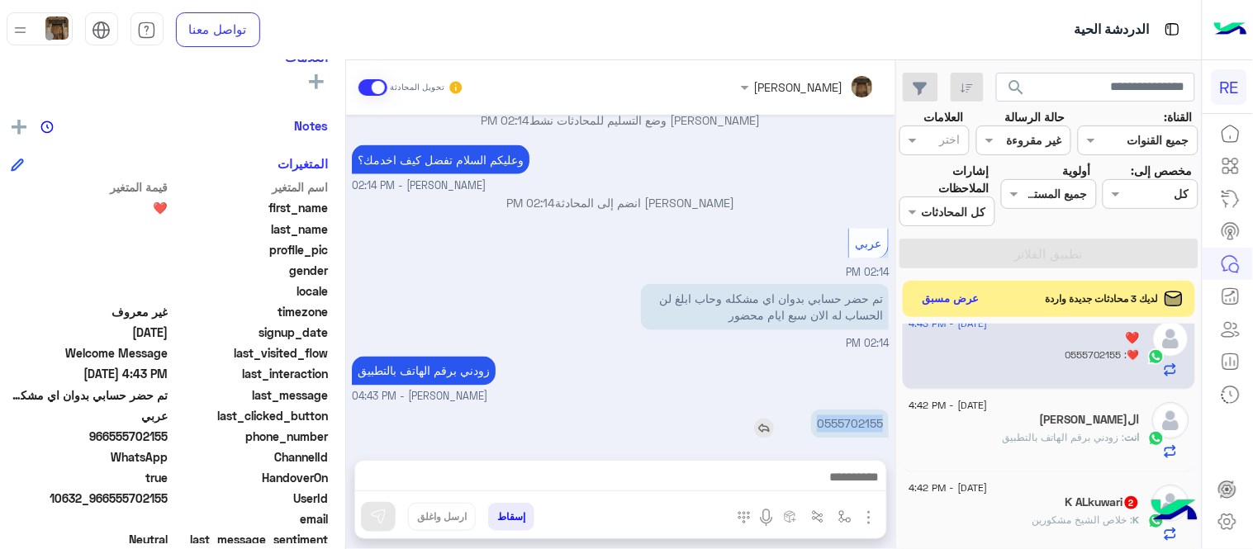
copy p "0555702155"
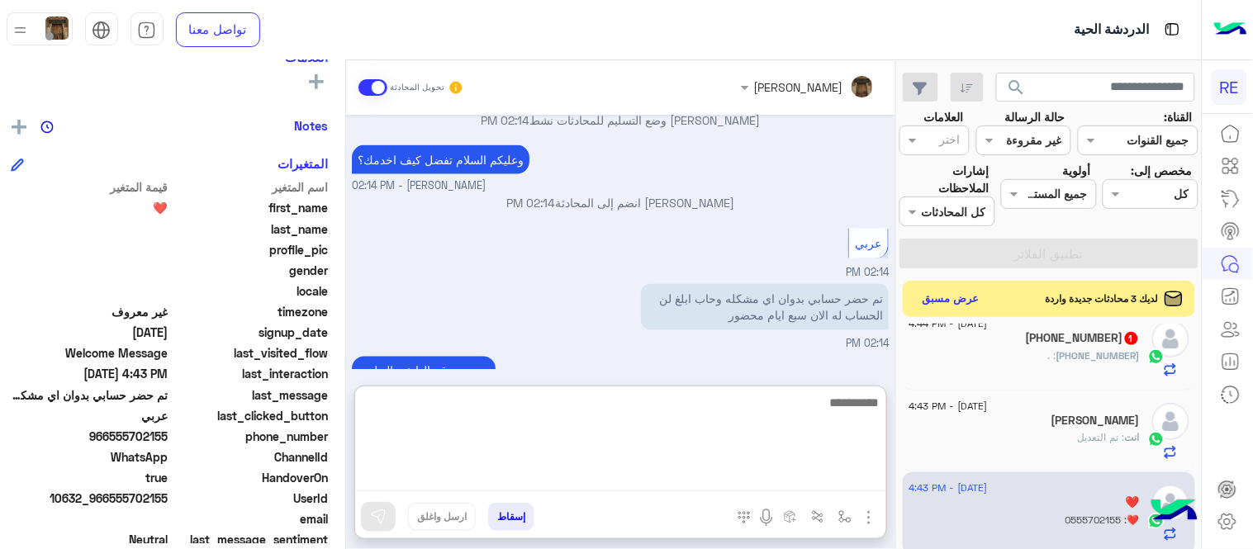
click at [669, 472] on textarea at bounding box center [620, 441] width 531 height 99
type textarea "**********"
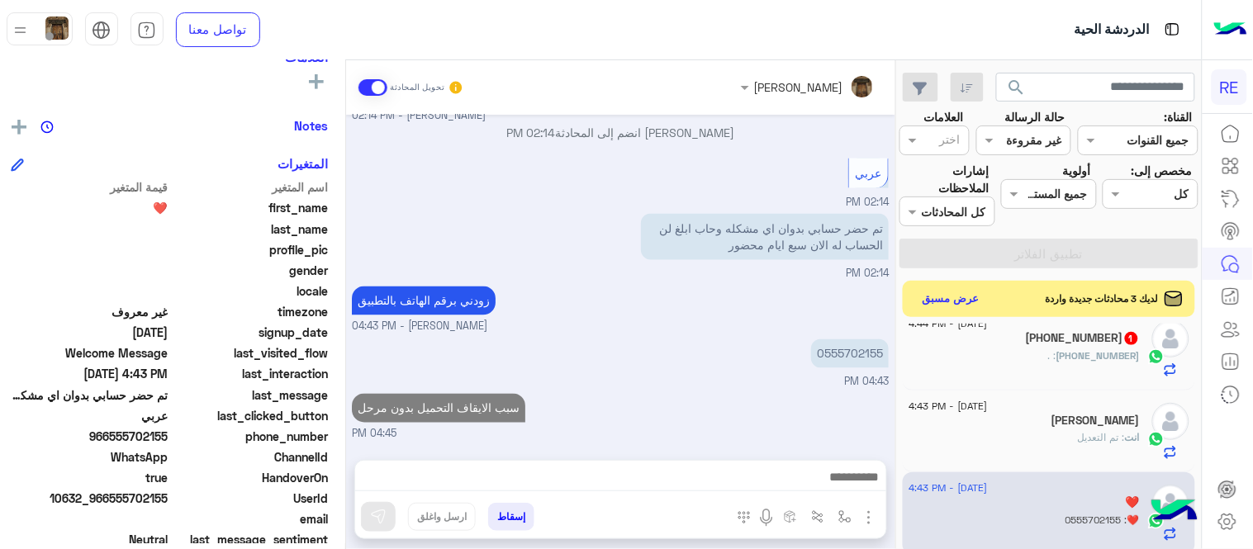
click at [857, 337] on div "[DATE] تم إلغاء تخصيص المحادثة تلقائيًا وإغلاقها بواسطة النظام 08:55 PM [DATE] …" at bounding box center [620, 279] width 549 height 329
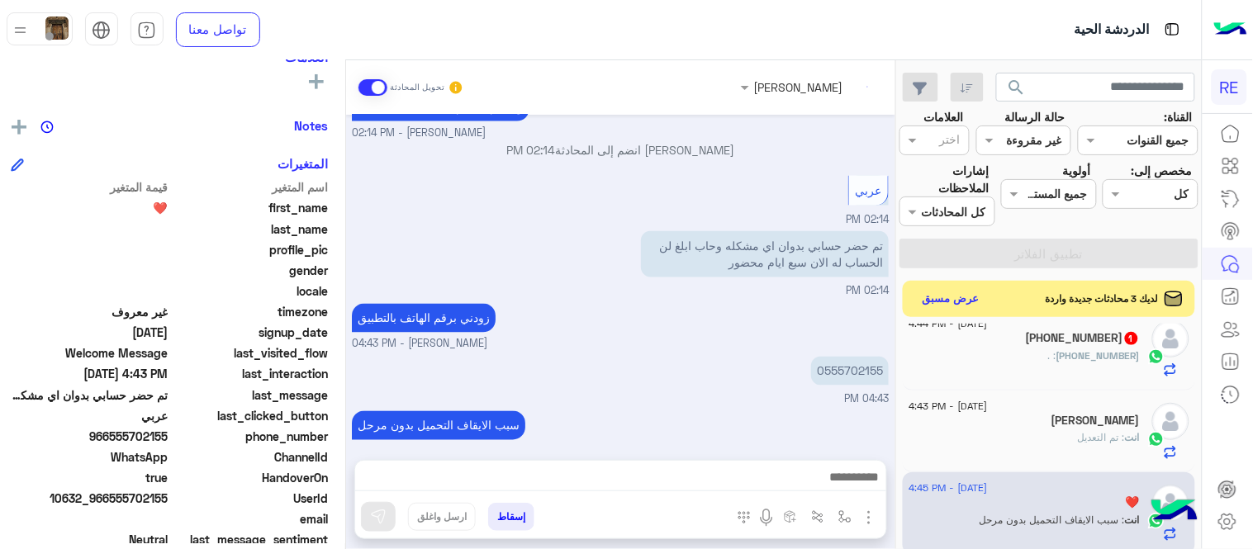
scroll to position [0, 0]
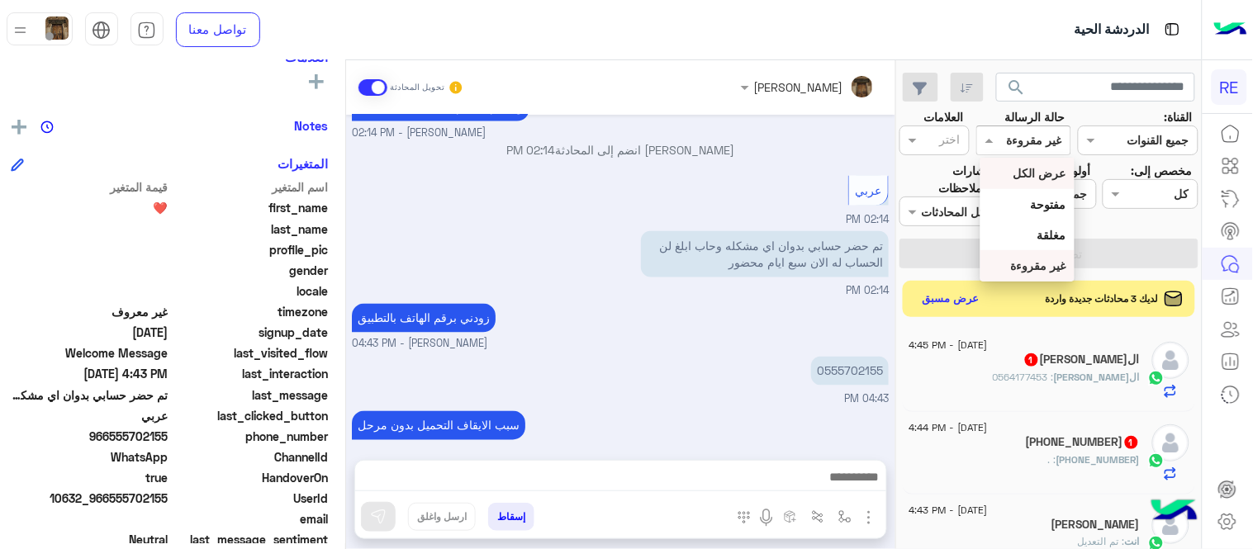
drag, startPoint x: 1018, startPoint y: 133, endPoint x: 1014, endPoint y: 177, distance: 44.0
click at [1014, 177] on body "RE الدردشة الحية تواصل معنا مركز المساعدة عربي English search القناة: القناه جم…" at bounding box center [626, 274] width 1253 height 549
click at [1014, 177] on b "عرض الكل" at bounding box center [1040, 173] width 53 height 14
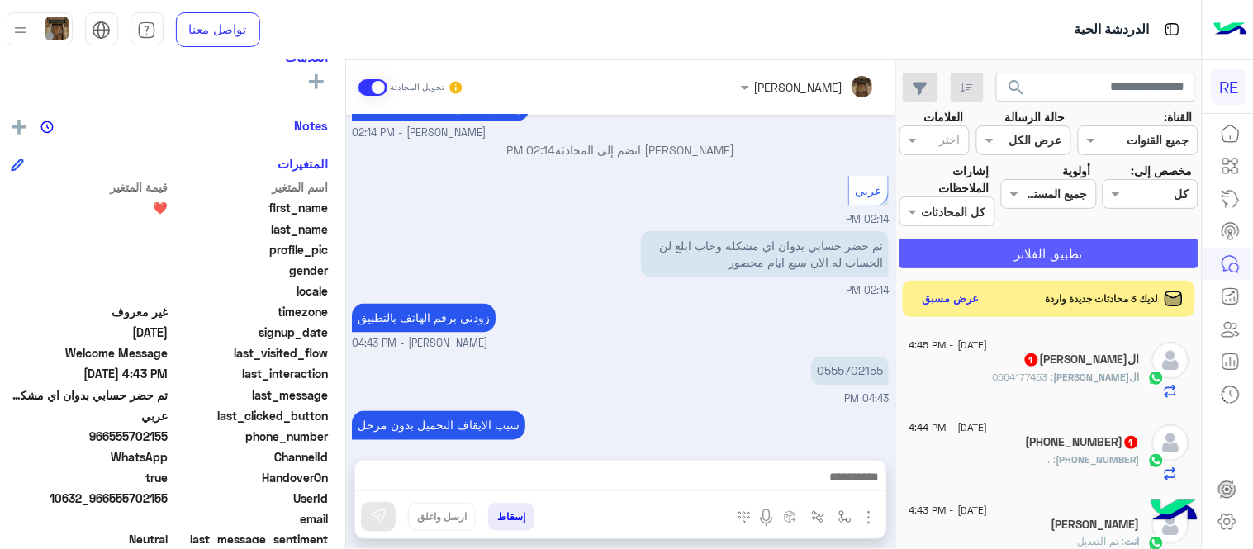
click at [1036, 248] on button "تطبيق الفلاتر" at bounding box center [1049, 254] width 299 height 30
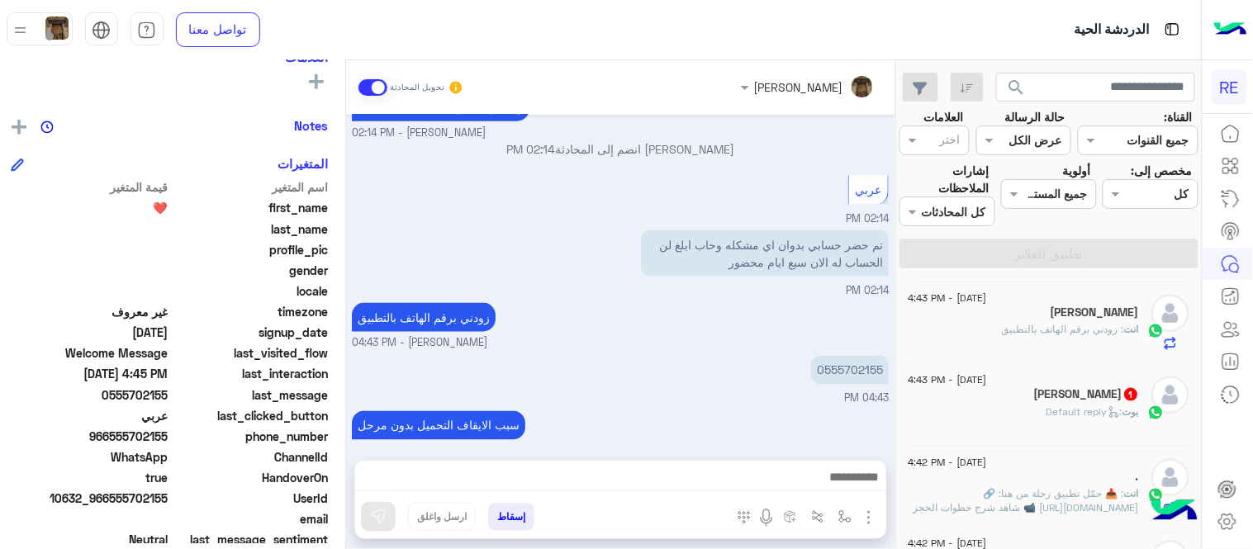
scroll to position [597, 0]
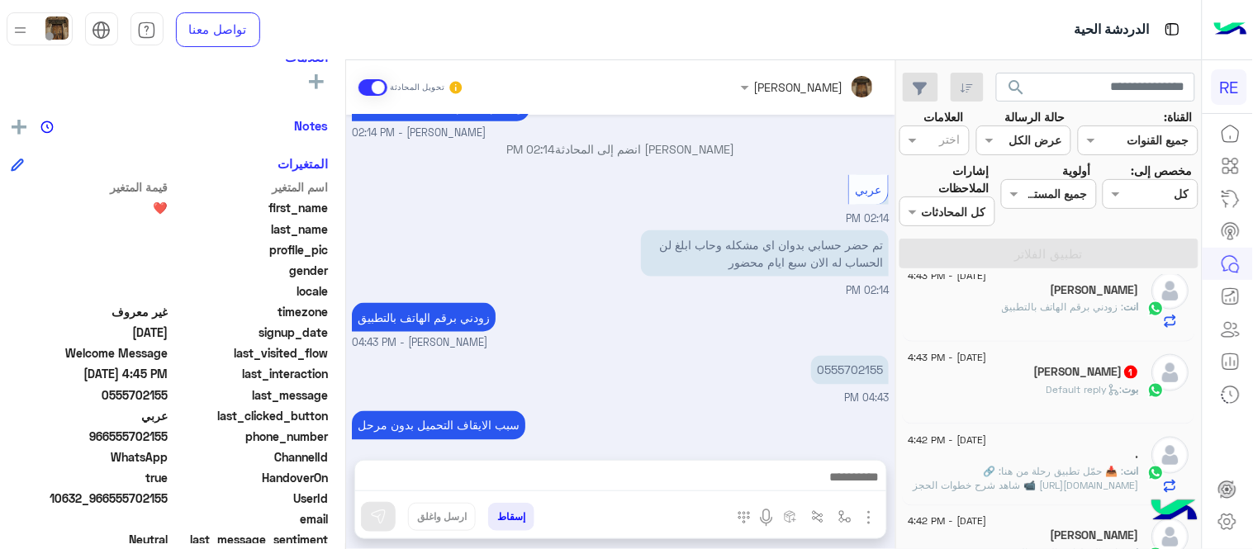
click at [1012, 405] on div "[PERSON_NAME] : Default reply" at bounding box center [1025, 397] width 231 height 29
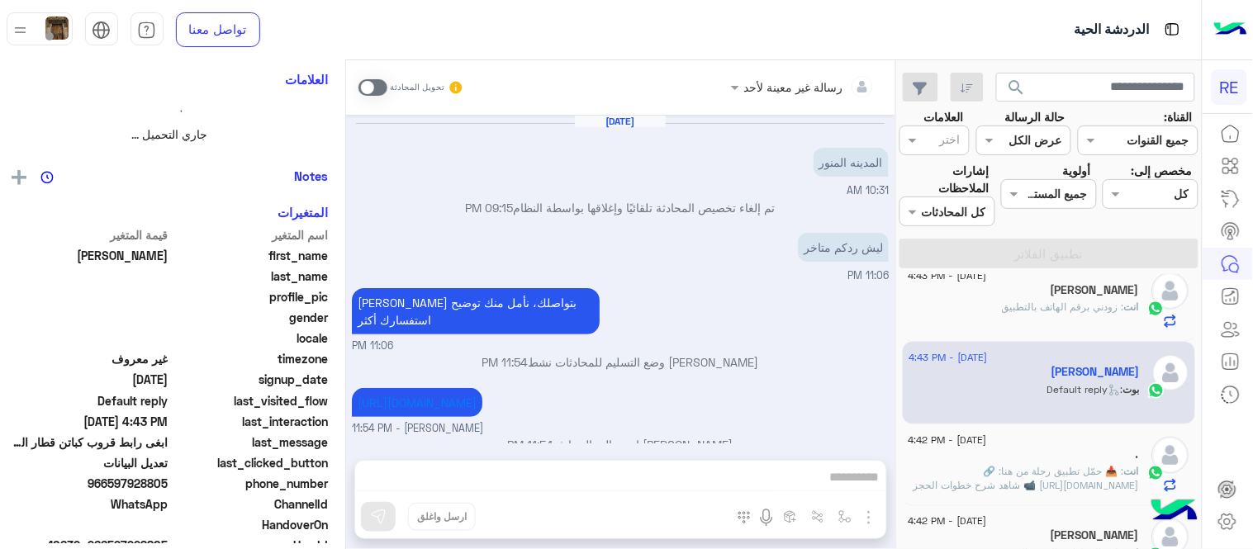
scroll to position [219, 0]
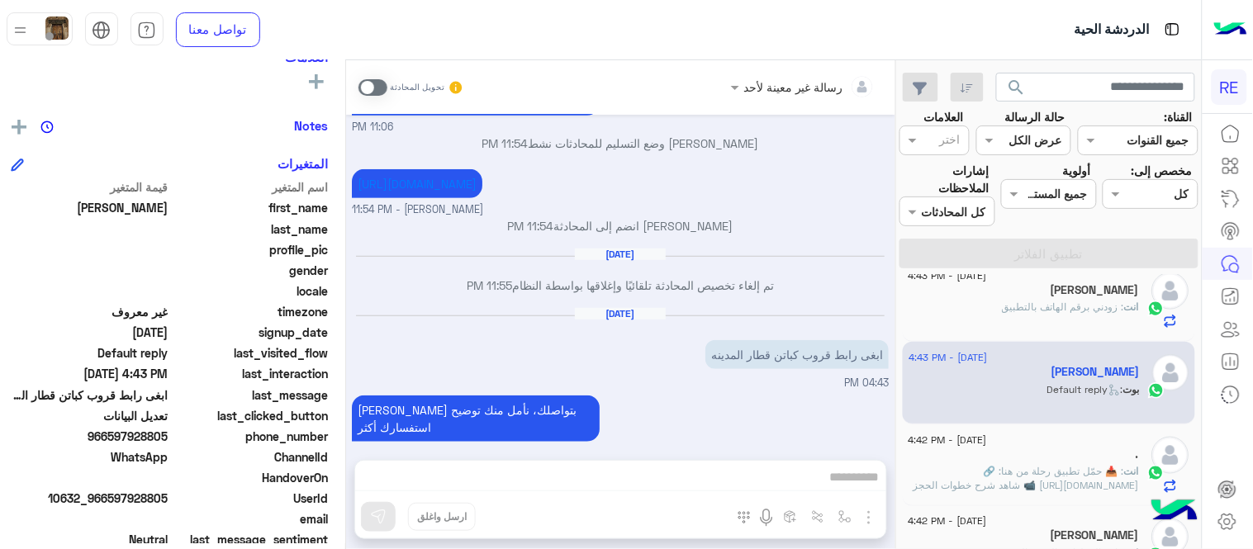
click at [253, 116] on div "Notes" at bounding box center [170, 125] width 318 height 21
click at [368, 85] on span at bounding box center [373, 87] width 29 height 17
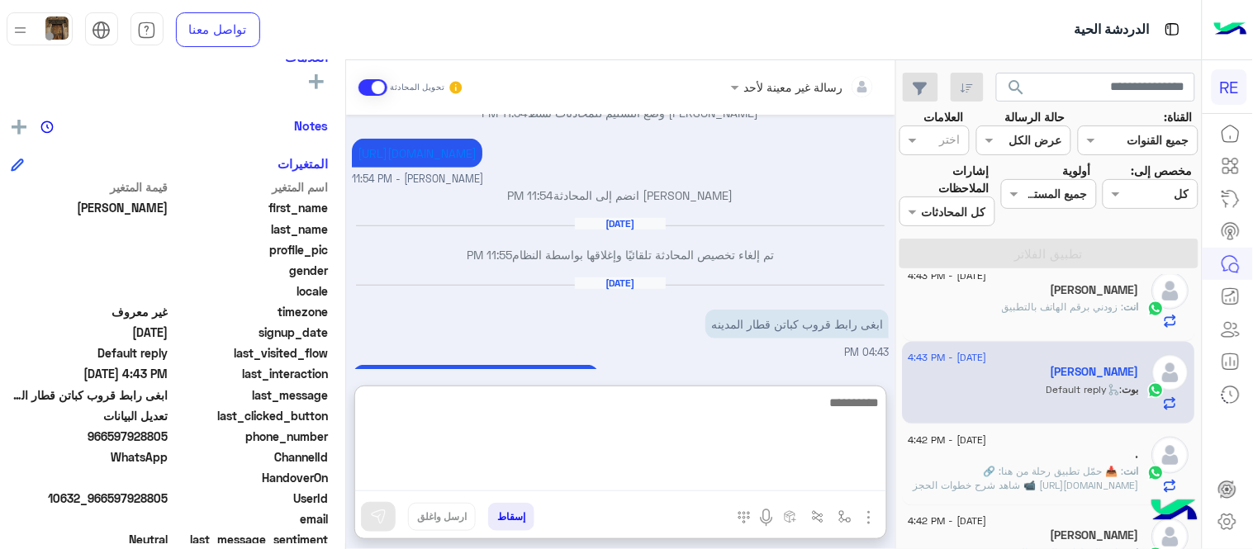
click at [538, 472] on textarea at bounding box center [620, 441] width 531 height 99
paste textarea "**********"
type textarea "**********"
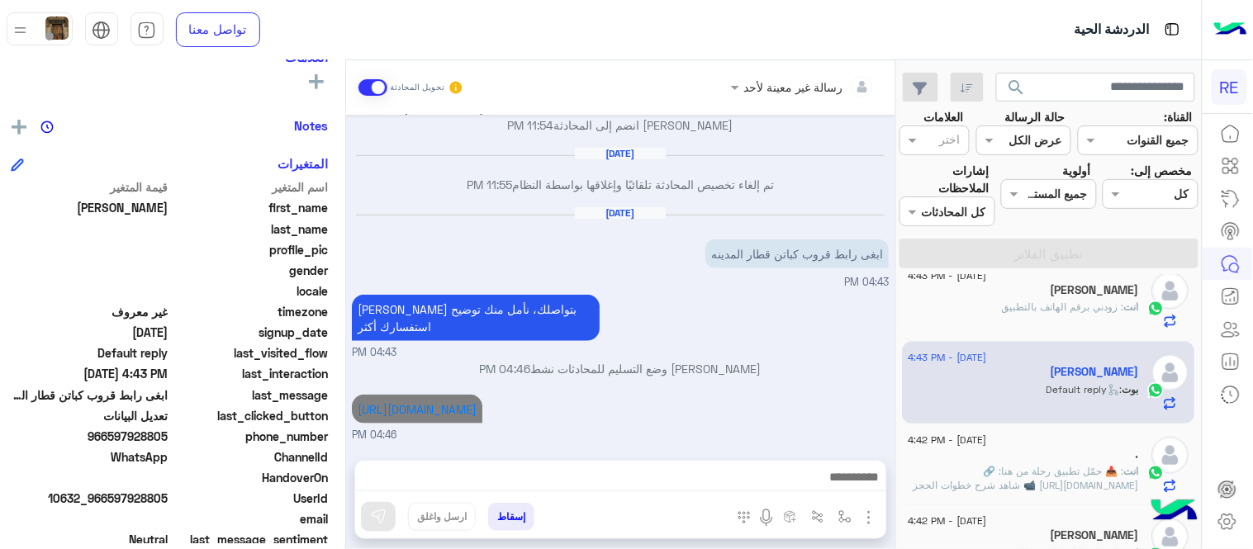
scroll to position [319, 0]
click at [851, 301] on div "[DATE] المدينه المنور 10:31 AM تم إلغاء تخصيص المحادثة تلقائيًا وإغلاقها بواسطة…" at bounding box center [620, 279] width 549 height 329
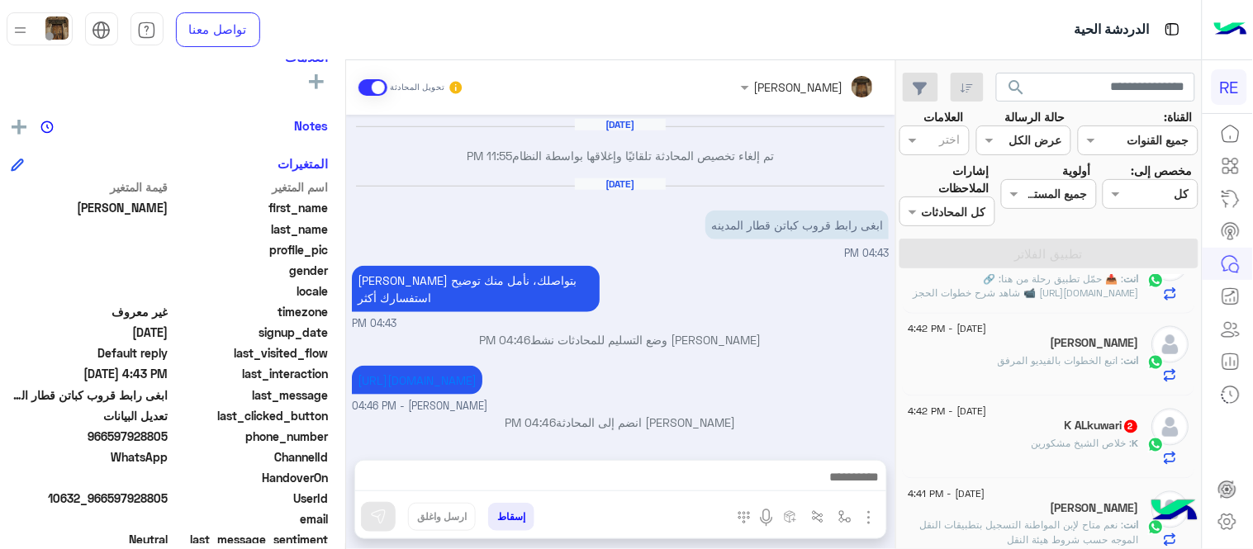
scroll to position [796, 0]
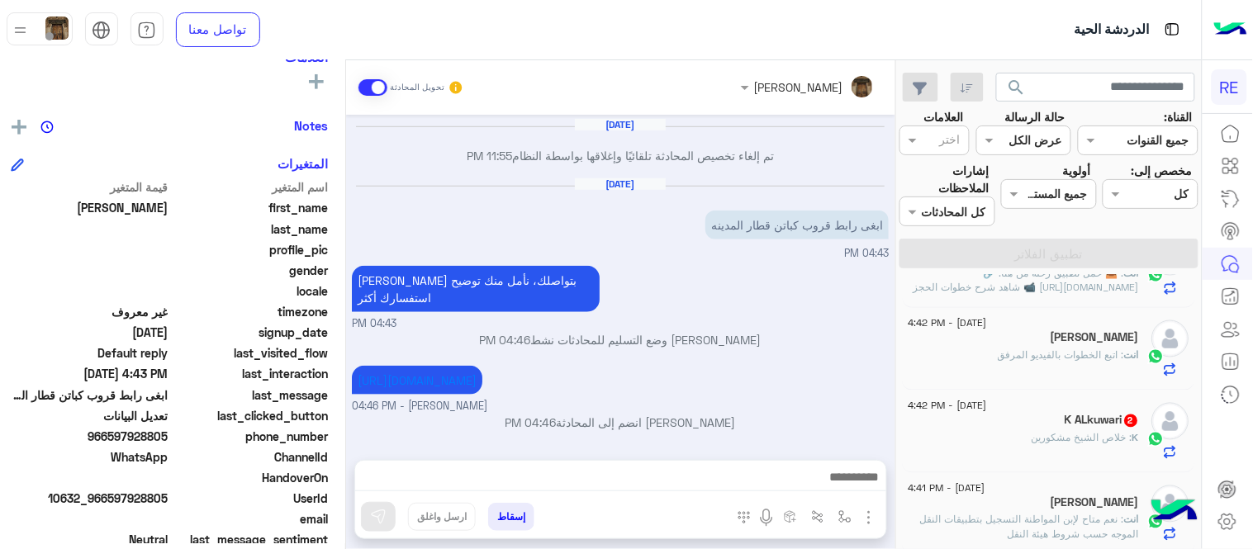
click at [1010, 414] on div "K ALkuwari 2" at bounding box center [1025, 422] width 231 height 17
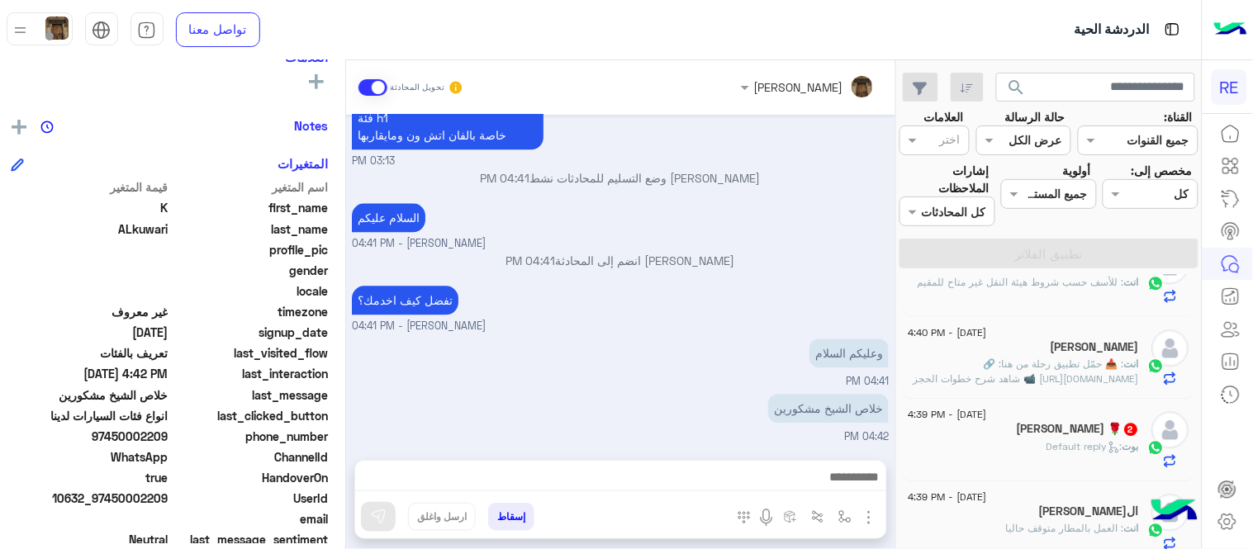
scroll to position [1121, 0]
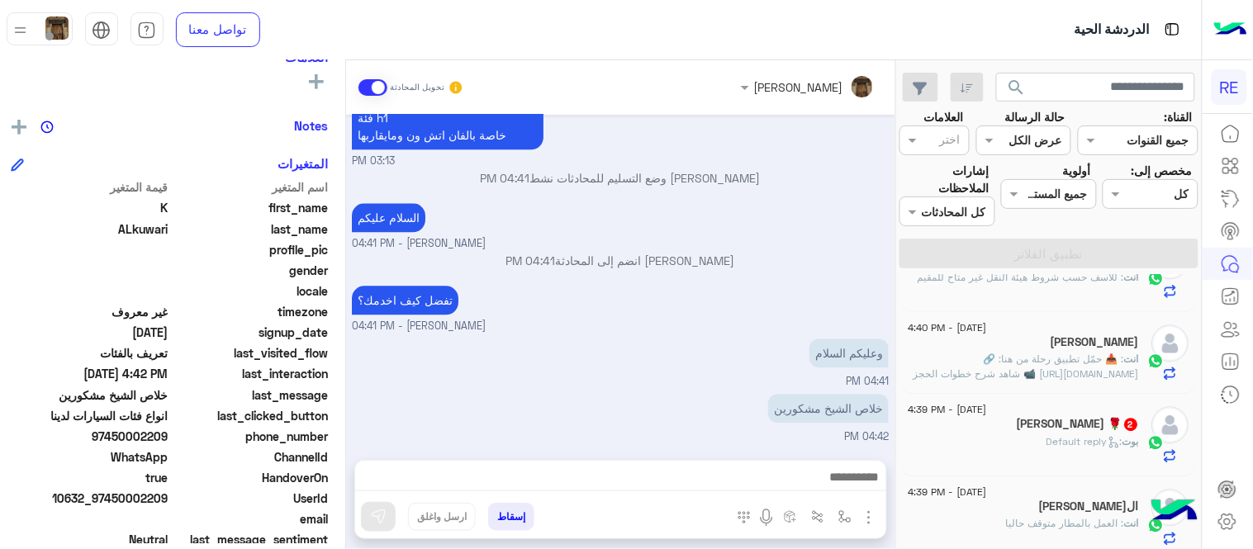
click at [1009, 435] on div "[PERSON_NAME] : Default reply" at bounding box center [1025, 449] width 231 height 29
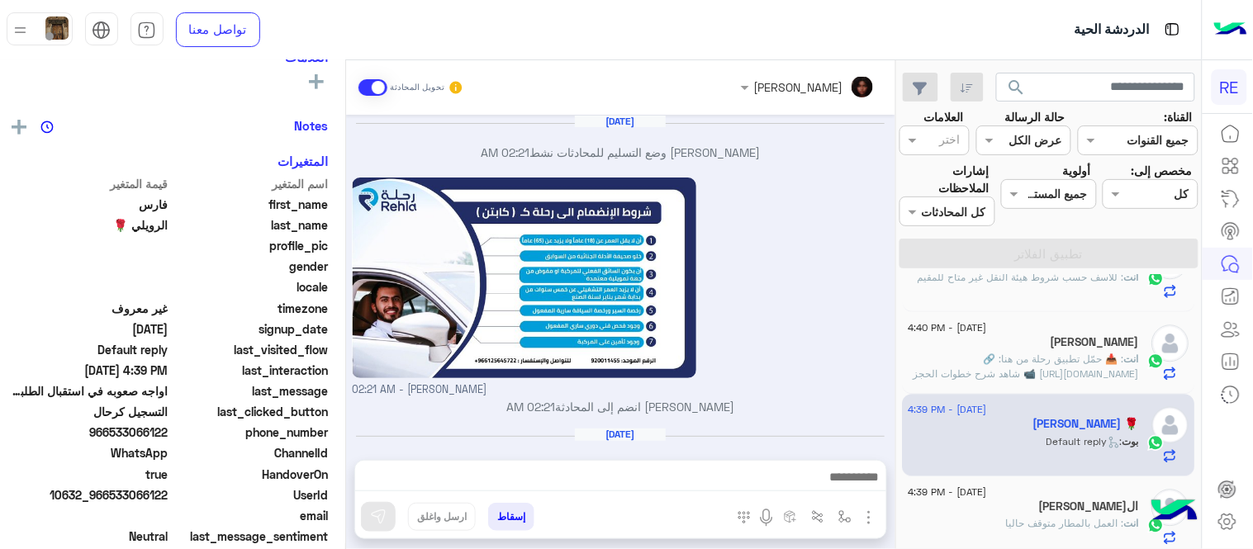
scroll to position [395, 0]
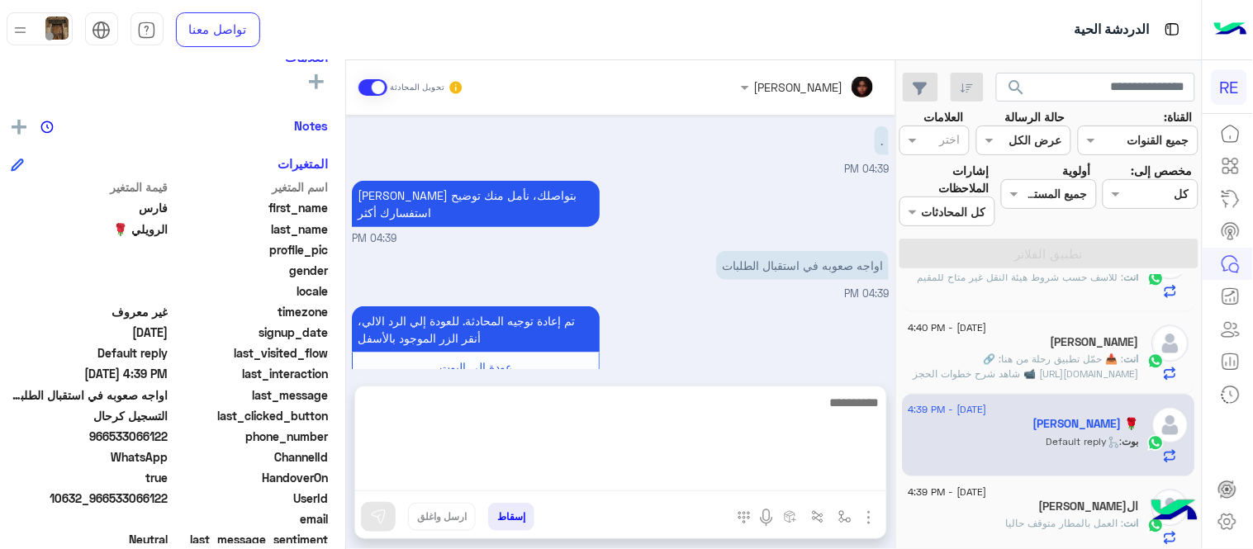
click at [549, 482] on textarea at bounding box center [620, 441] width 531 height 99
type textarea "**********"
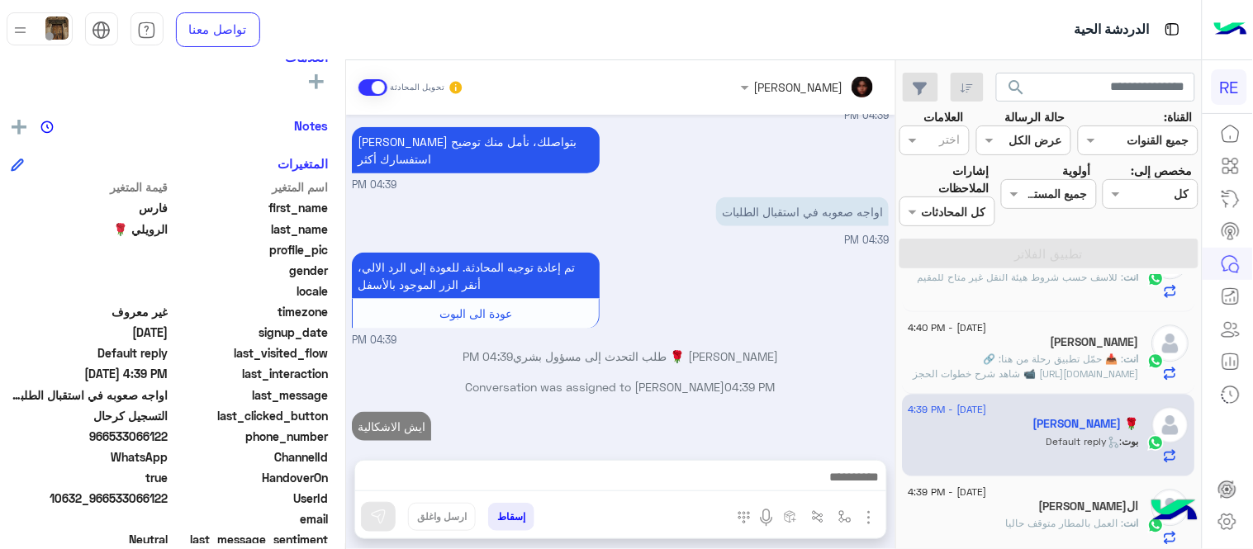
click at [897, 488] on div "[DATE] - 4:46 PM ❤️ 1 ❤️ : غير صحيح [DATE] - 4:46 PM ابومسك 6 بوت : فئة السيارة…" at bounding box center [1049, 415] width 305 height 281
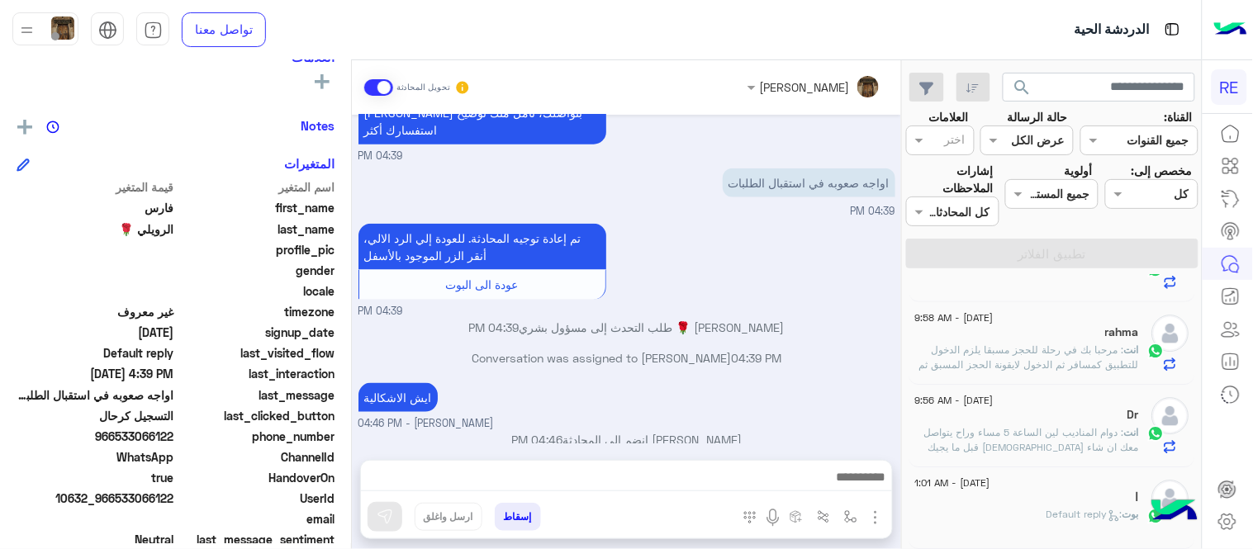
scroll to position [8, 0]
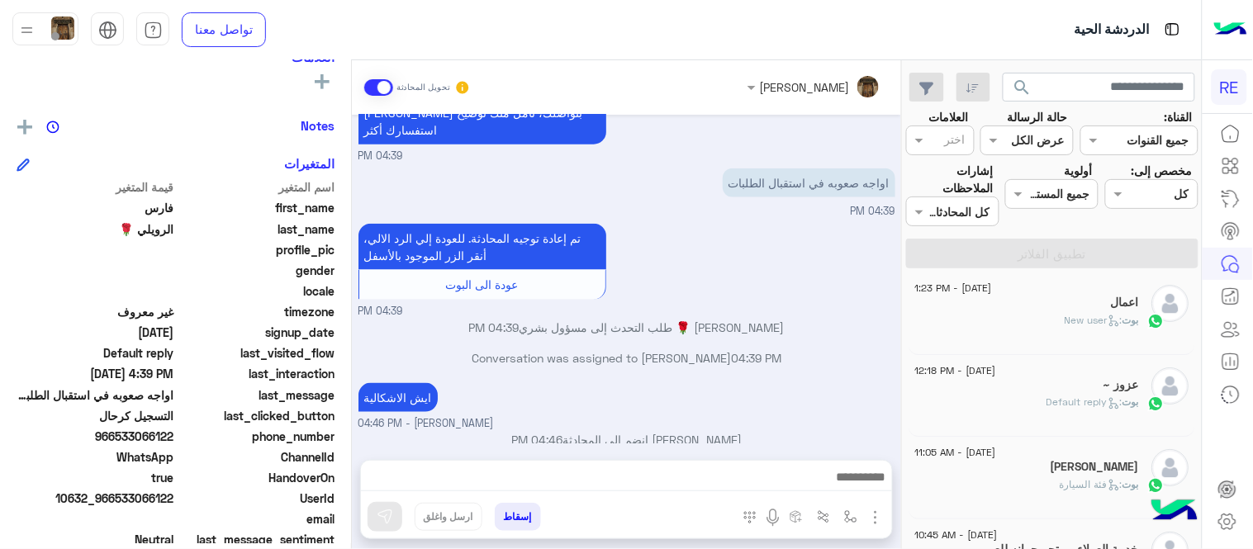
click at [984, 306] on div "اعمال" at bounding box center [1027, 304] width 225 height 17
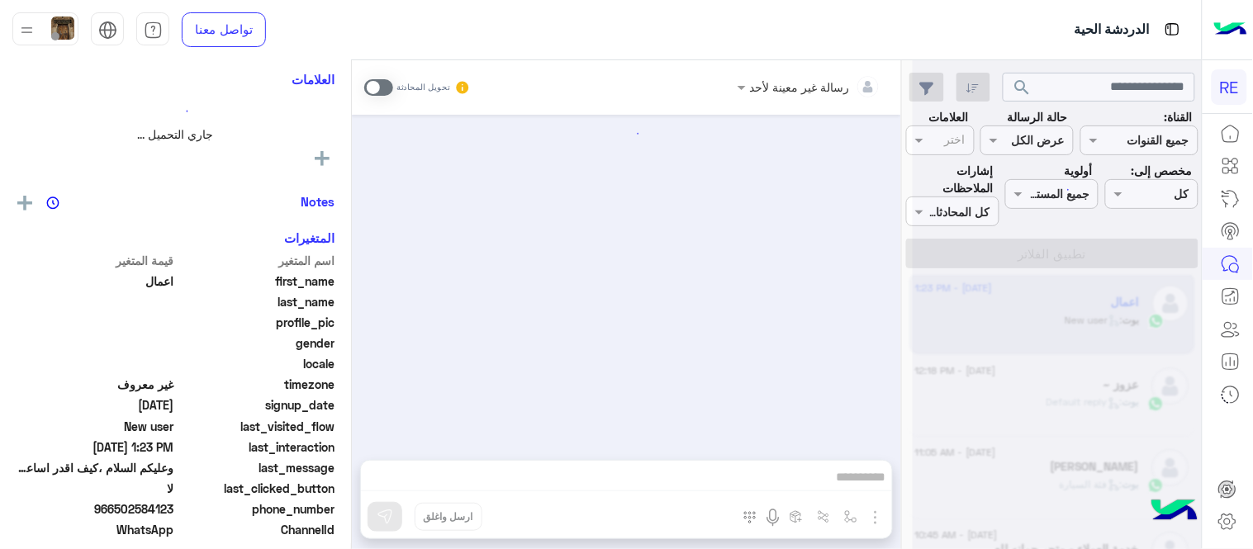
scroll to position [898, 0]
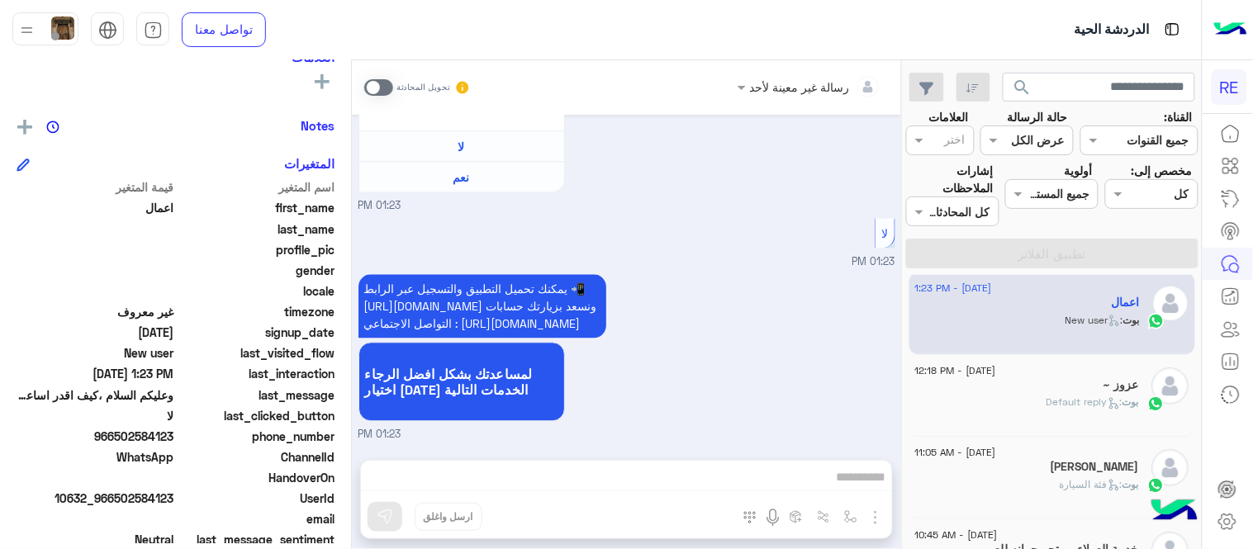
click at [392, 83] on span at bounding box center [378, 87] width 29 height 17
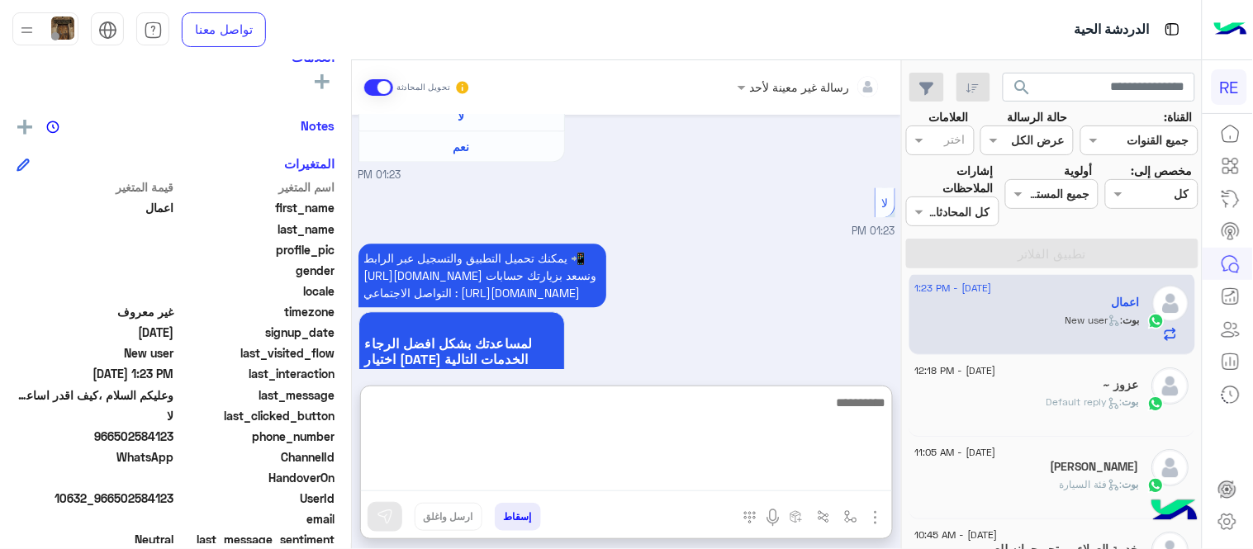
click at [640, 466] on textarea at bounding box center [626, 441] width 531 height 99
type textarea "**********"
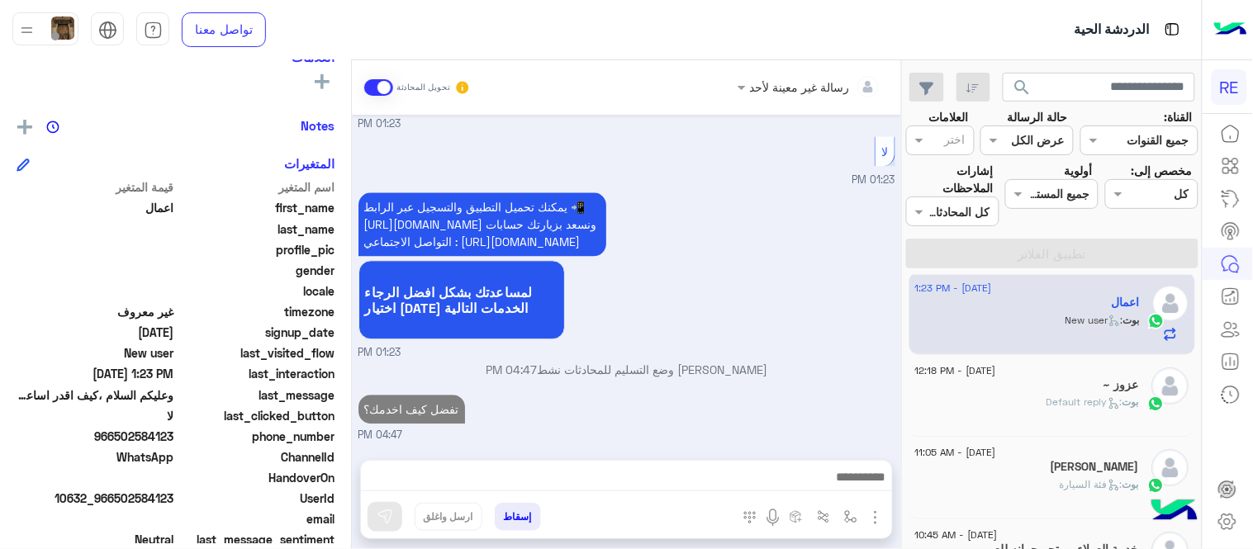
scroll to position [981, 0]
click at [780, 324] on div "[DATE] السلام عليكم 01:22 PM وعليكم السلام ،كيف اقدر اساعدك اهلًا بك في تطبيق ر…" at bounding box center [626, 279] width 549 height 329
click at [1091, 427] on div "[DATE] - 12:18 PM عزوز ~ [PERSON_NAME] : Default reply" at bounding box center [1053, 396] width 287 height 83
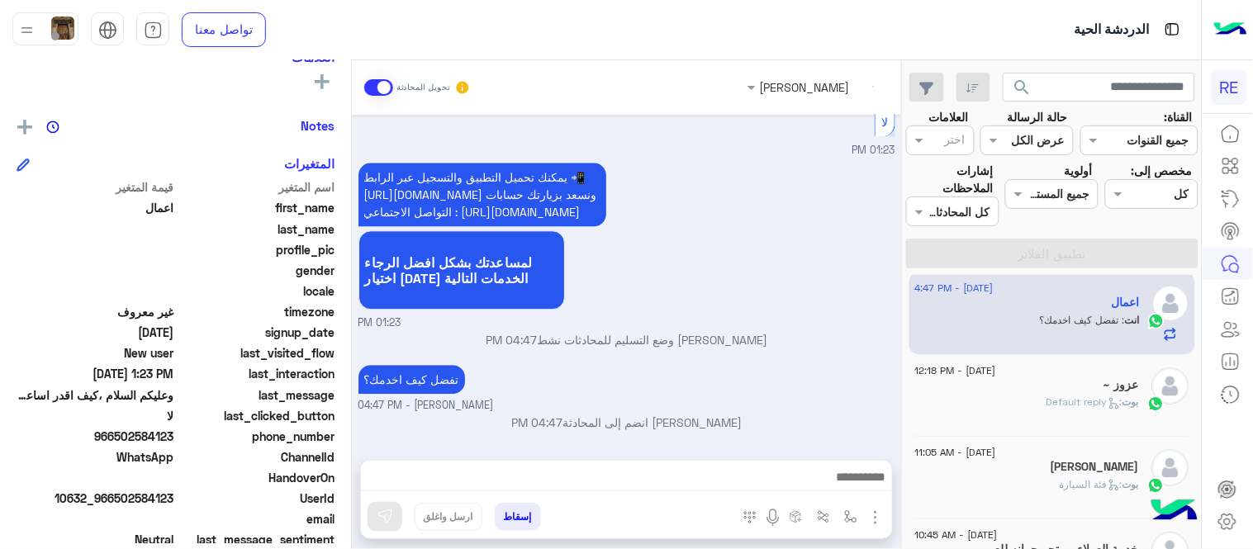
click at [959, 384] on div "عزوز ~" at bounding box center [1027, 386] width 225 height 17
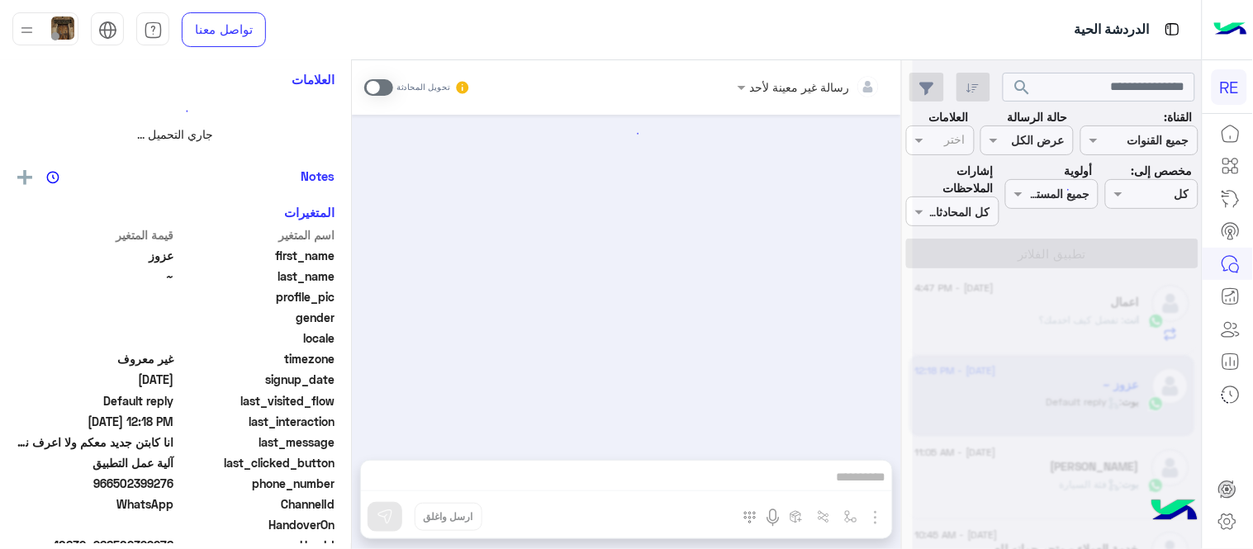
scroll to position [1468, 0]
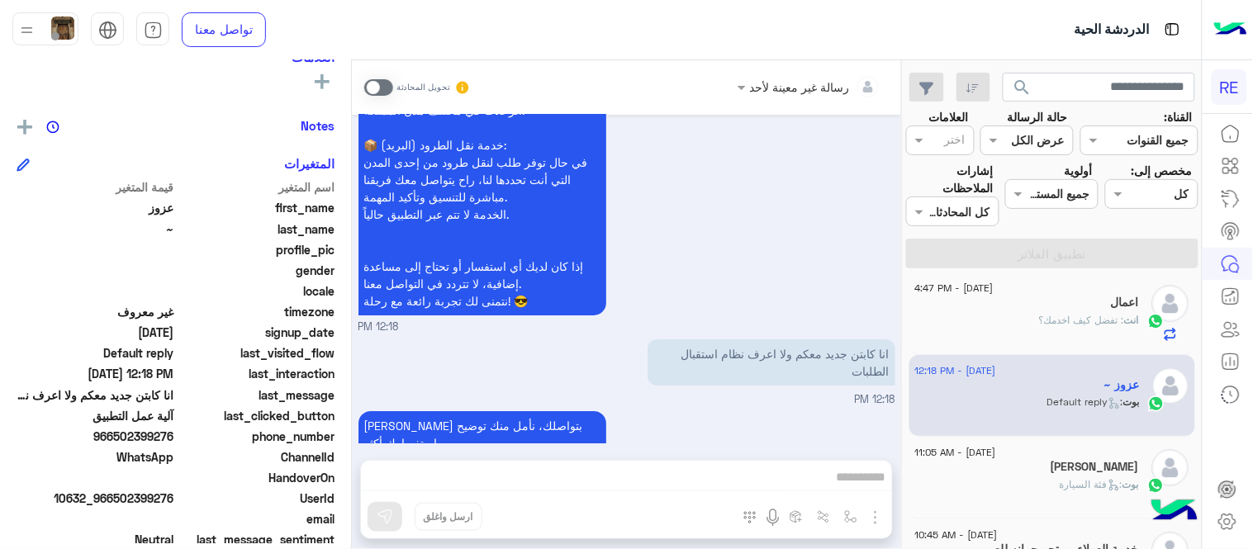
click at [378, 89] on span at bounding box center [378, 87] width 29 height 17
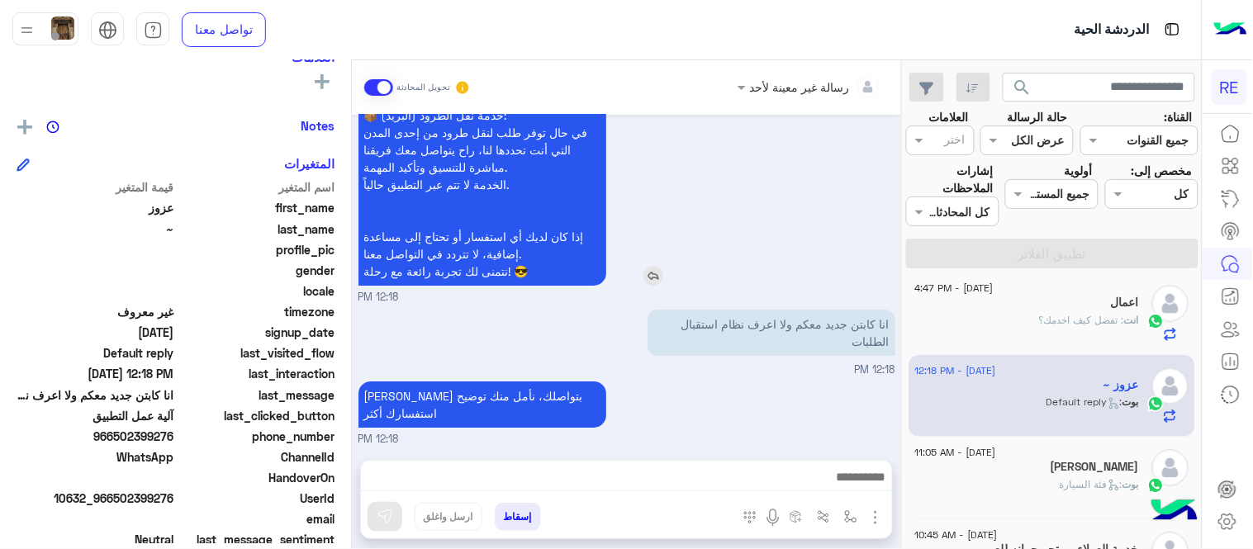
click at [658, 266] on img at bounding box center [654, 276] width 20 height 20
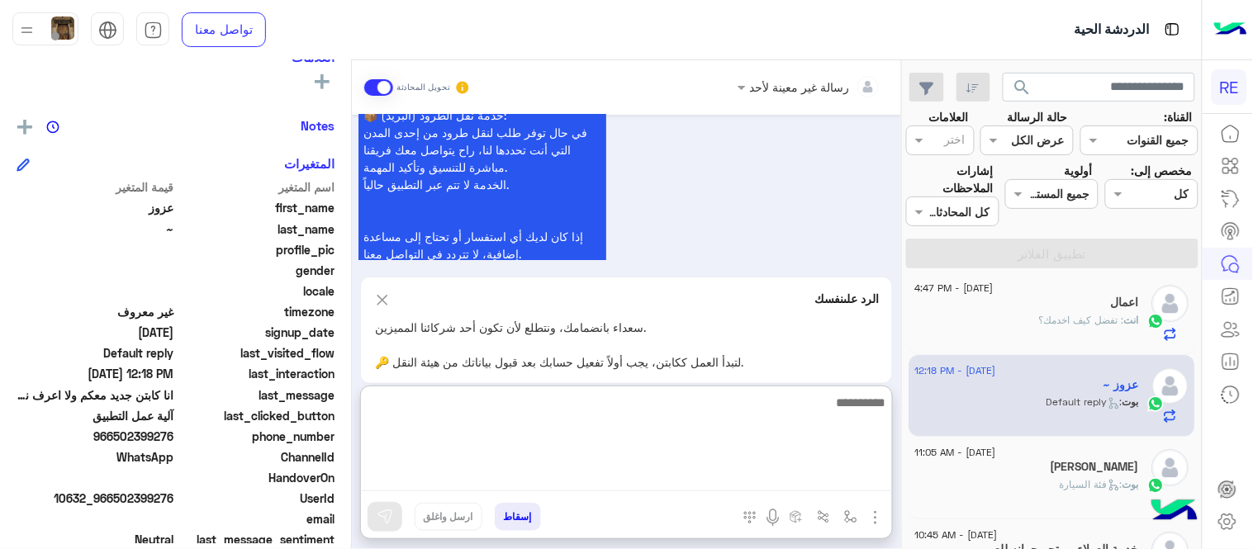
click at [661, 481] on textarea at bounding box center [626, 441] width 531 height 99
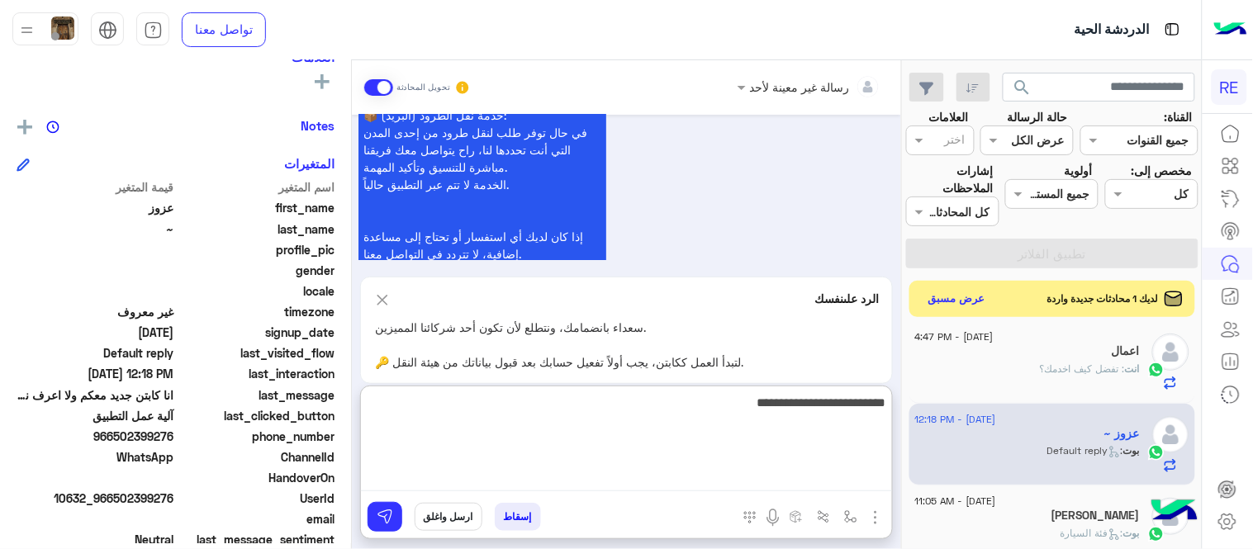
type textarea "**********"
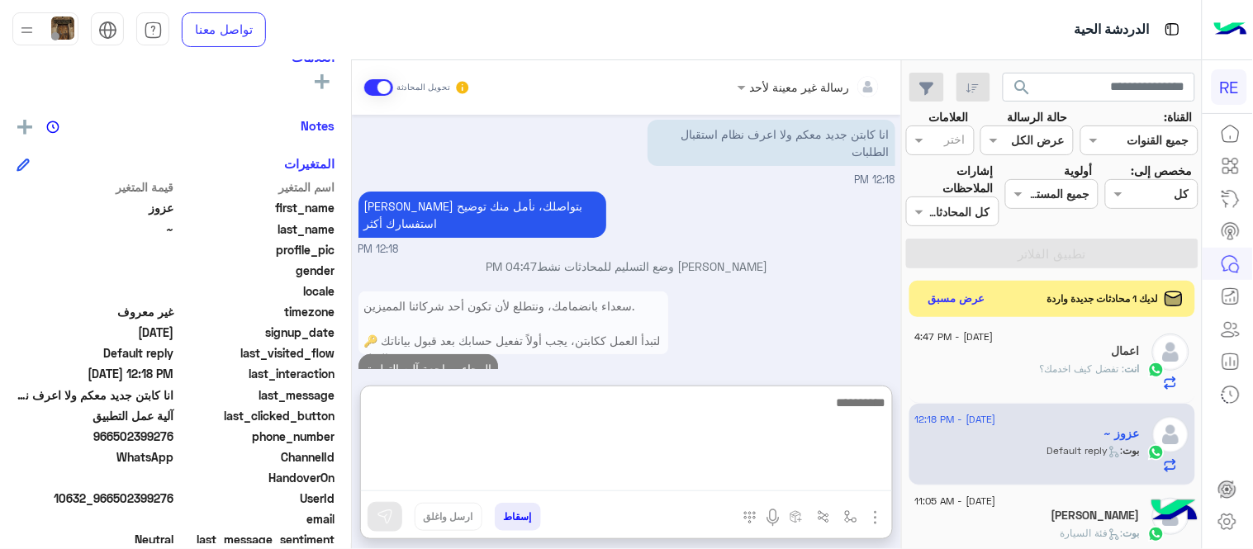
scroll to position [1717, 0]
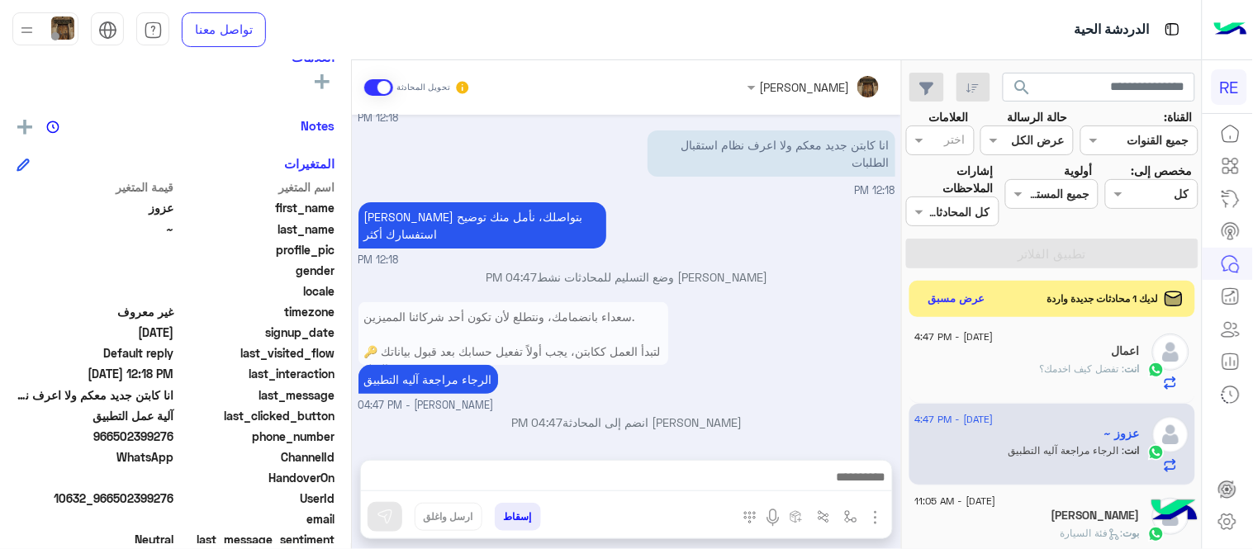
click at [844, 335] on div "سعداء بانضمامك، ونتطلع لأن تكون [DATE] شركائنا المميزين. 🔑 لتبدأ العمل ككابتن، …" at bounding box center [627, 355] width 537 height 115
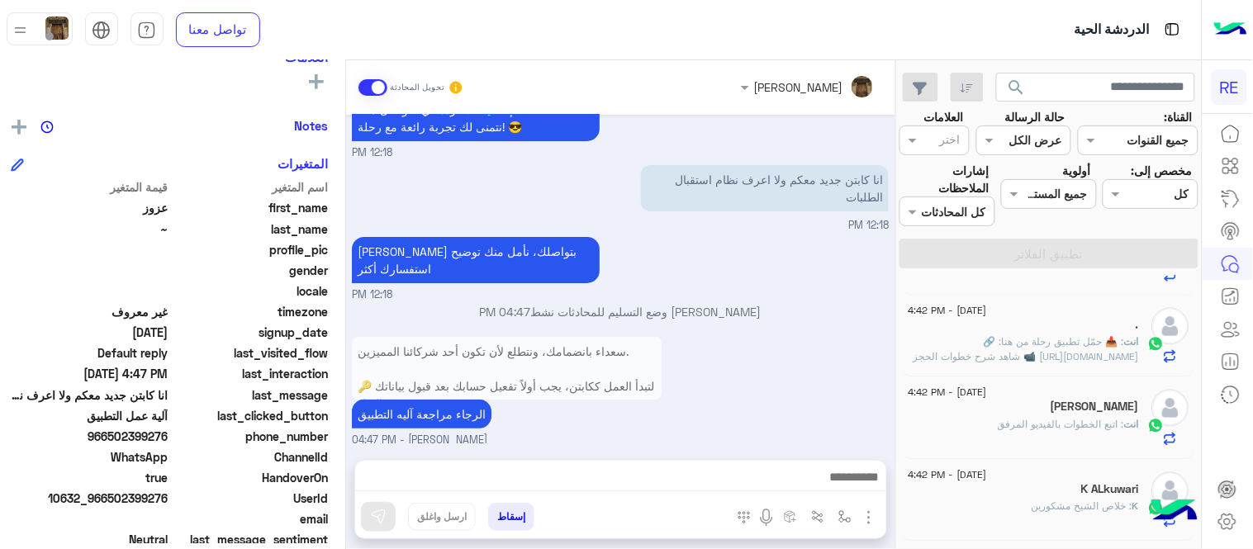
scroll to position [969, 0]
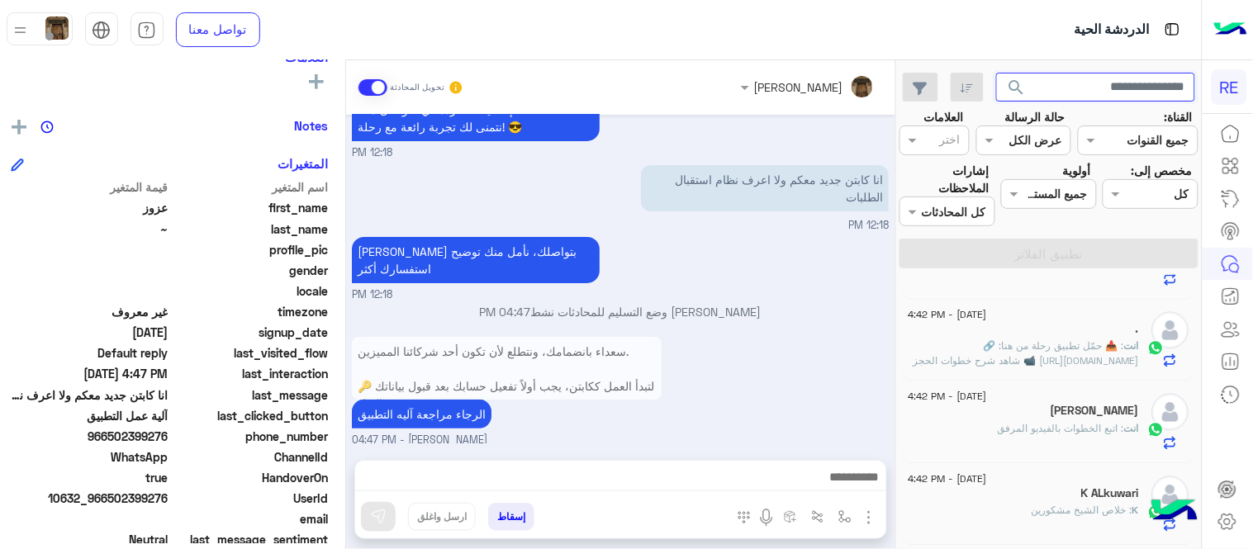
click at [1069, 93] on input "text" at bounding box center [1095, 88] width 199 height 30
paste input "*********"
click at [996, 73] on button "search" at bounding box center [1016, 91] width 40 height 36
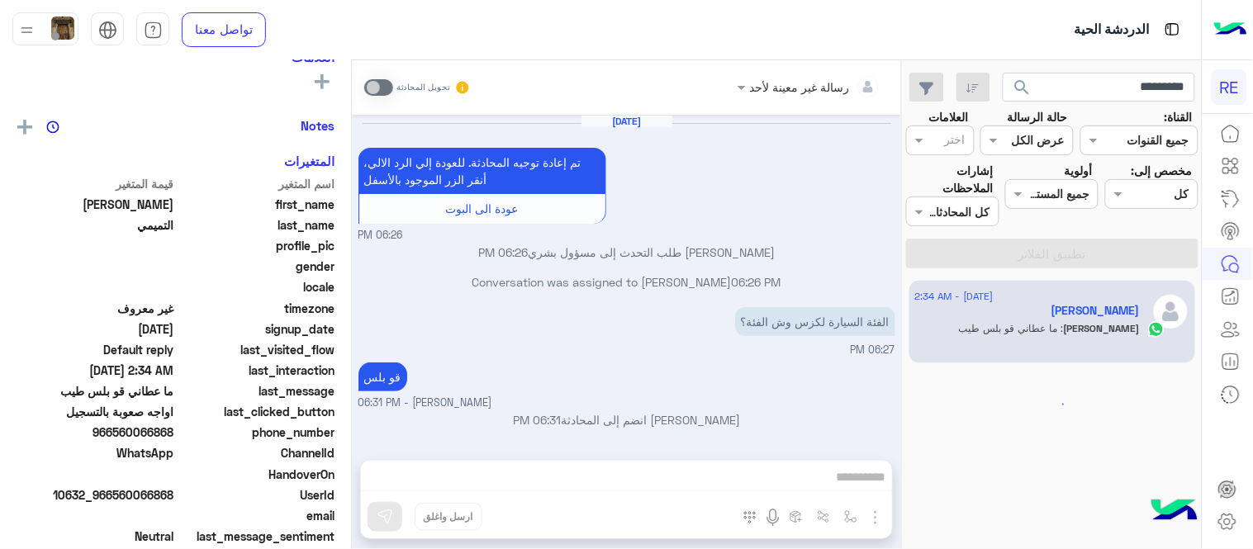
scroll to position [236, 0]
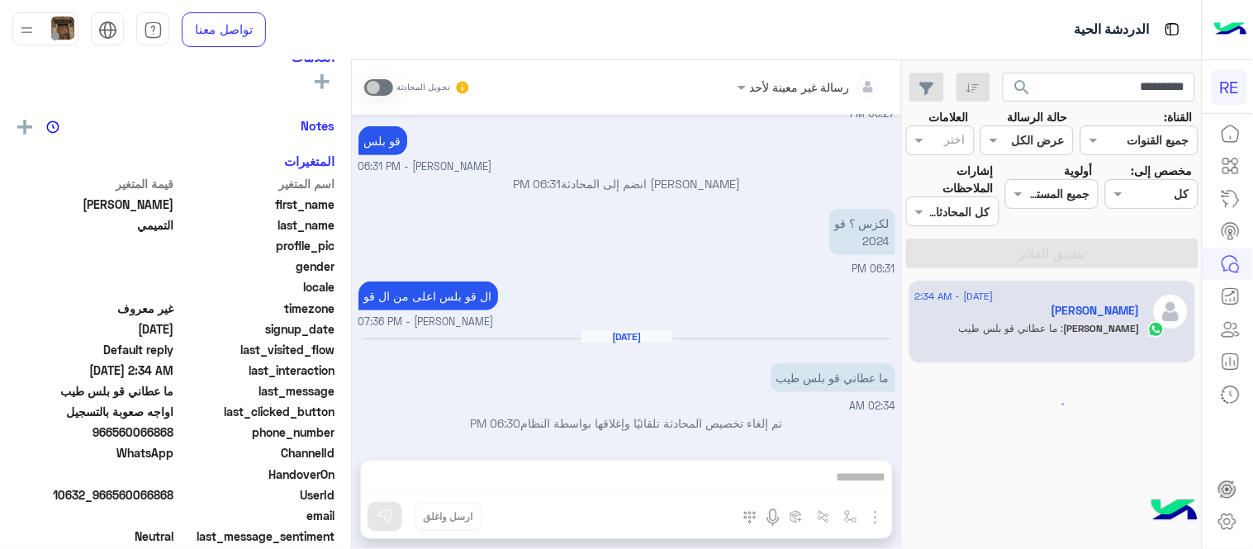
click at [688, 327] on small "[PERSON_NAME] - 07:36 PM" at bounding box center [627, 323] width 537 height 16
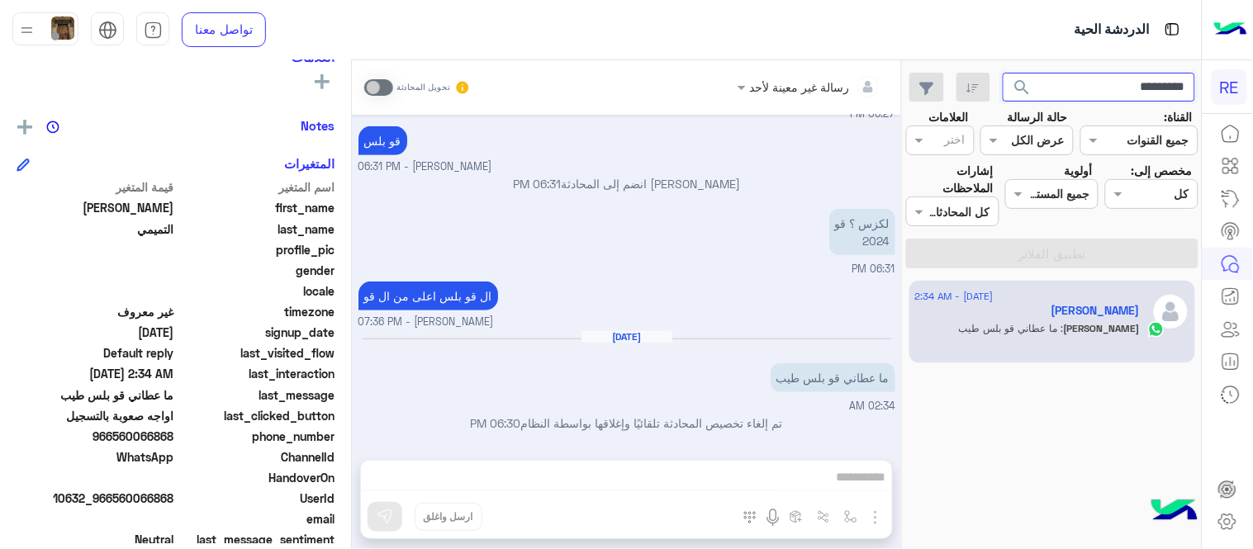
click at [1077, 92] on input "*********" at bounding box center [1099, 88] width 193 height 30
paste input "text"
click at [1003, 73] on button "search" at bounding box center [1023, 91] width 40 height 36
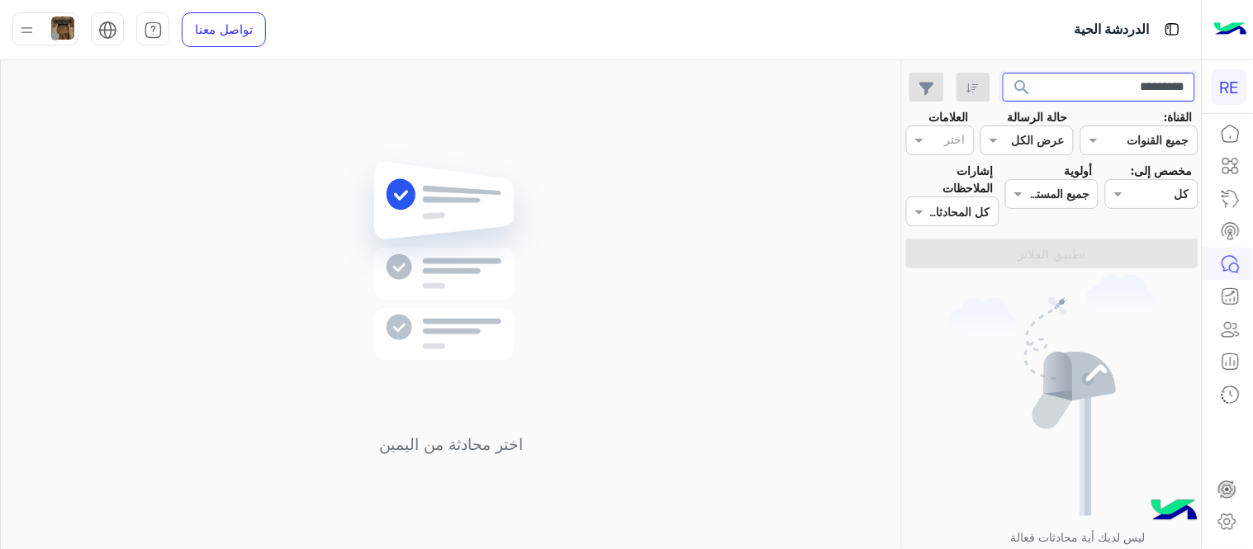
click at [1063, 95] on input "*********" at bounding box center [1099, 88] width 193 height 30
paste input "text"
click at [1003, 73] on button "search" at bounding box center [1023, 91] width 40 height 36
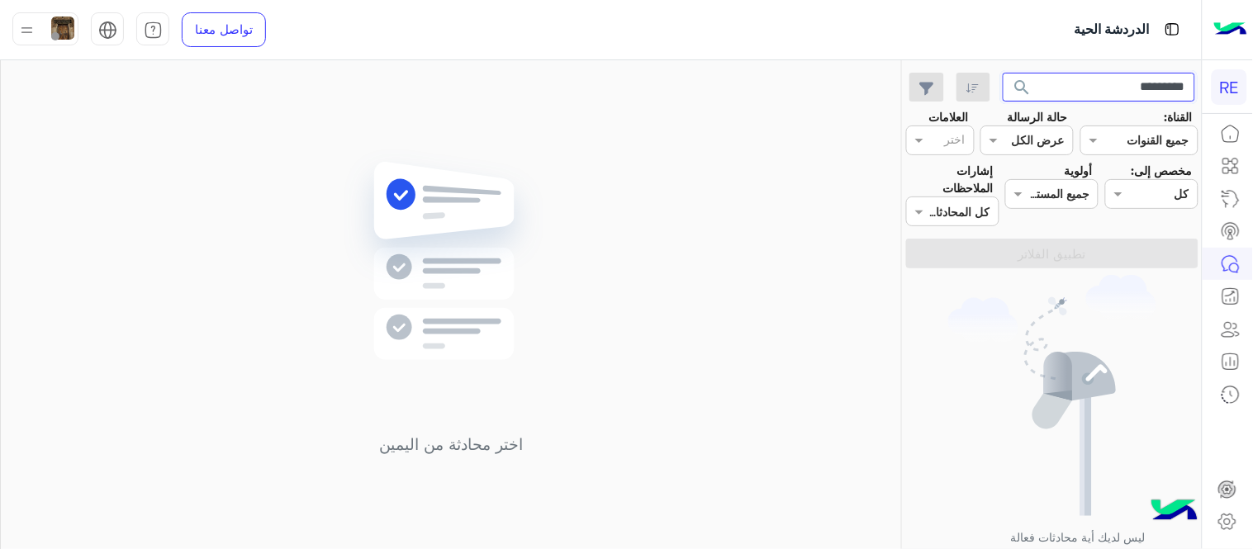
click at [1071, 78] on input "*********" at bounding box center [1099, 88] width 193 height 30
click at [1003, 73] on button "search" at bounding box center [1023, 91] width 40 height 36
click at [1077, 74] on input "*********" at bounding box center [1099, 88] width 193 height 30
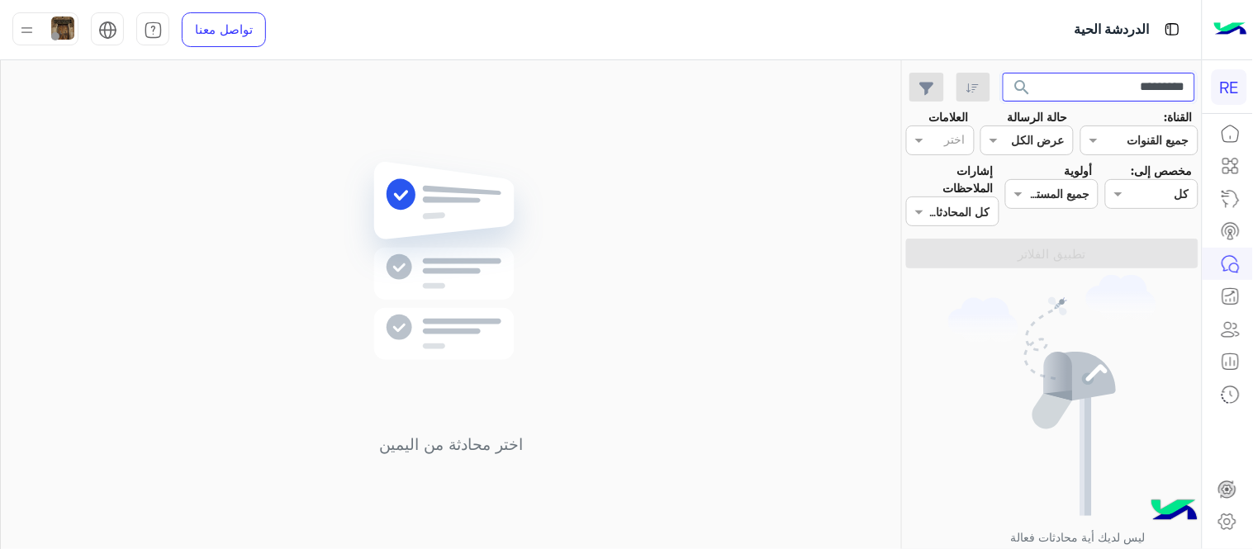
paste input "text"
click at [1077, 74] on input "*********" at bounding box center [1099, 88] width 193 height 30
click at [1003, 73] on button "search" at bounding box center [1023, 91] width 40 height 36
click at [1091, 96] on input "*********" at bounding box center [1099, 88] width 193 height 30
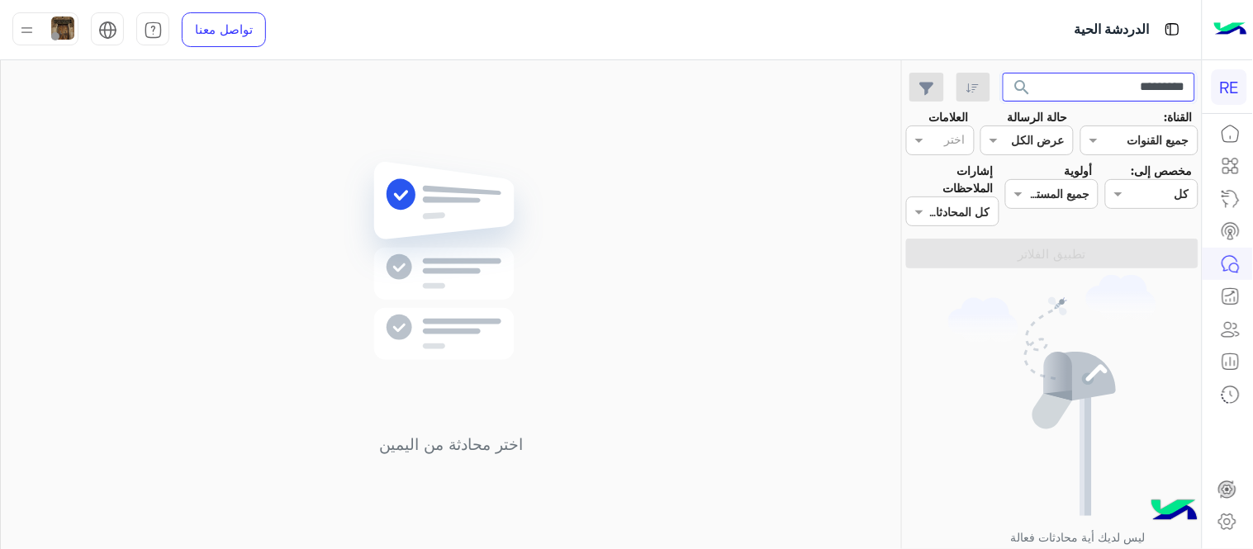
paste input "text"
click at [1003, 73] on button "search" at bounding box center [1023, 91] width 40 height 36
drag, startPoint x: 1167, startPoint y: 85, endPoint x: 1188, endPoint y: 88, distance: 21.6
click at [1188, 88] on input "******" at bounding box center [1099, 88] width 193 height 30
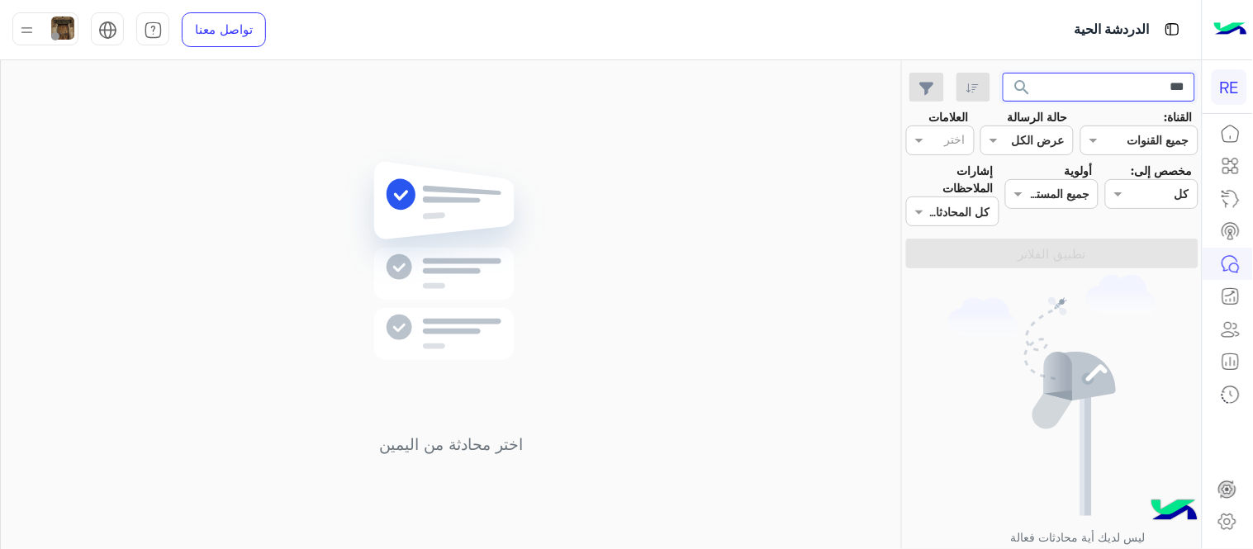
type input "***"
click at [1003, 73] on button "search" at bounding box center [1023, 91] width 40 height 36
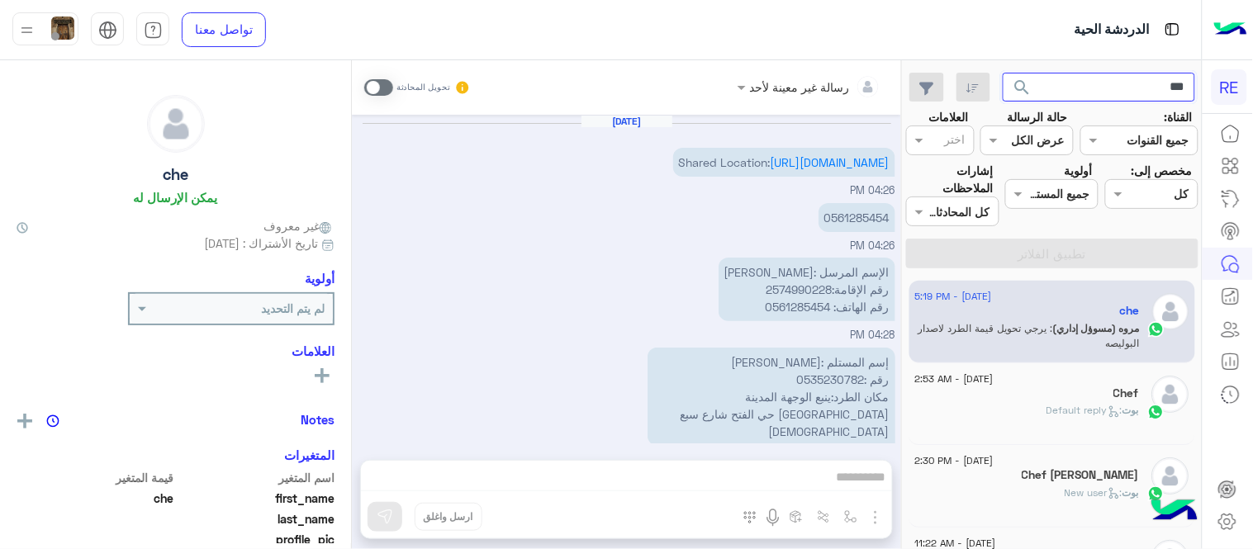
scroll to position [447, 0]
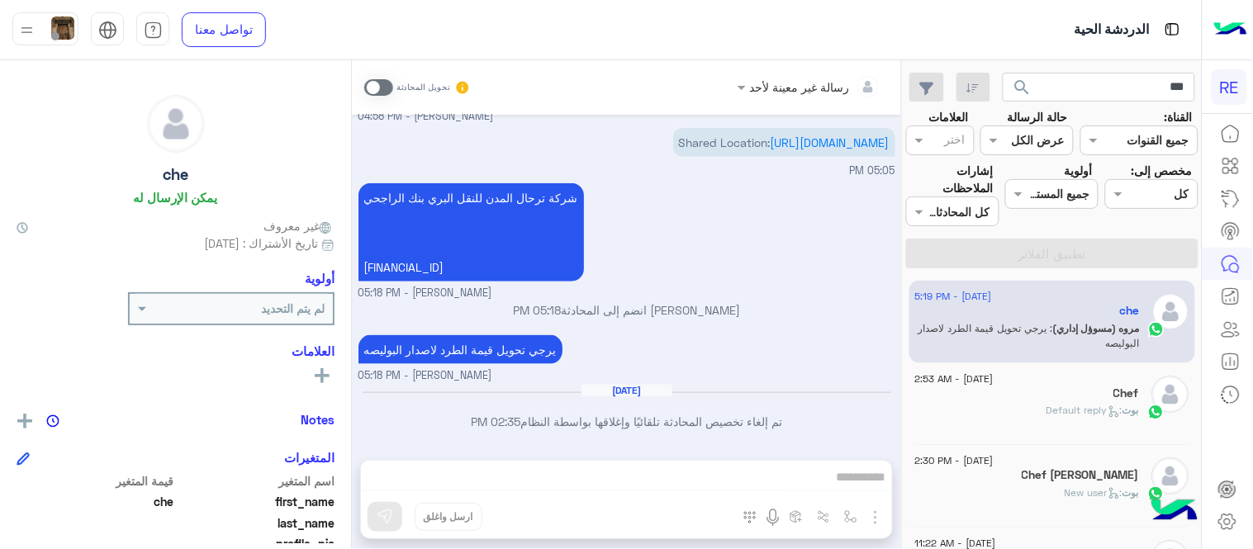
click at [376, 88] on span at bounding box center [378, 87] width 29 height 17
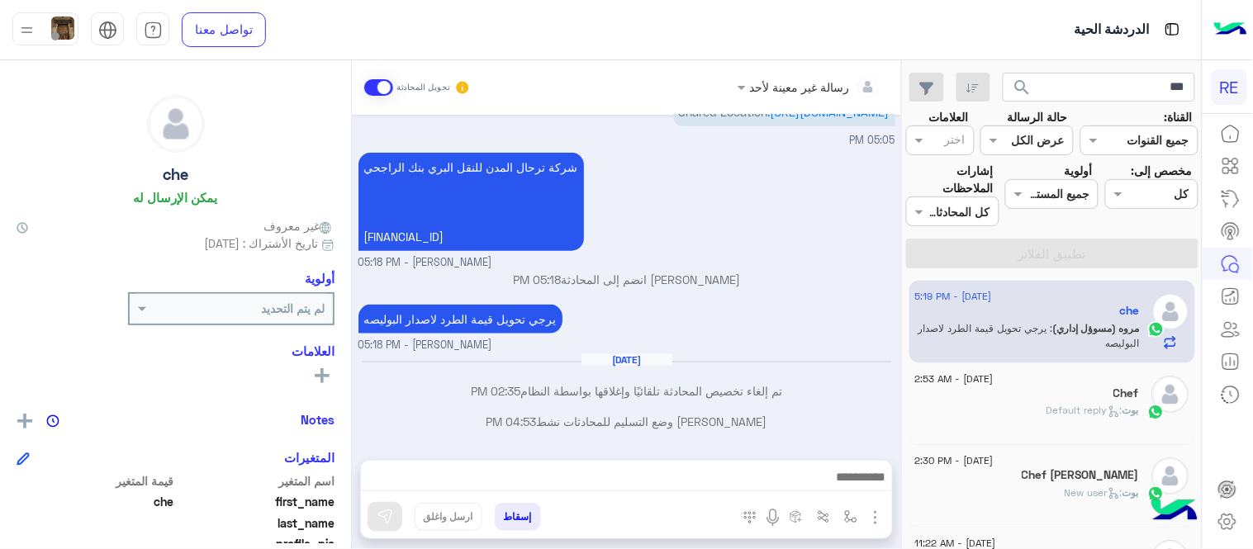
scroll to position [477, 0]
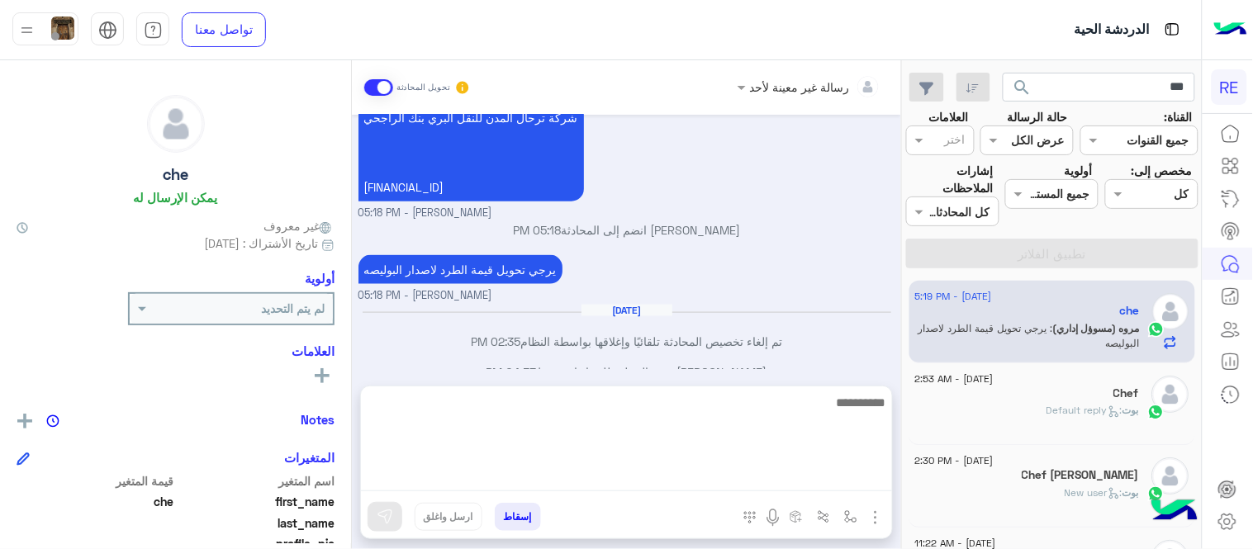
click at [765, 483] on textarea at bounding box center [626, 441] width 531 height 99
type textarea "*"
type textarea "**********"
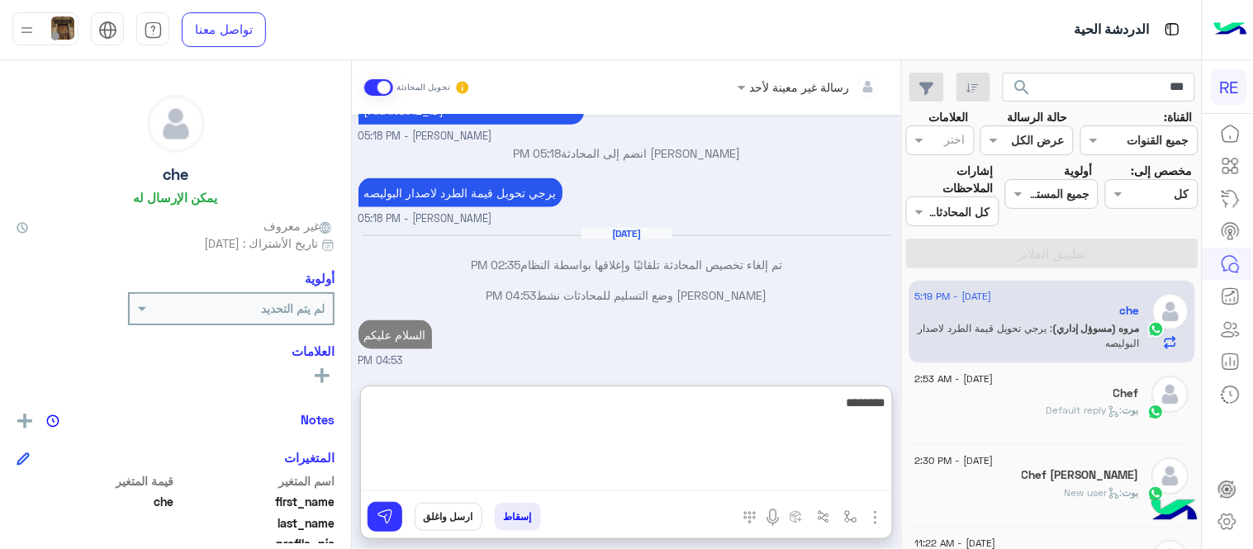
scroll to position [634, 0]
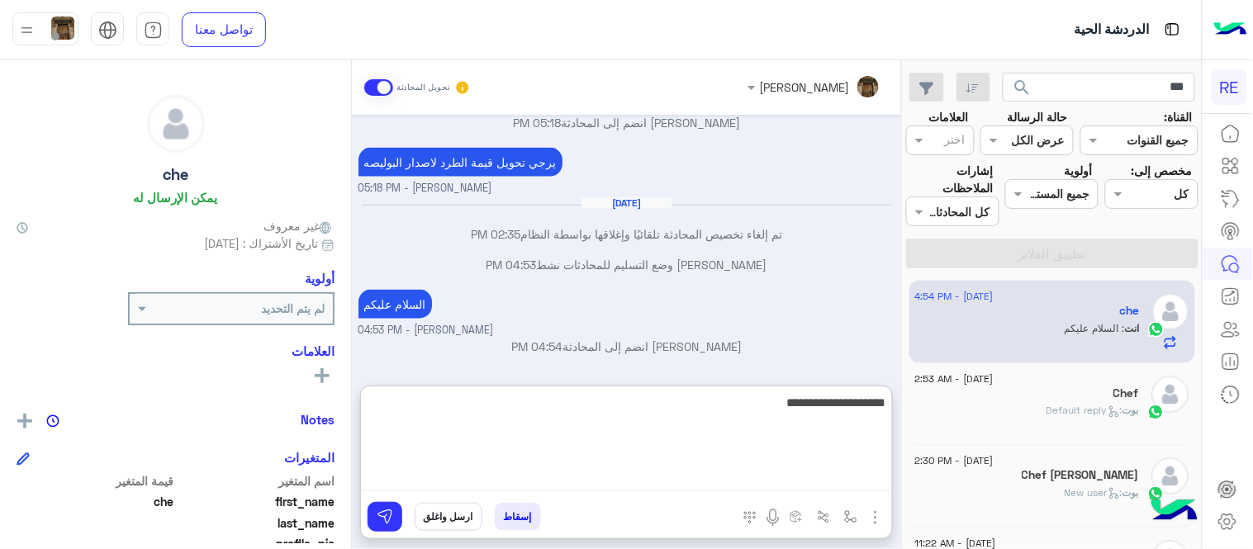
type textarea "**********"
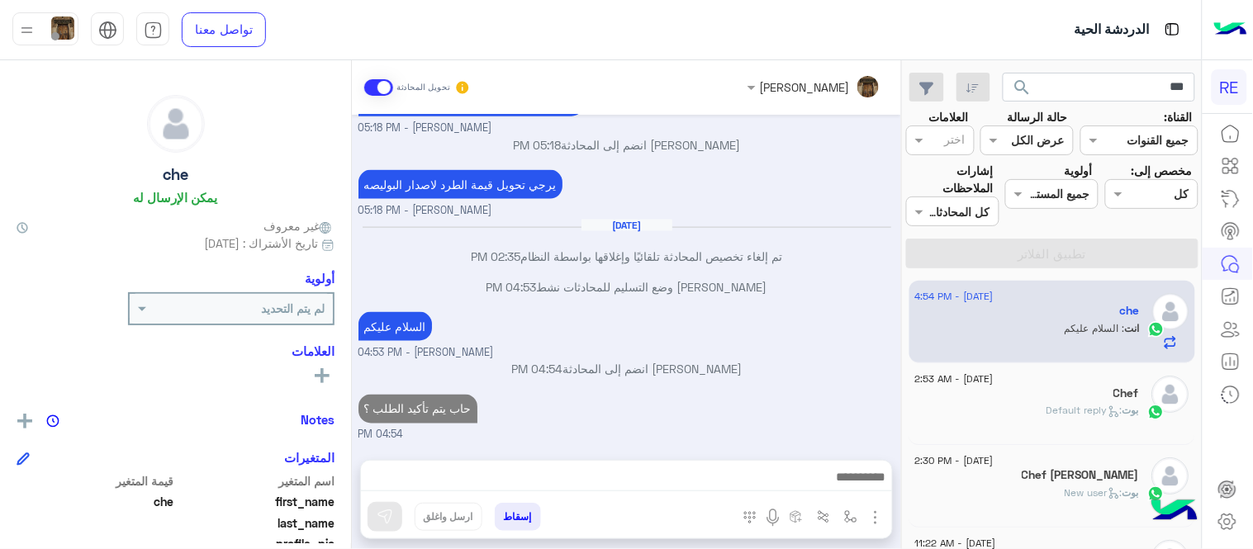
scroll to position [621, 0]
click at [1078, 399] on div "Chef" at bounding box center [1027, 395] width 225 height 17
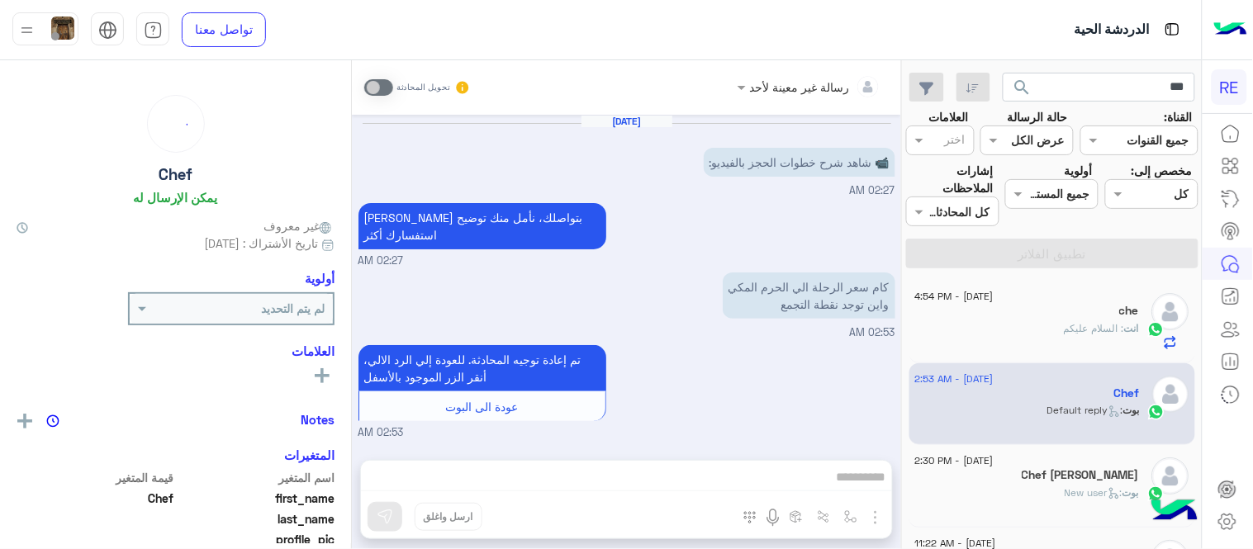
scroll to position [99, 0]
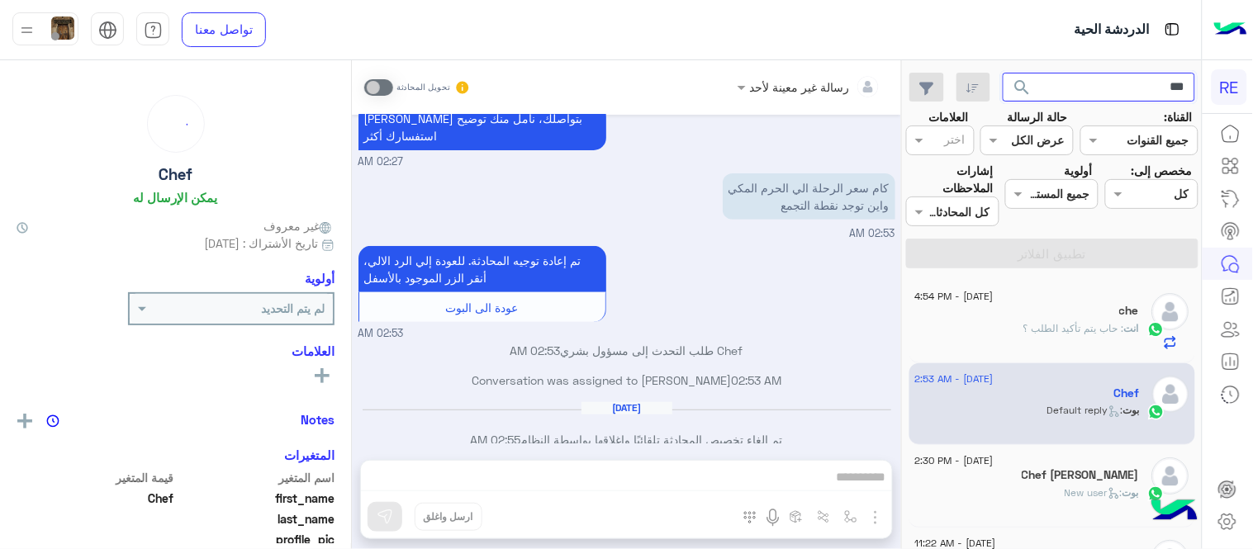
click at [1146, 86] on input "***" at bounding box center [1099, 88] width 193 height 30
click at [1003, 73] on button "search" at bounding box center [1023, 91] width 40 height 36
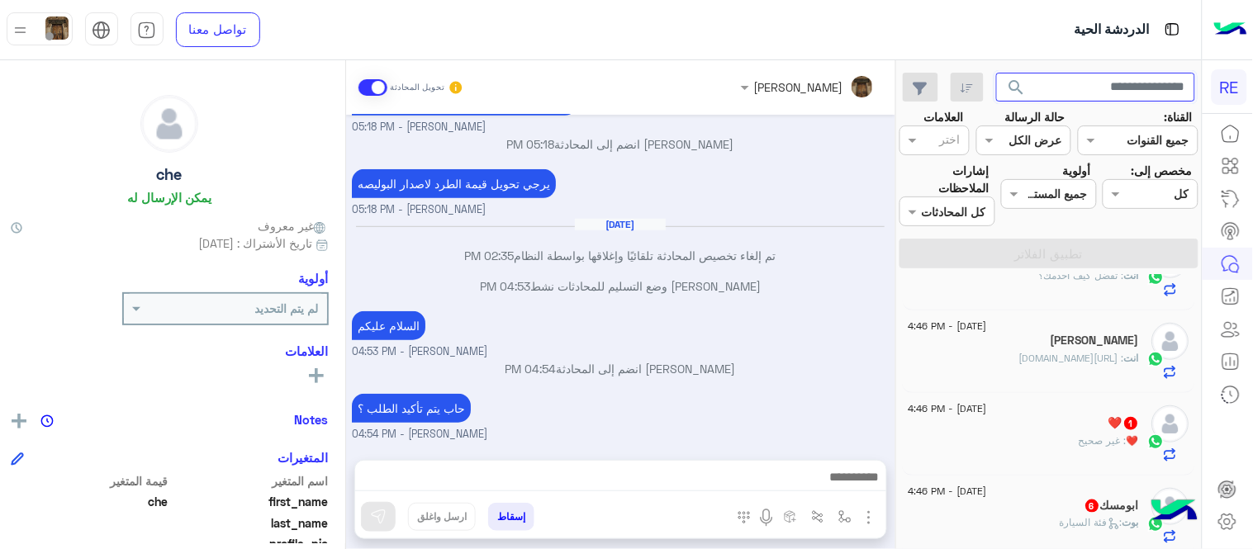
scroll to position [443, 0]
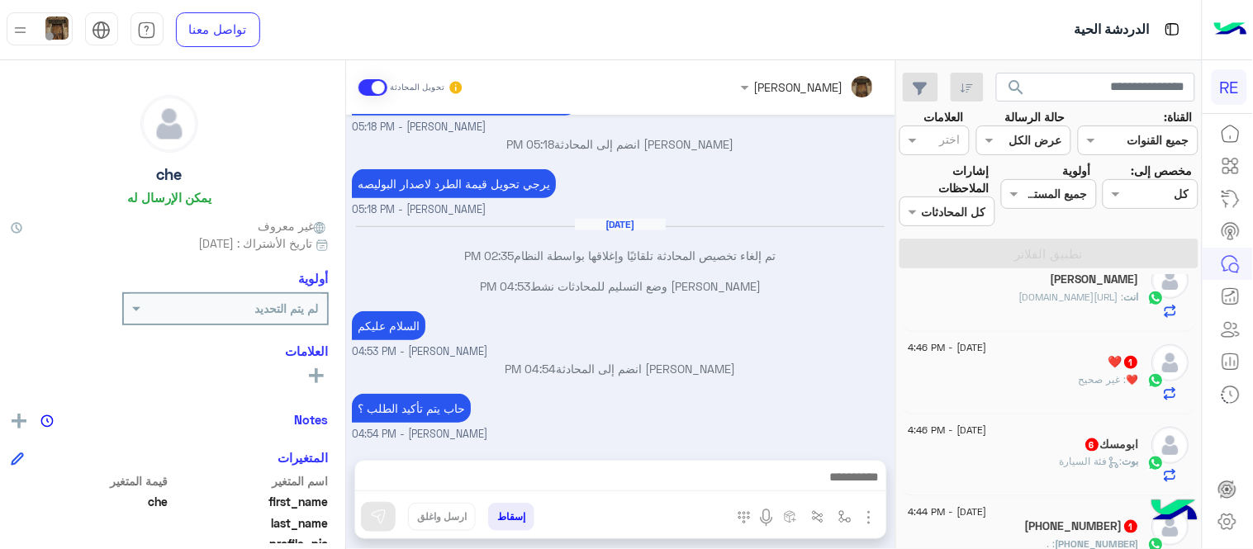
click at [1083, 290] on p "انت : [URL][DOMAIN_NAME]" at bounding box center [1080, 297] width 120 height 15
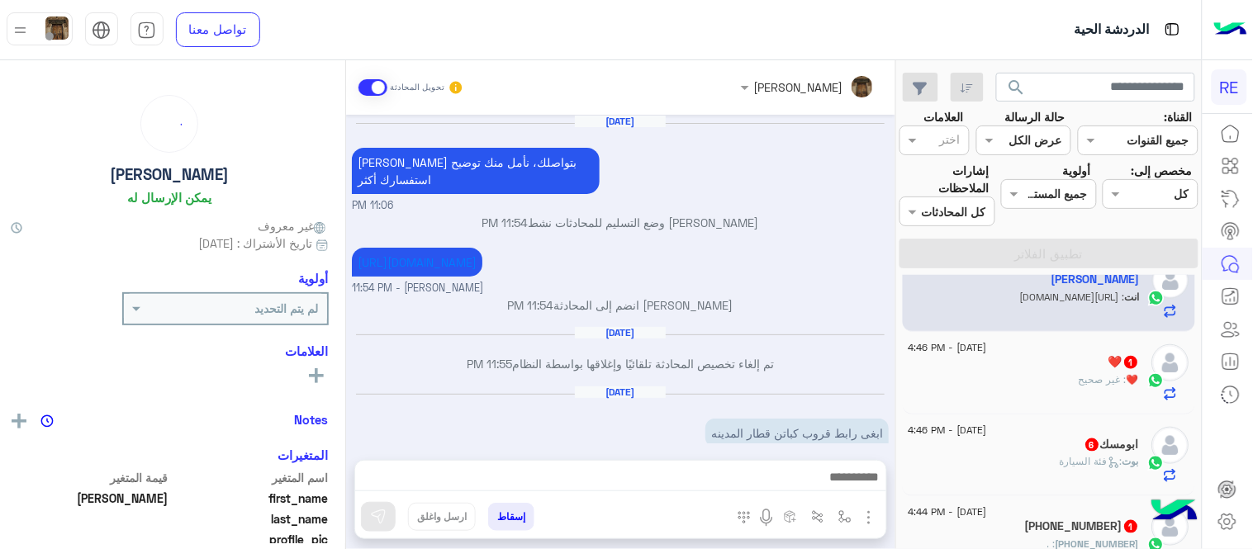
scroll to position [209, 0]
